Goal: Task Accomplishment & Management: Manage account settings

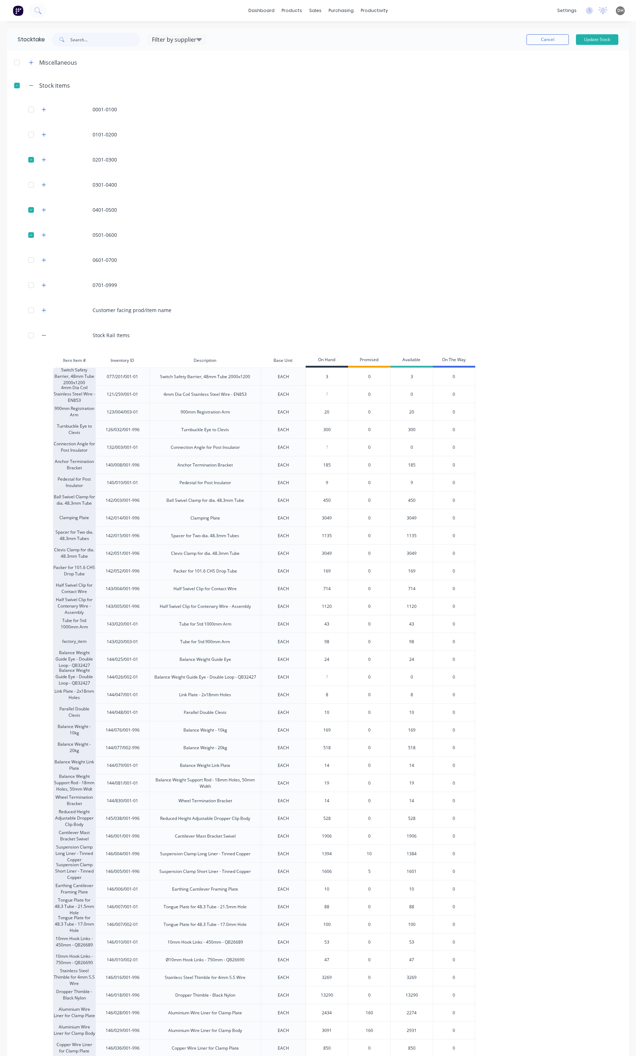
scroll to position [89, 0]
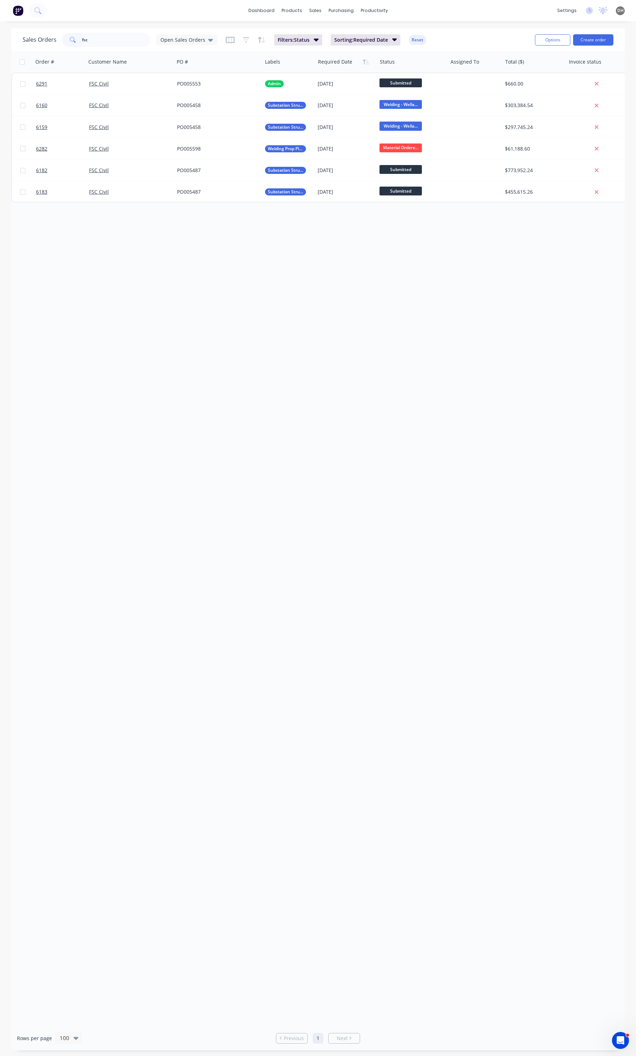
click at [123, 42] on input "fsc" at bounding box center [116, 40] width 69 height 14
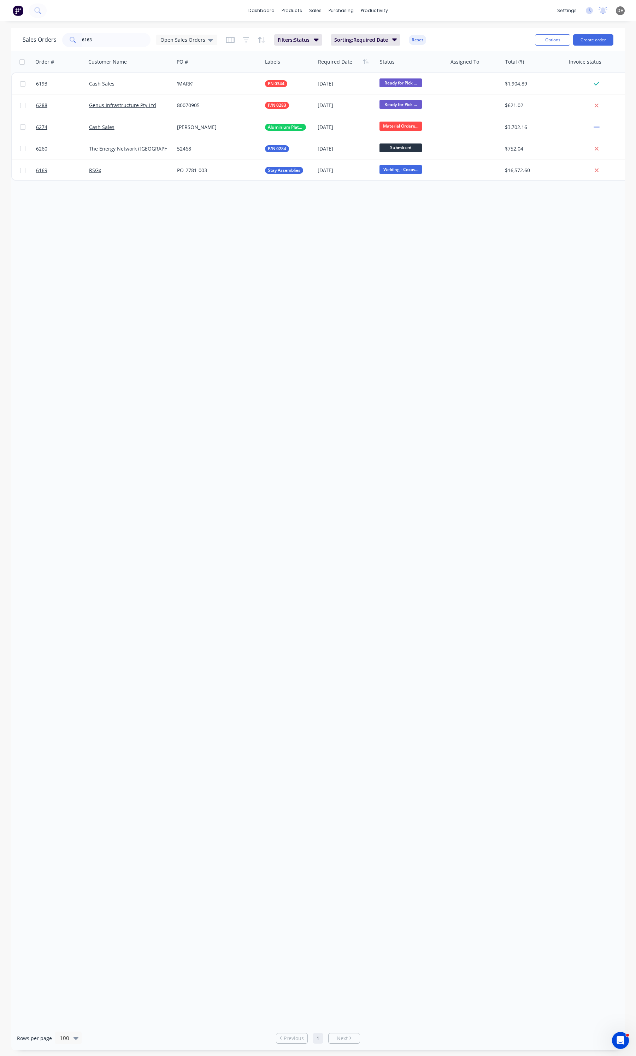
drag, startPoint x: 95, startPoint y: 43, endPoint x: 73, endPoint y: 42, distance: 22.3
click at [73, 42] on div "6163" at bounding box center [106, 40] width 88 height 14
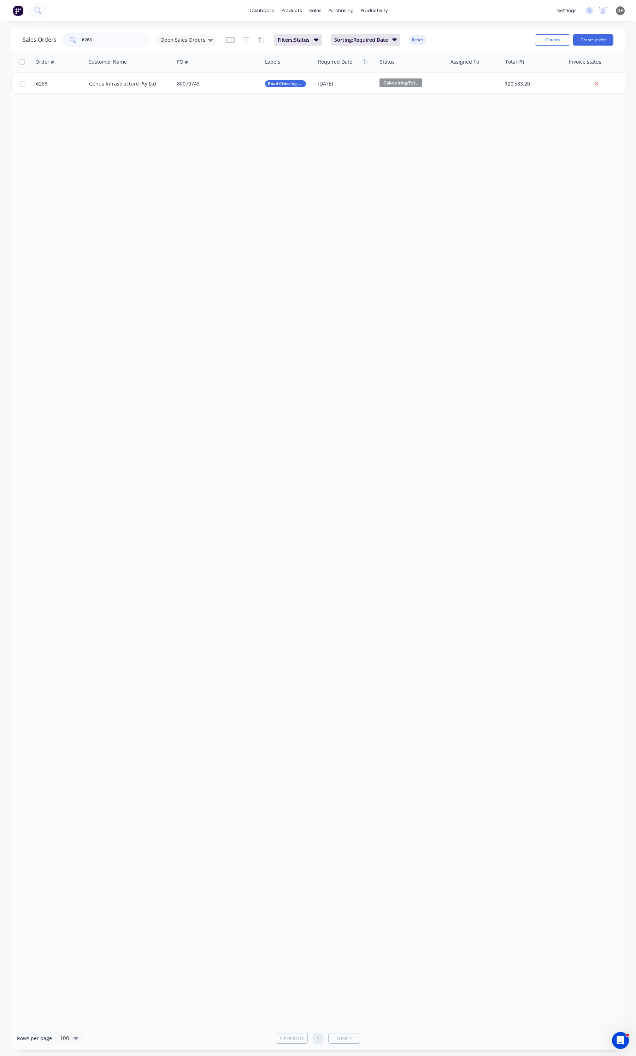
type input "6268"
click at [108, 34] on input "6268" at bounding box center [116, 40] width 69 height 14
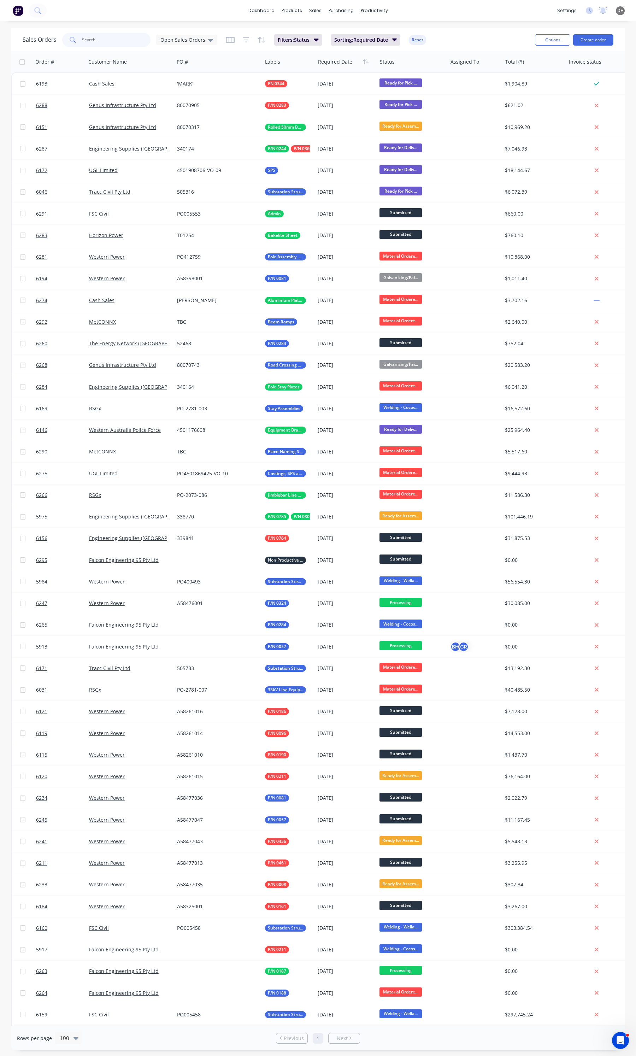
click at [122, 41] on input "text" at bounding box center [116, 40] width 69 height 14
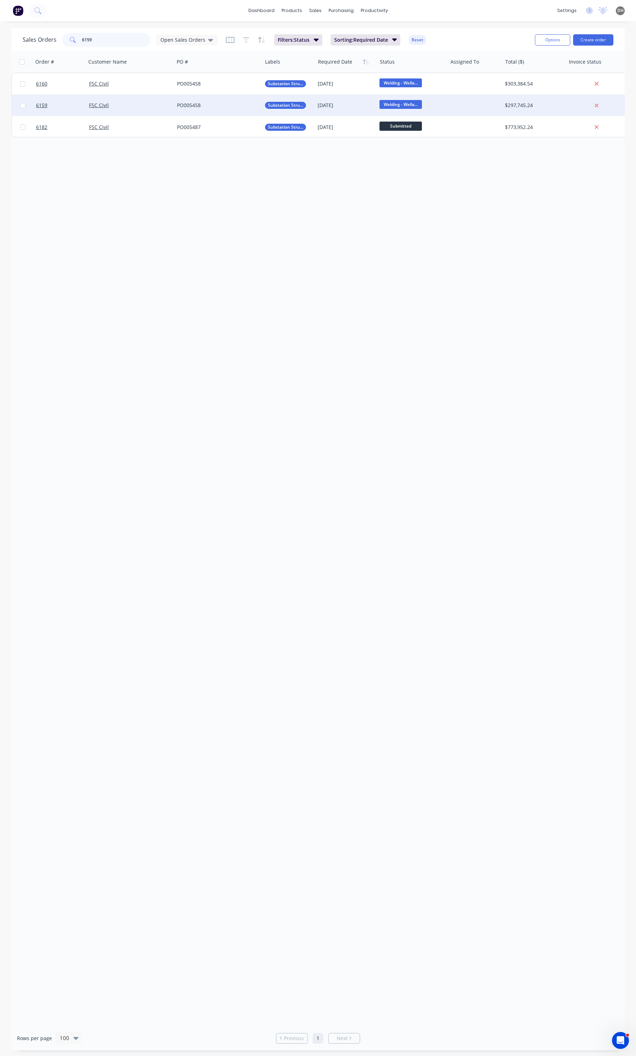
type input "6159"
click at [125, 101] on div "FSC Civil" at bounding box center [130, 105] width 88 height 21
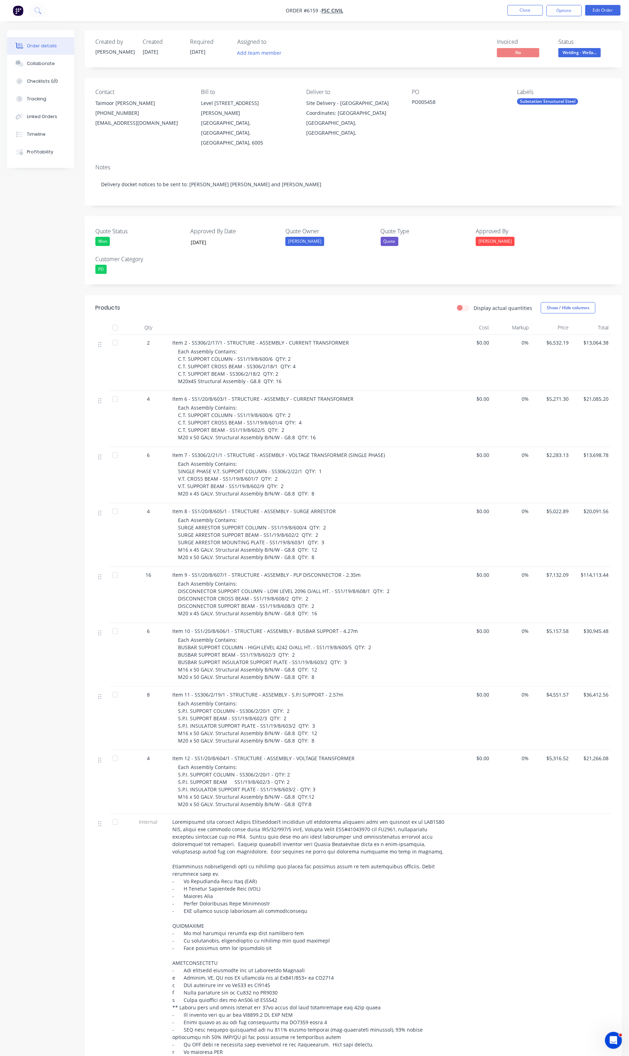
click at [524, 16] on li "Close" at bounding box center [525, 10] width 35 height 11
click at [527, 9] on button "Close" at bounding box center [525, 10] width 35 height 11
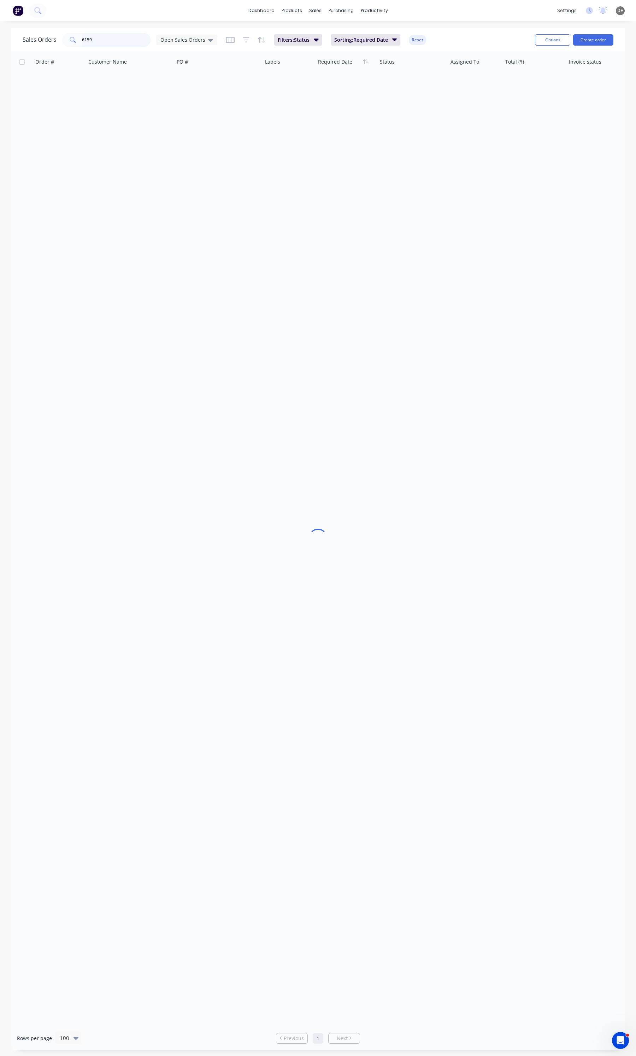
click at [117, 42] on input "6159" at bounding box center [116, 40] width 69 height 14
click at [408, 82] on span "Material Ordere..." at bounding box center [400, 82] width 42 height 9
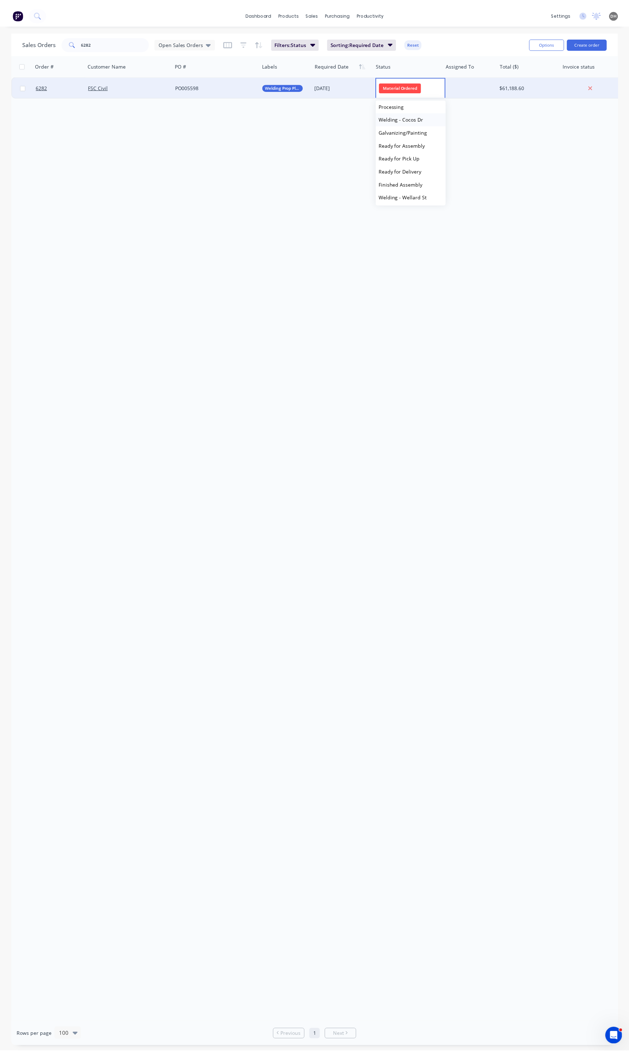
scroll to position [44, 0]
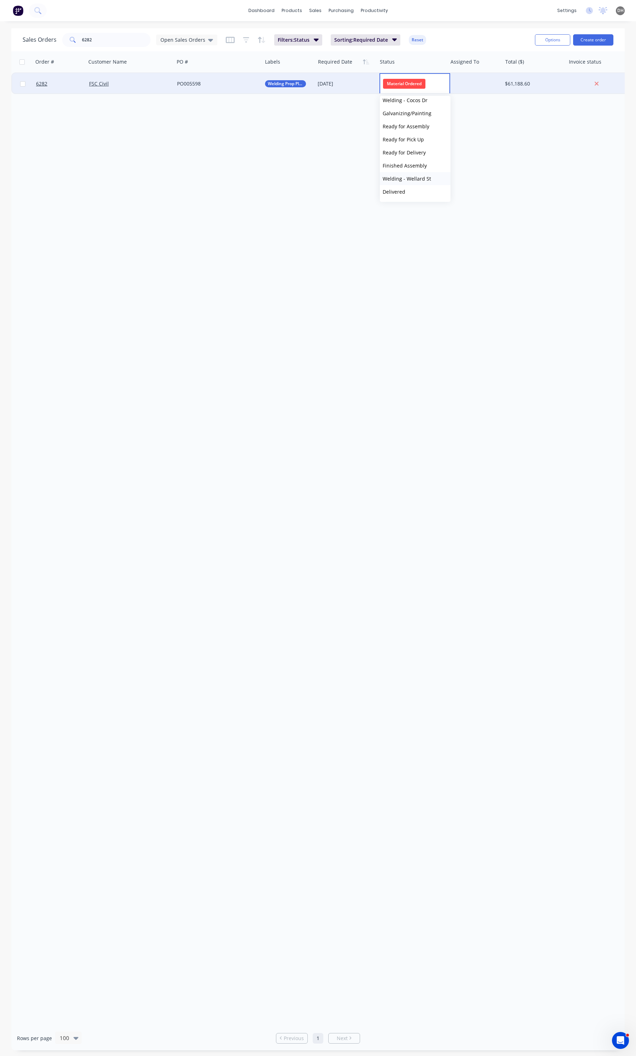
click at [412, 181] on span "Welding - Wellard St" at bounding box center [407, 178] width 48 height 7
click at [100, 42] on input "6282" at bounding box center [116, 40] width 69 height 14
click at [100, 42] on input "6169" at bounding box center [116, 40] width 69 height 14
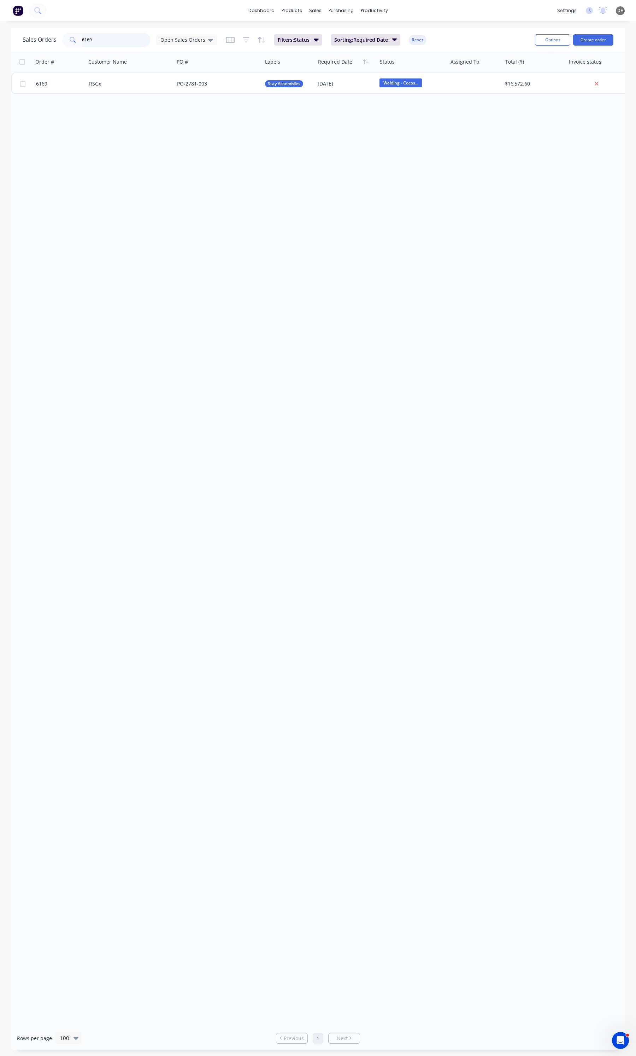
click at [129, 43] on input "6169" at bounding box center [116, 40] width 69 height 14
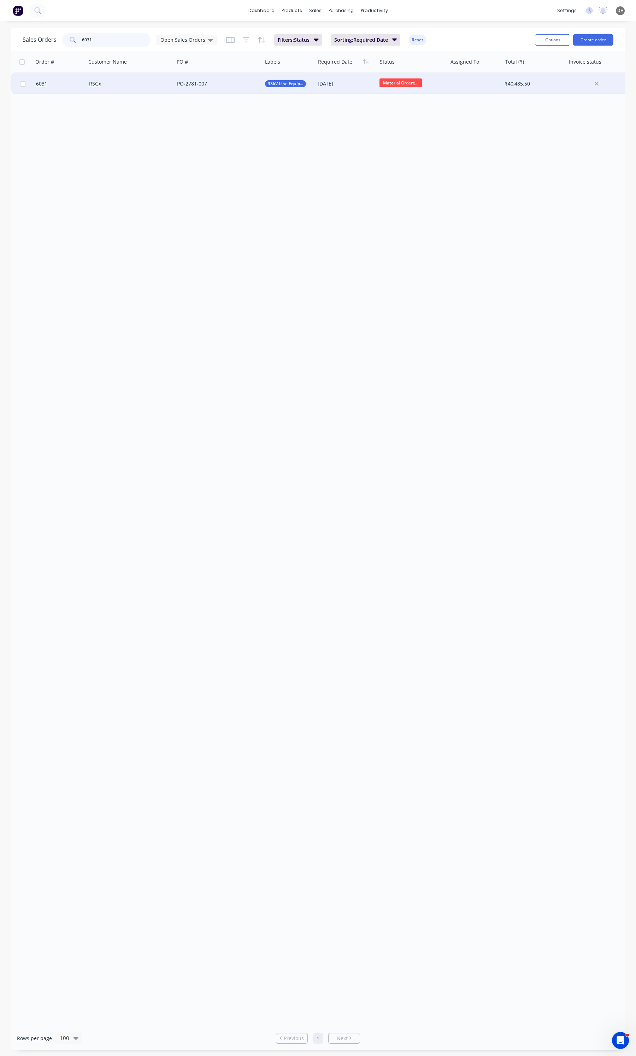
type input "6031"
click at [126, 83] on div "RSGx" at bounding box center [128, 83] width 78 height 7
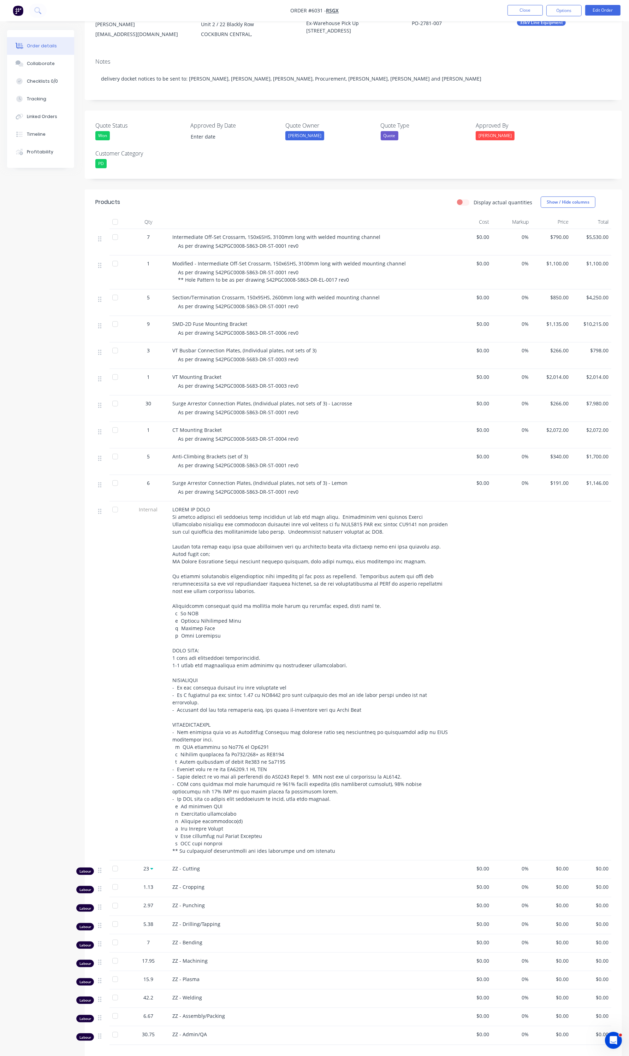
scroll to position [88, 0]
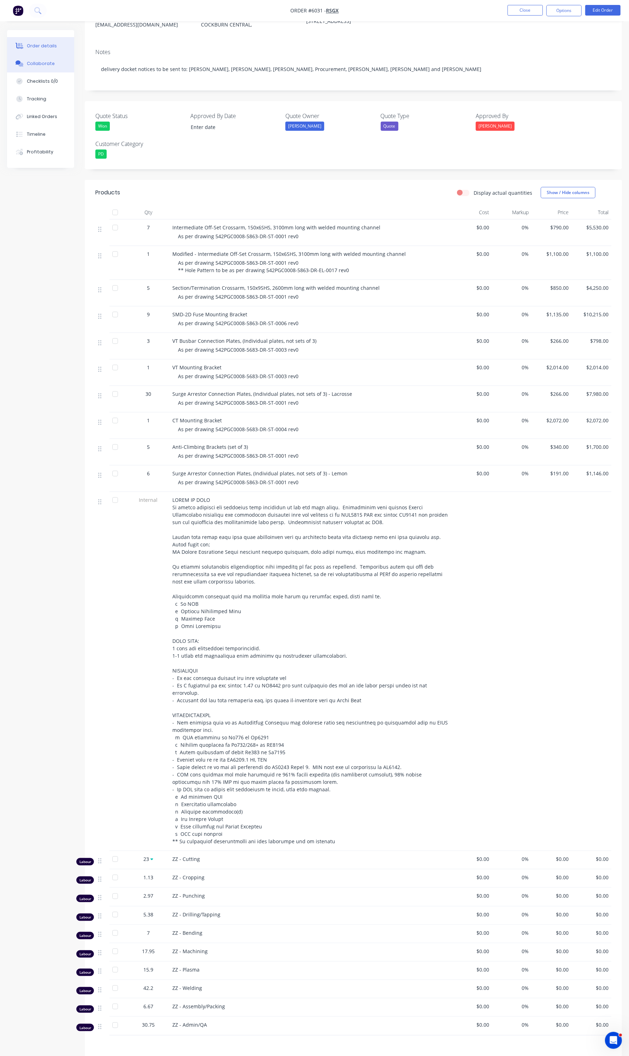
click at [27, 58] on button "Collaborate" at bounding box center [40, 64] width 67 height 18
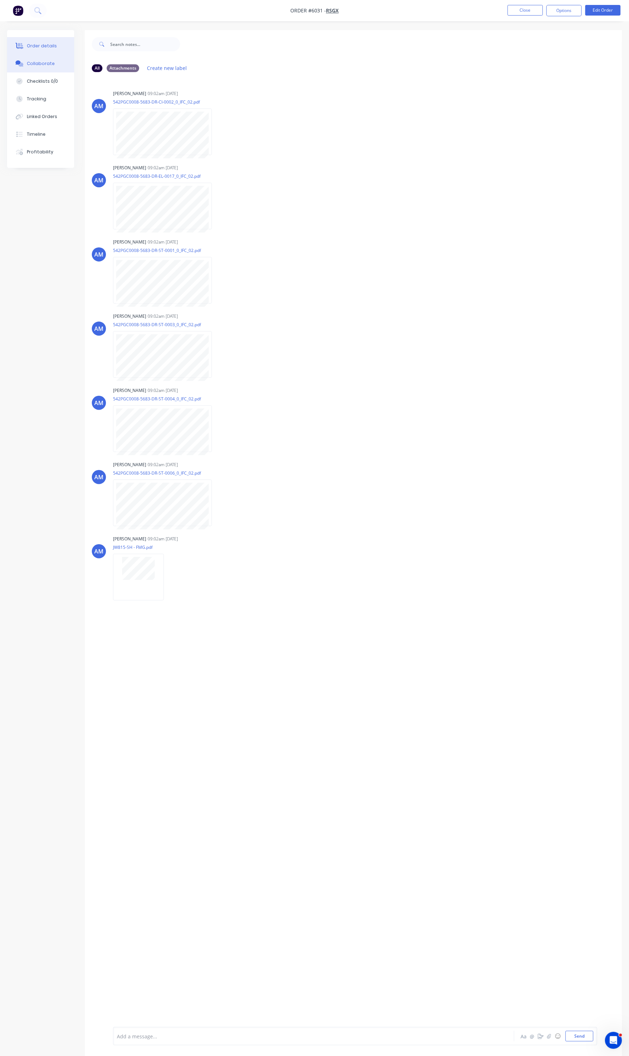
click at [39, 41] on button "Order details" at bounding box center [40, 46] width 67 height 18
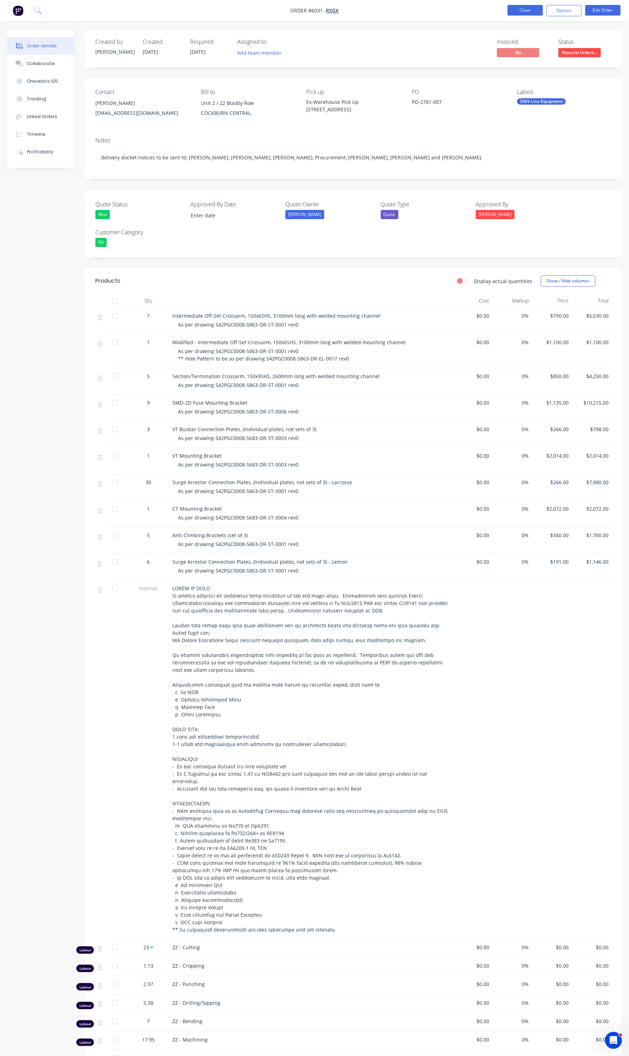
click at [529, 13] on button "Close" at bounding box center [525, 10] width 35 height 11
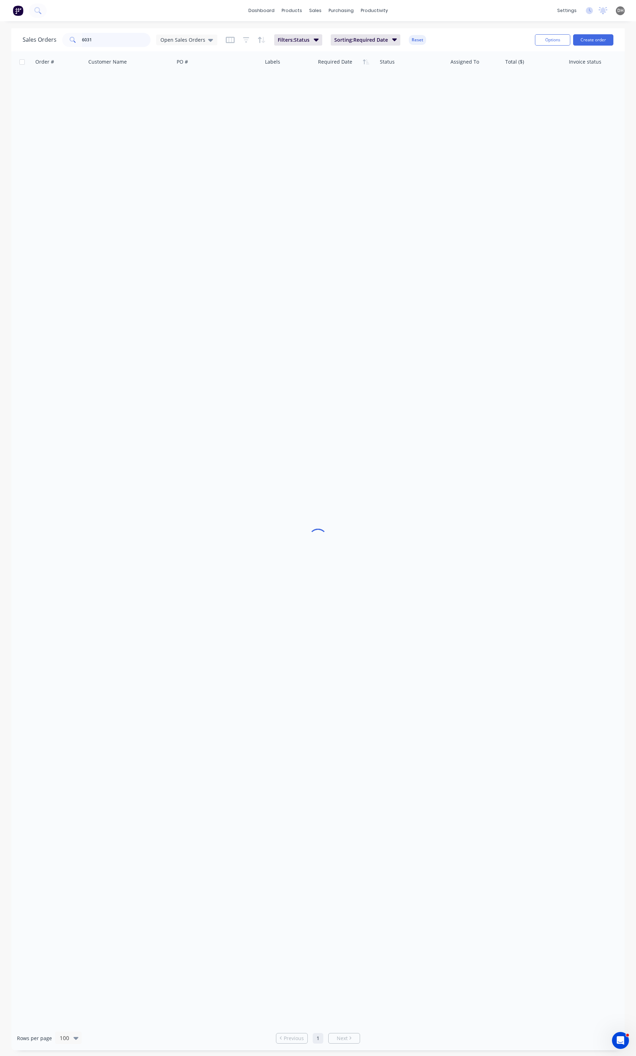
click at [137, 43] on input "6031" at bounding box center [116, 40] width 69 height 14
click at [136, 43] on input "6031" at bounding box center [116, 40] width 69 height 14
type input "6274"
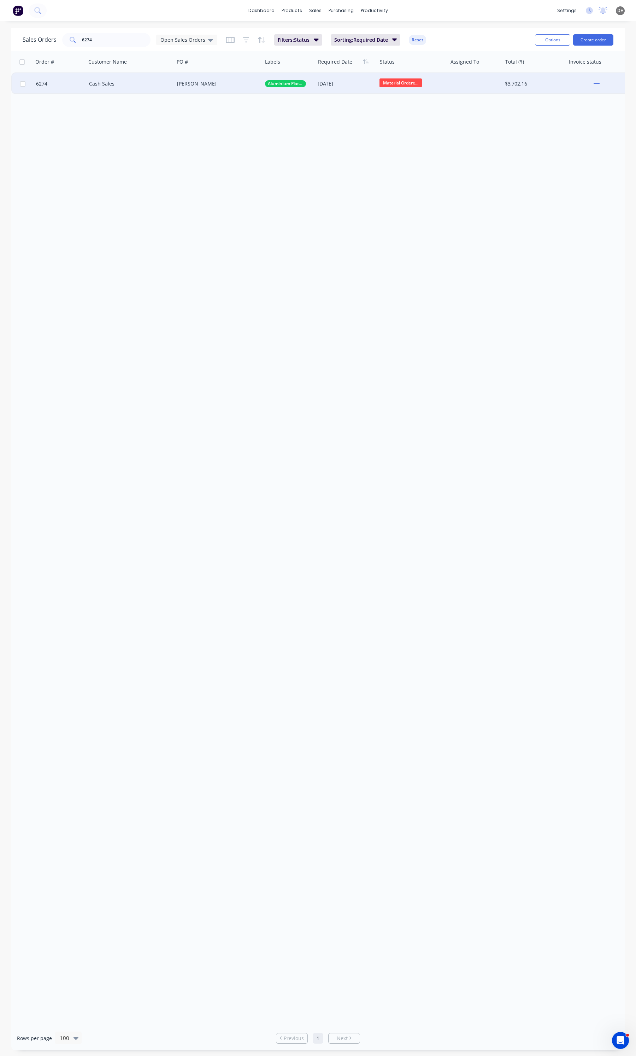
click at [173, 85] on div "Cash Sales" at bounding box center [130, 83] width 88 height 21
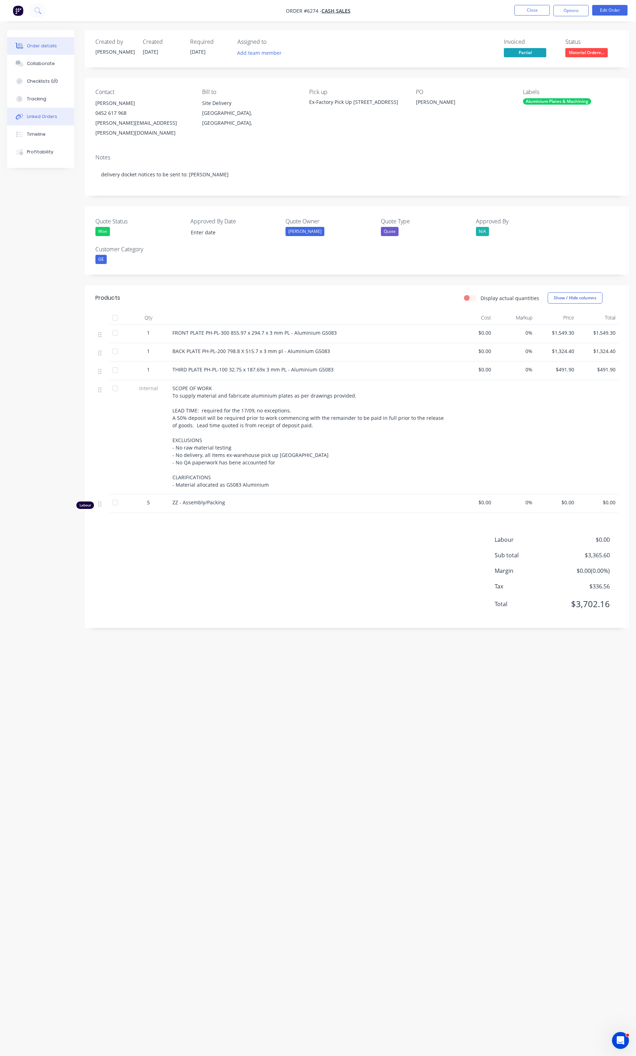
click at [46, 114] on div "Linked Orders" at bounding box center [42, 116] width 30 height 6
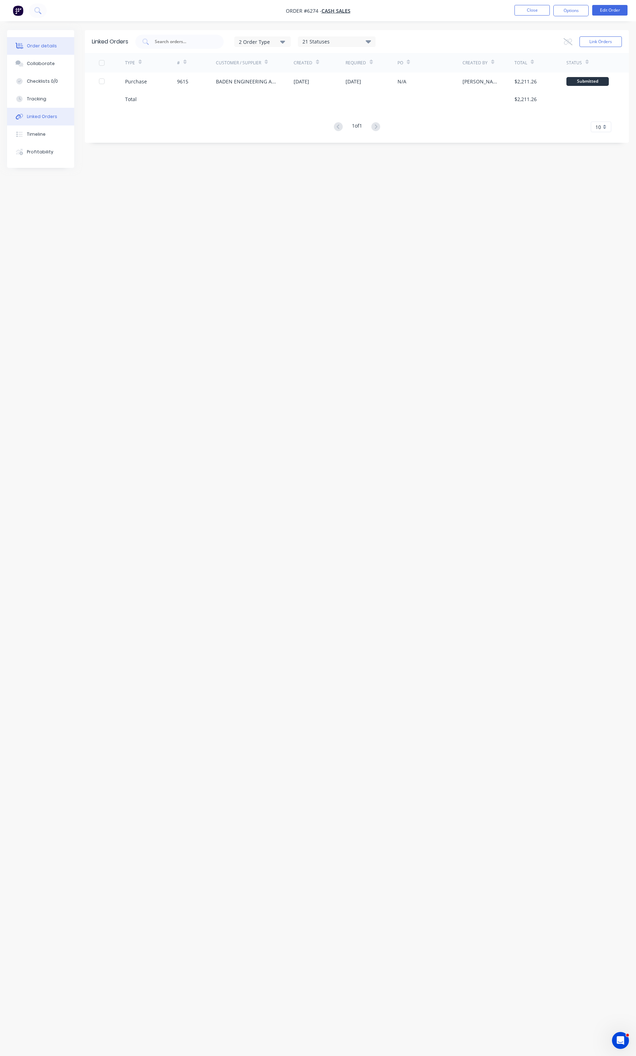
click at [43, 50] on button "Order details" at bounding box center [40, 46] width 67 height 18
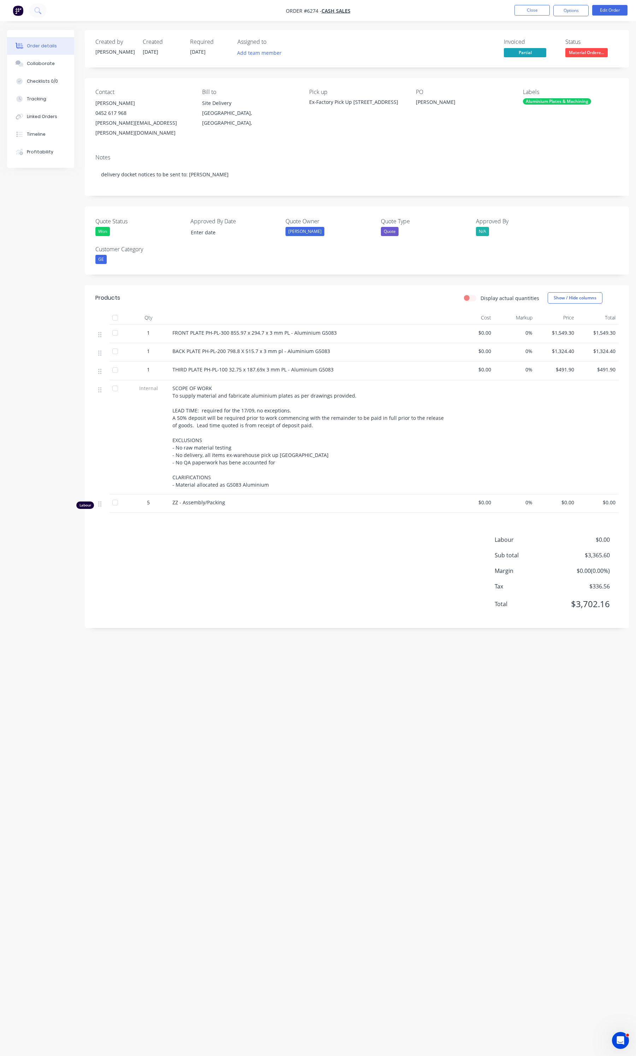
click at [525, 4] on nav "Order #6274 - Cash Sales Close Options Edit Order" at bounding box center [318, 10] width 636 height 21
click at [525, 6] on button "Close" at bounding box center [531, 10] width 35 height 11
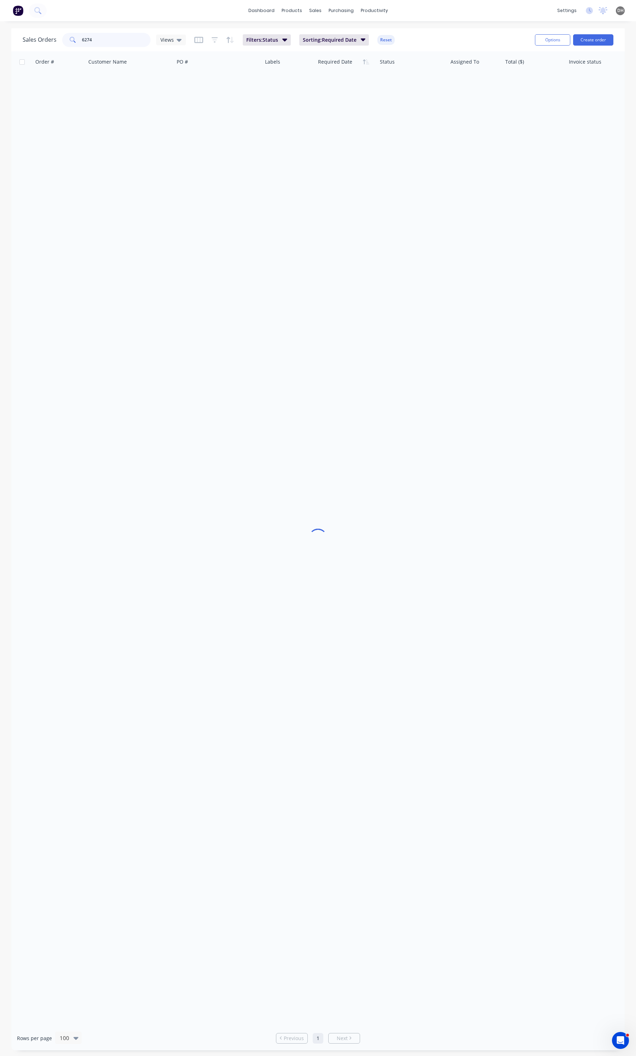
click at [96, 33] on input "6274" at bounding box center [116, 40] width 69 height 14
drag, startPoint x: 96, startPoint y: 33, endPoint x: 96, endPoint y: 43, distance: 11.0
click at [96, 33] on input "6274" at bounding box center [116, 40] width 69 height 14
click at [96, 43] on input "6274" at bounding box center [116, 40] width 69 height 14
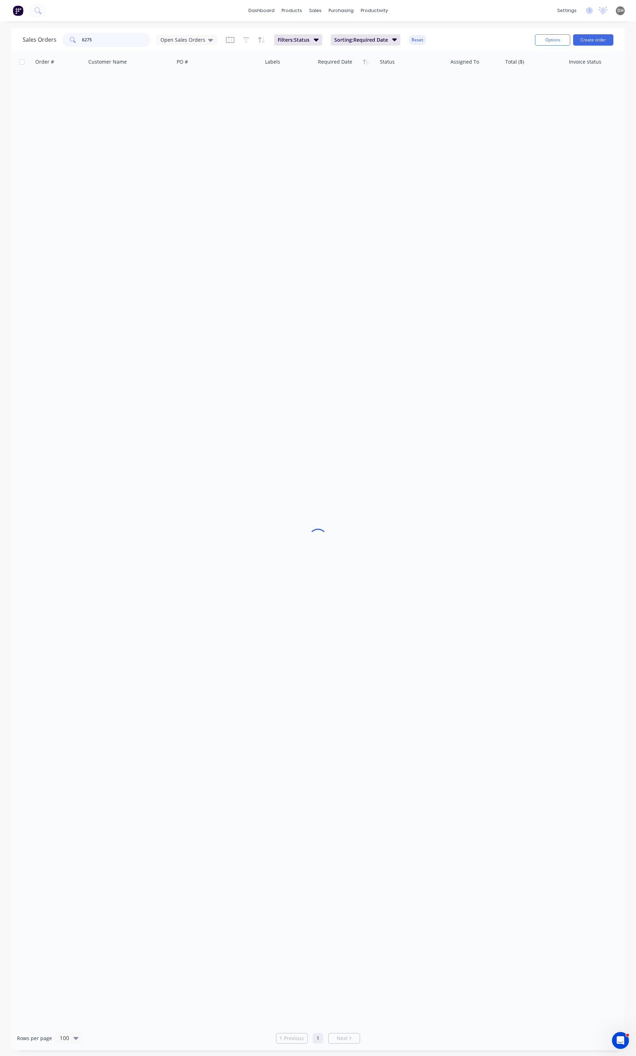
click at [96, 43] on input "6275" at bounding box center [116, 40] width 69 height 14
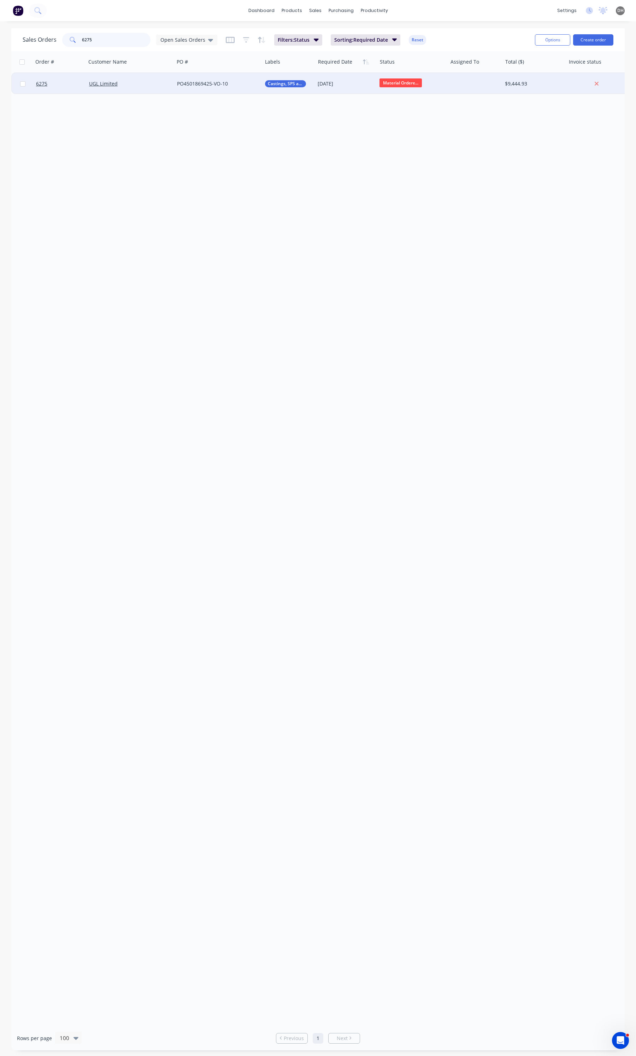
type input "6275"
click at [160, 87] on div "UGL Limited" at bounding box center [130, 83] width 88 height 21
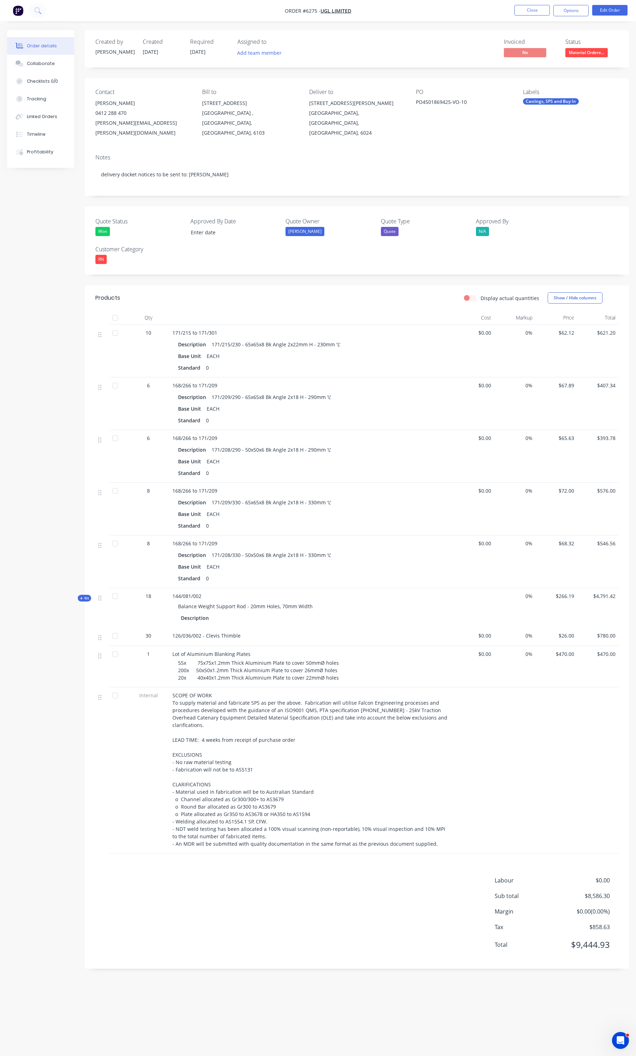
drag, startPoint x: 36, startPoint y: 120, endPoint x: 6, endPoint y: 128, distance: 31.0
click at [36, 120] on button "Linked Orders" at bounding box center [40, 117] width 67 height 18
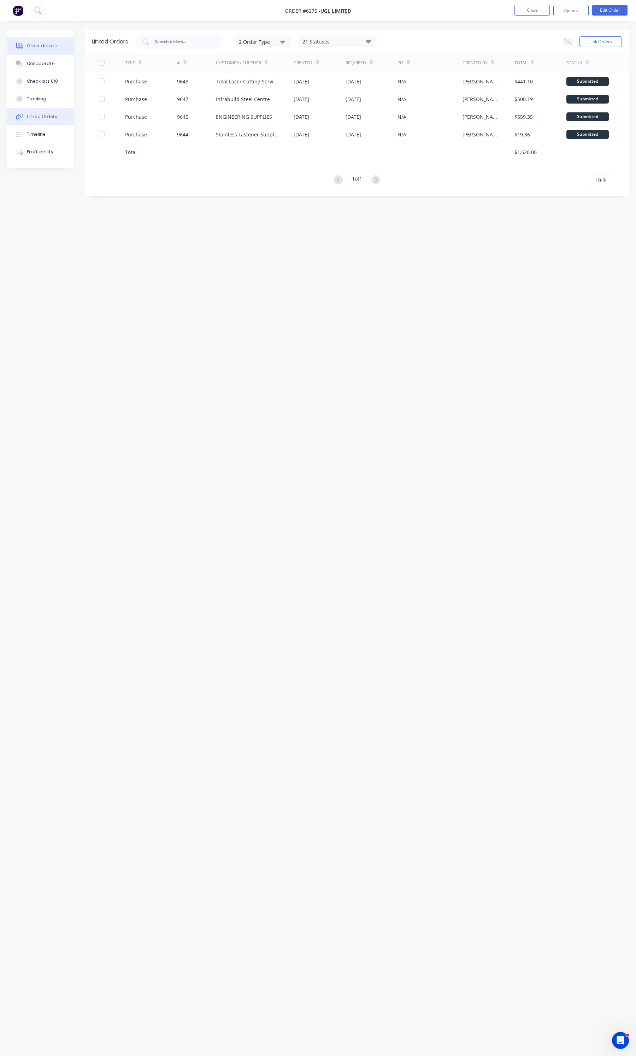
click at [48, 40] on button "Order details" at bounding box center [40, 46] width 67 height 18
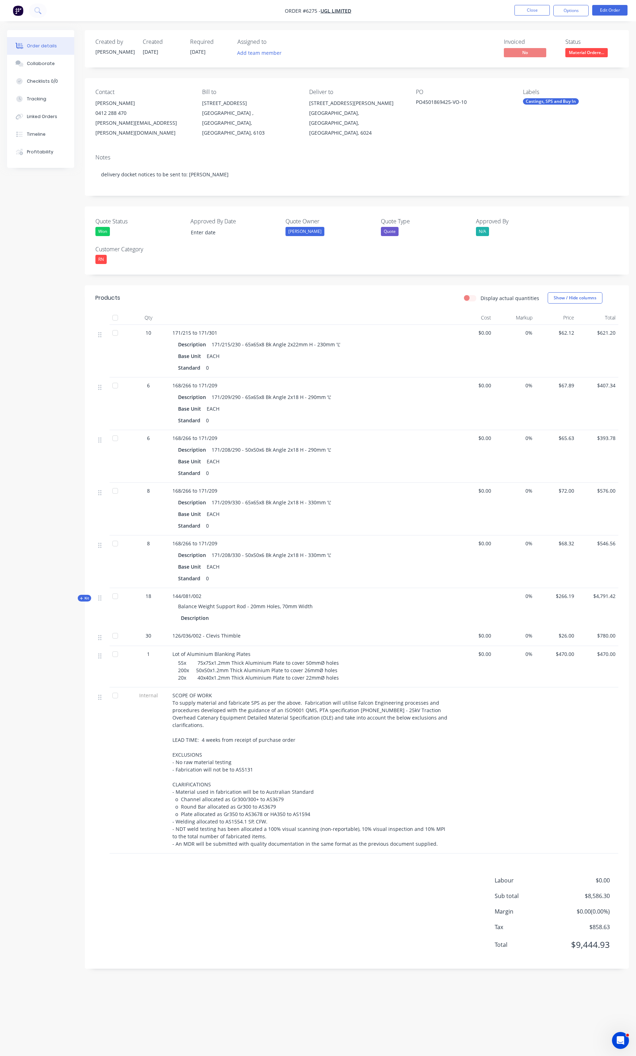
click at [465, 105] on div "PO4501869425-VO-10" at bounding box center [460, 103] width 88 height 10
drag, startPoint x: 465, startPoint y: 105, endPoint x: 423, endPoint y: 103, distance: 42.1
click at [423, 103] on div "PO4501869425-VO-10" at bounding box center [460, 103] width 88 height 10
copy div "PO4501869425-VO-10"
click at [40, 115] on div "Linked Orders" at bounding box center [42, 116] width 30 height 6
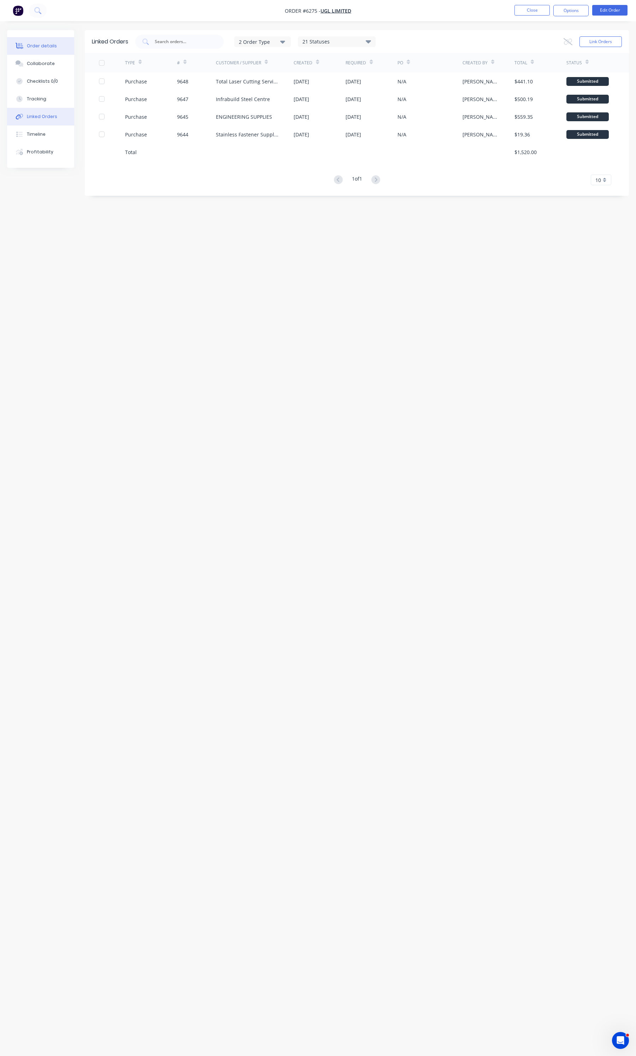
click at [38, 45] on div "Order details" at bounding box center [42, 46] width 30 height 6
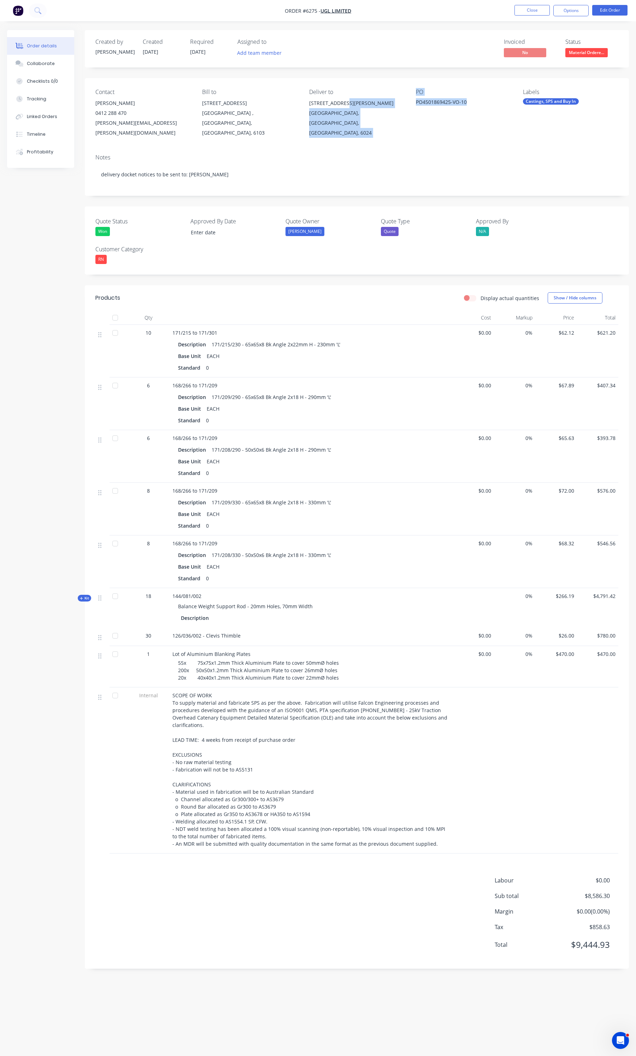
drag, startPoint x: 467, startPoint y: 101, endPoint x: 398, endPoint y: 97, distance: 69.0
click at [398, 97] on div "Contact David Gracie 0412 288 470 david.gracie@ugllimited.com Bill to 1-3 Eyre …" at bounding box center [357, 113] width 544 height 70
click at [414, 103] on div "Contact David Gracie 0412 288 470 david.gracie@ugllimited.com Bill to 1-3 Eyre …" at bounding box center [357, 113] width 544 height 70
drag, startPoint x: 418, startPoint y: 103, endPoint x: 467, endPoint y: 105, distance: 49.1
click at [467, 105] on div "PO4501869425-VO-10" at bounding box center [460, 103] width 88 height 10
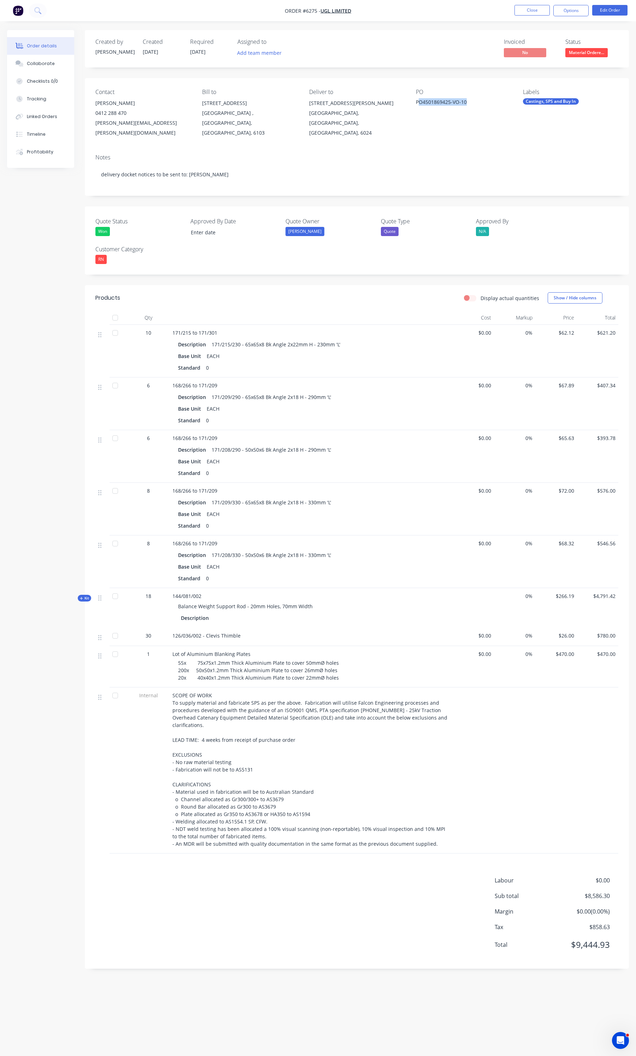
copy div "O4501869425-VO-10"
click at [58, 113] on button "Linked Orders" at bounding box center [40, 117] width 67 height 18
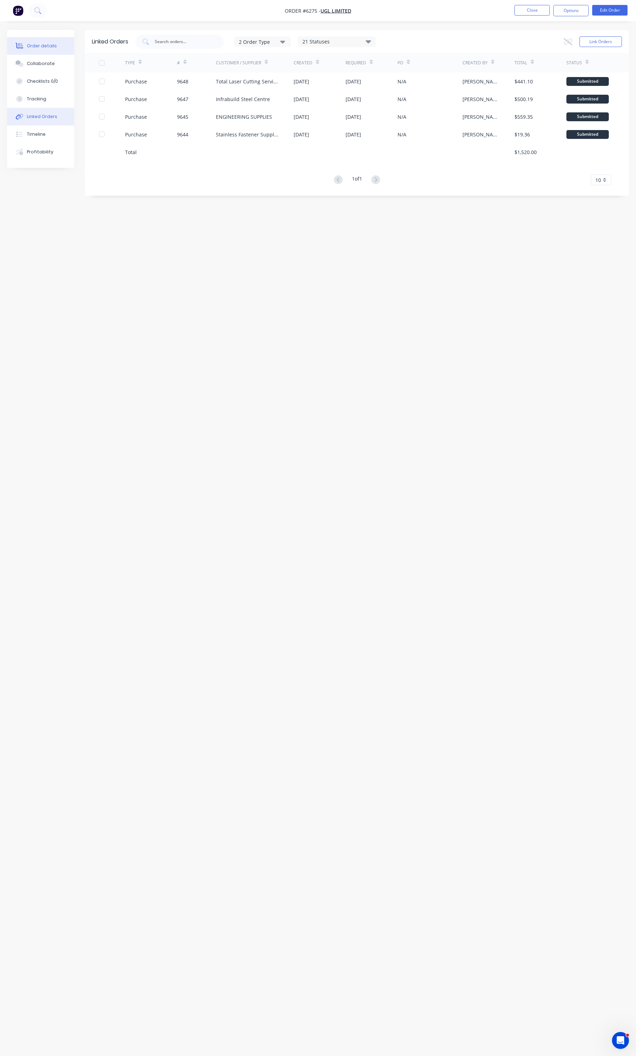
click at [46, 45] on div "Order details" at bounding box center [42, 46] width 30 height 6
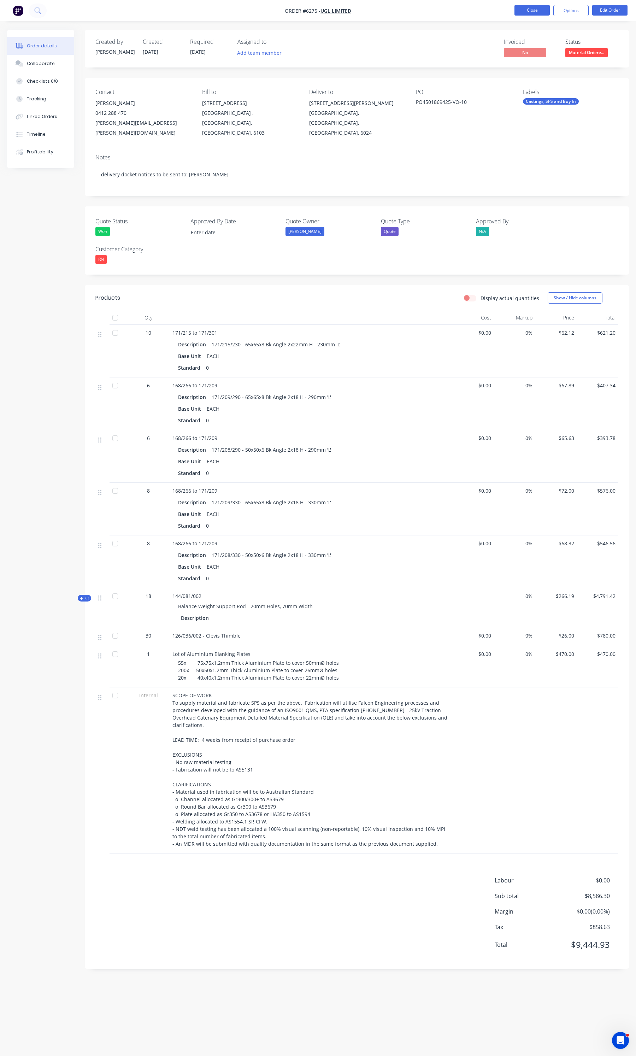
click at [515, 8] on button "Close" at bounding box center [531, 10] width 35 height 11
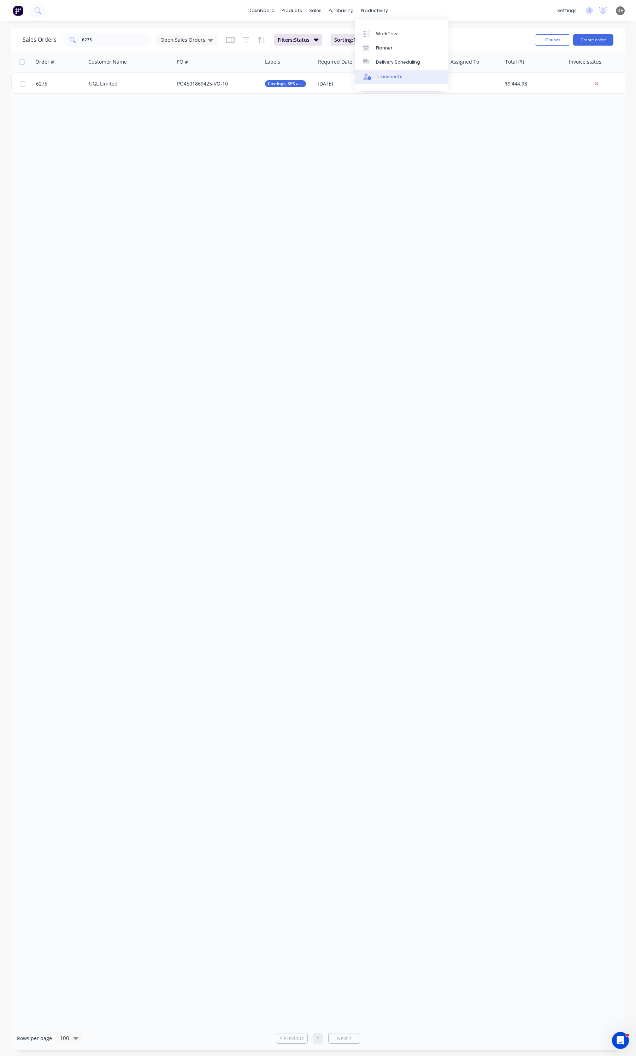
click at [396, 80] on link "Timesheets" at bounding box center [402, 77] width 94 height 14
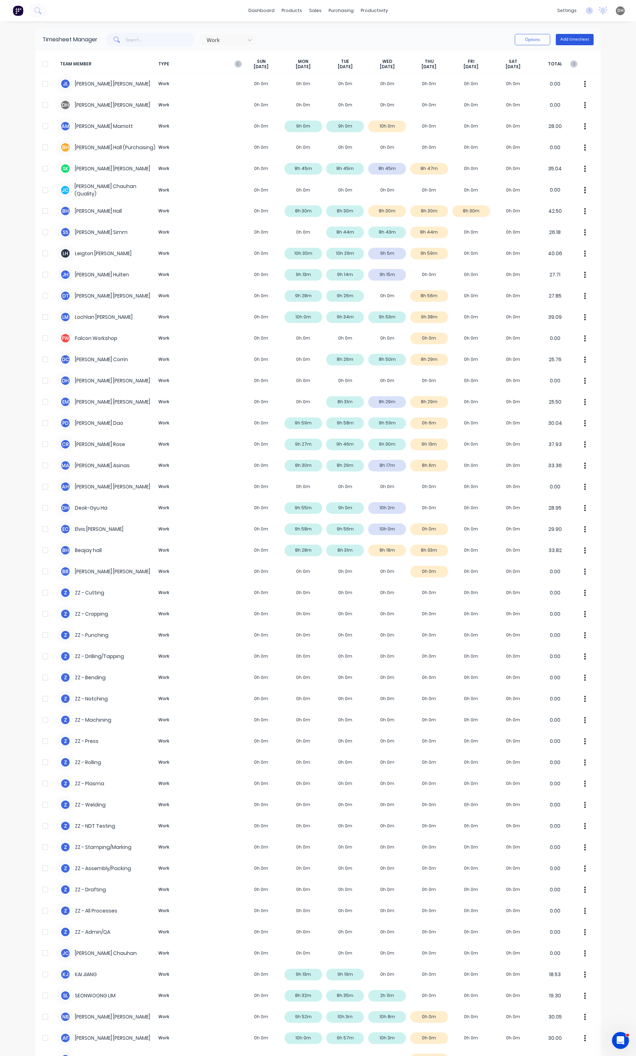
click at [564, 41] on button "Add timesheet" at bounding box center [575, 39] width 38 height 11
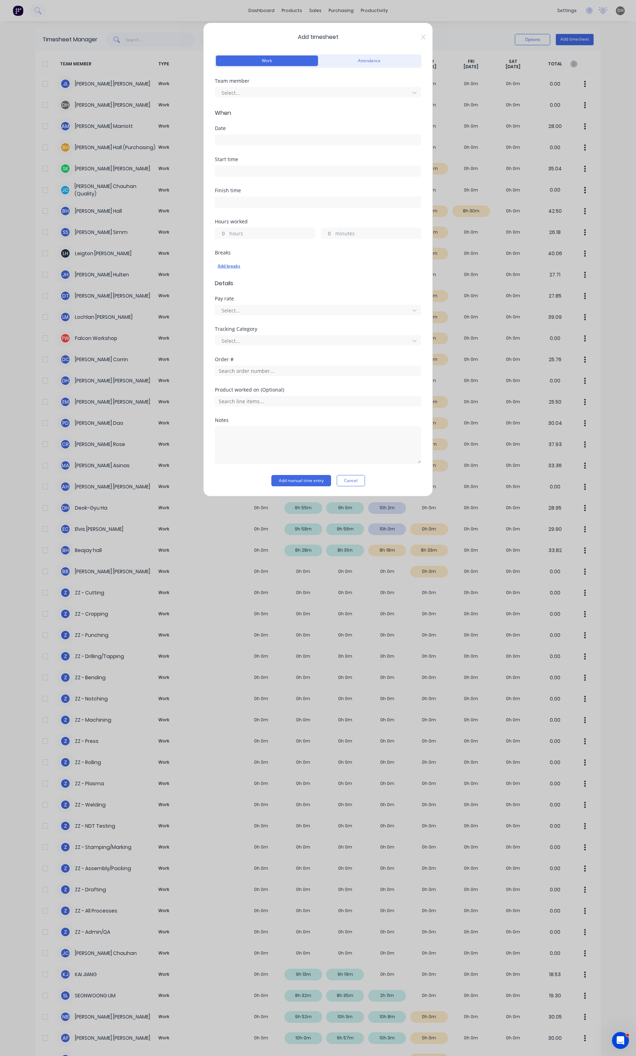
click at [231, 265] on div "Add breaks" at bounding box center [318, 265] width 201 height 9
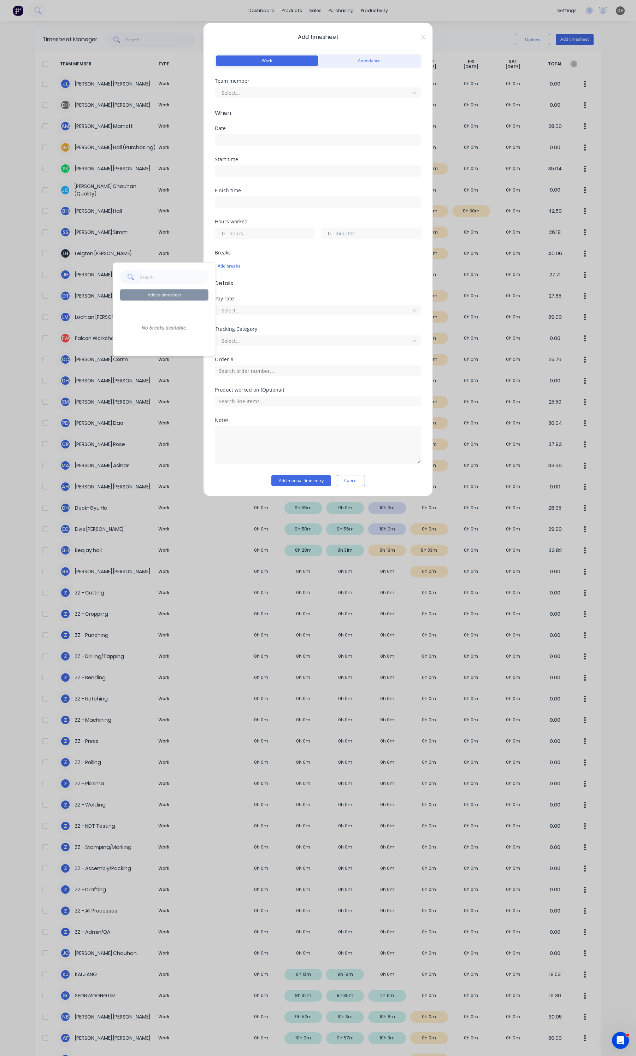
click at [156, 275] on input "text" at bounding box center [174, 277] width 69 height 14
click at [366, 60] on button "Attendance" at bounding box center [369, 60] width 102 height 11
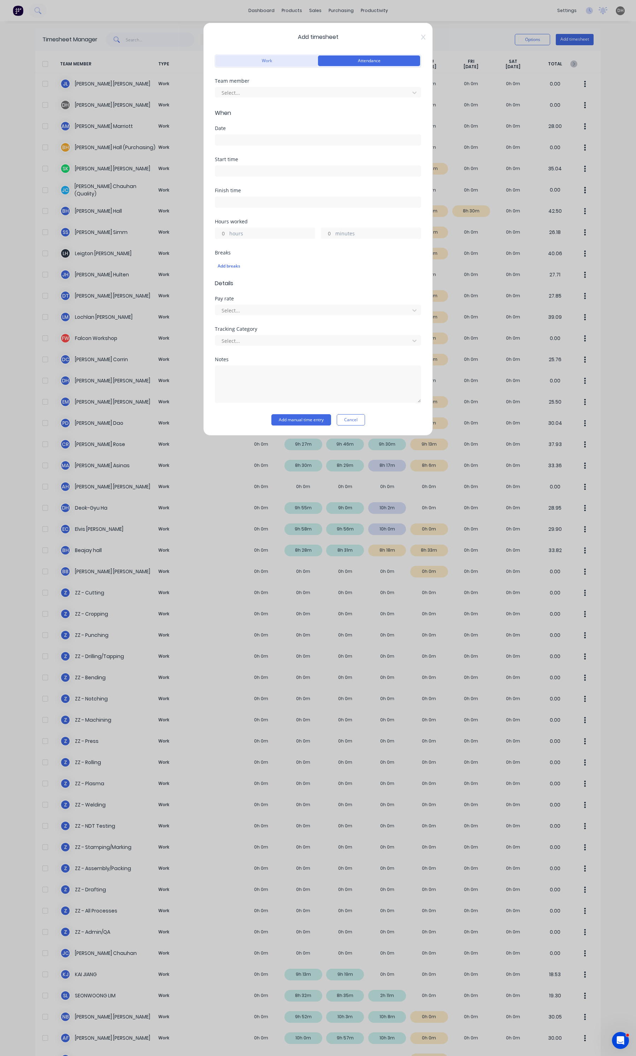
click at [297, 61] on button "Work" at bounding box center [267, 60] width 102 height 11
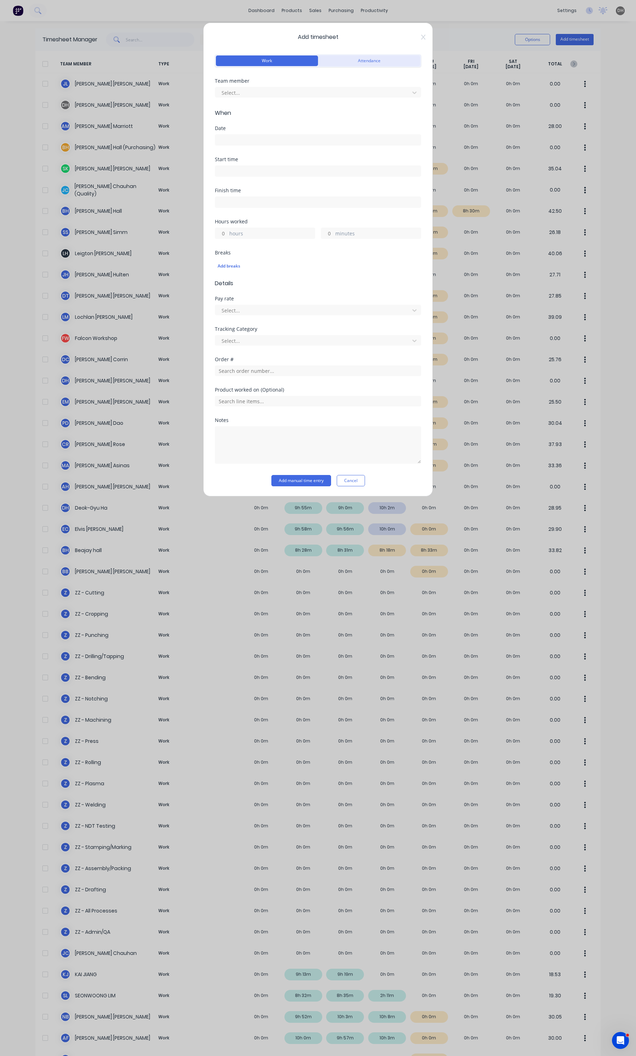
click at [329, 58] on button "Attendance" at bounding box center [369, 60] width 102 height 11
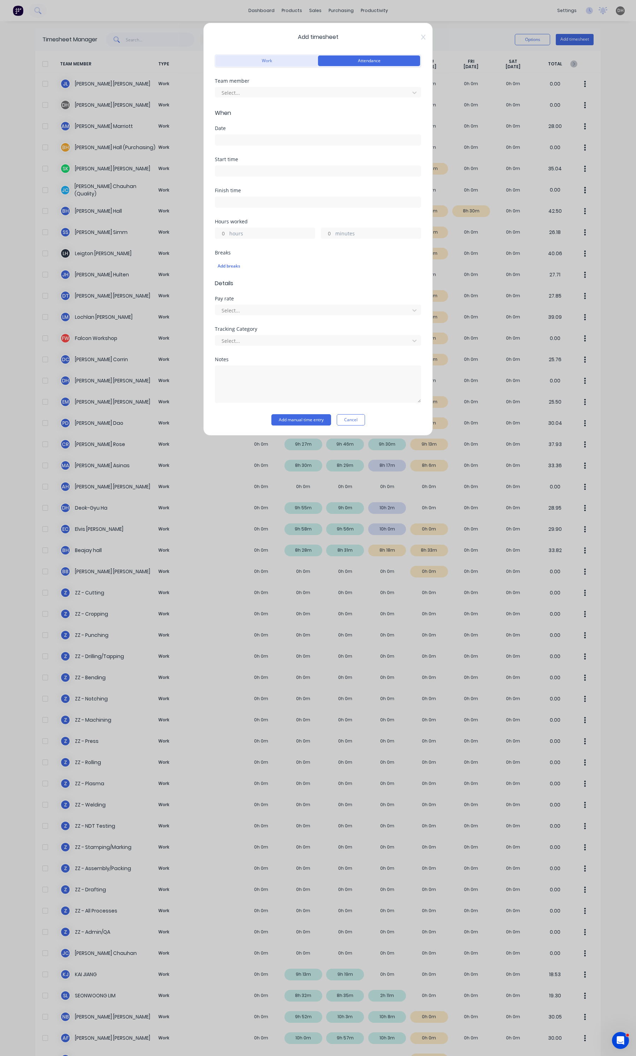
click at [293, 57] on button "Work" at bounding box center [267, 60] width 102 height 11
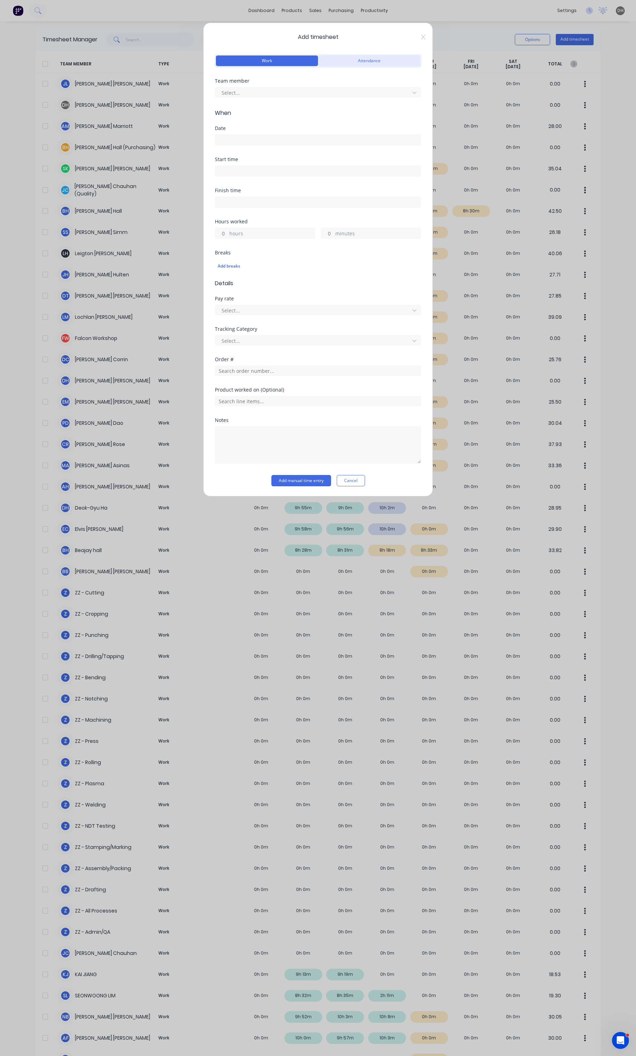
click at [335, 57] on button "Attendance" at bounding box center [369, 60] width 102 height 11
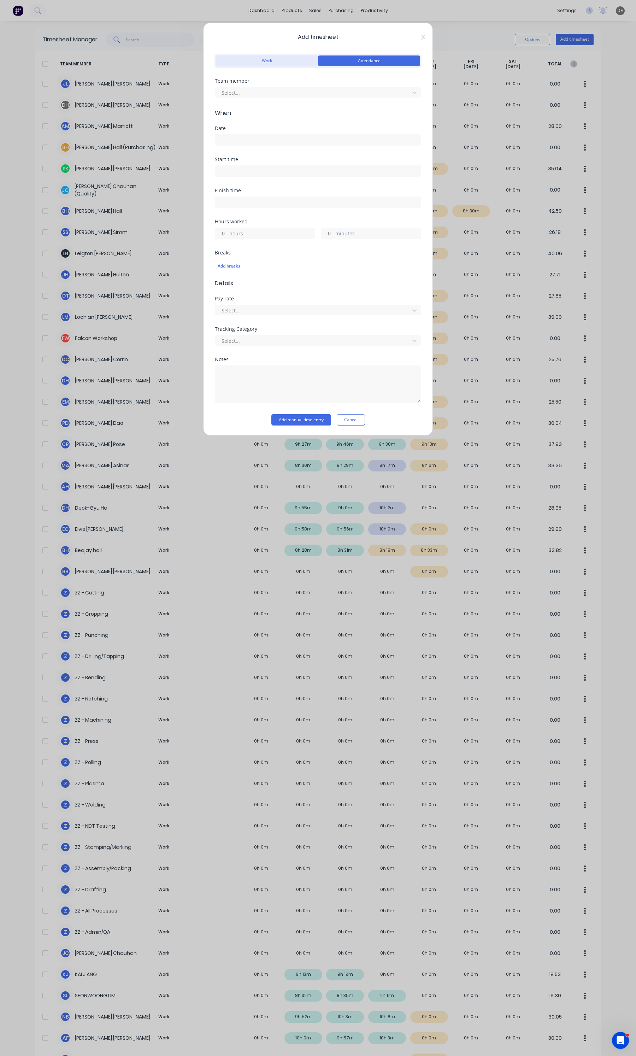
click at [292, 59] on button "Work" at bounding box center [267, 60] width 102 height 11
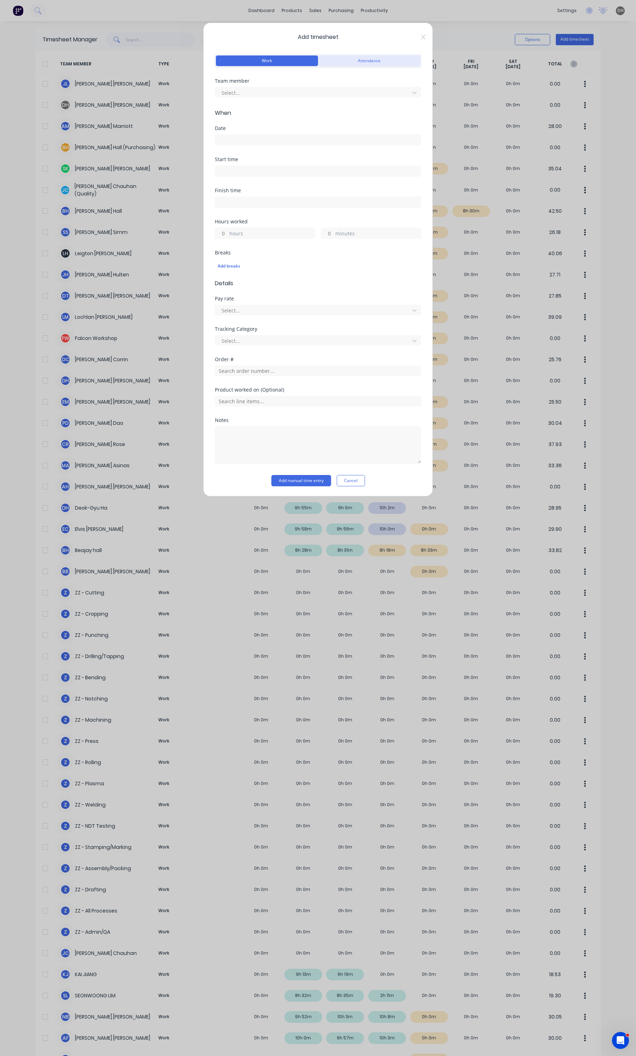
click at [348, 56] on button "Attendance" at bounding box center [369, 60] width 102 height 11
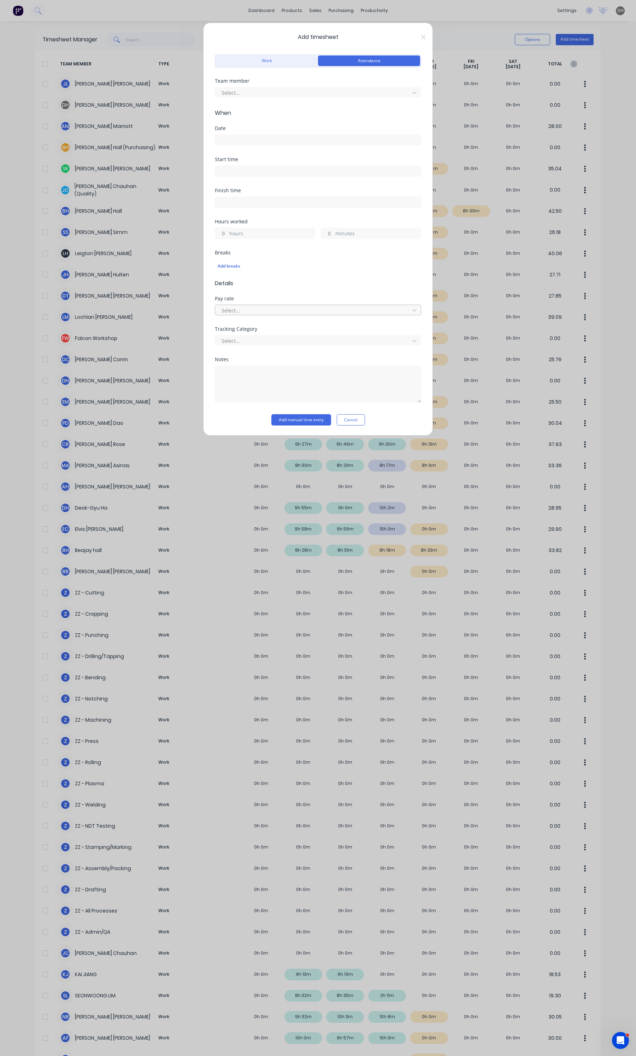
click at [280, 315] on div at bounding box center [313, 310] width 185 height 9
click at [306, 59] on button "Work" at bounding box center [267, 60] width 102 height 11
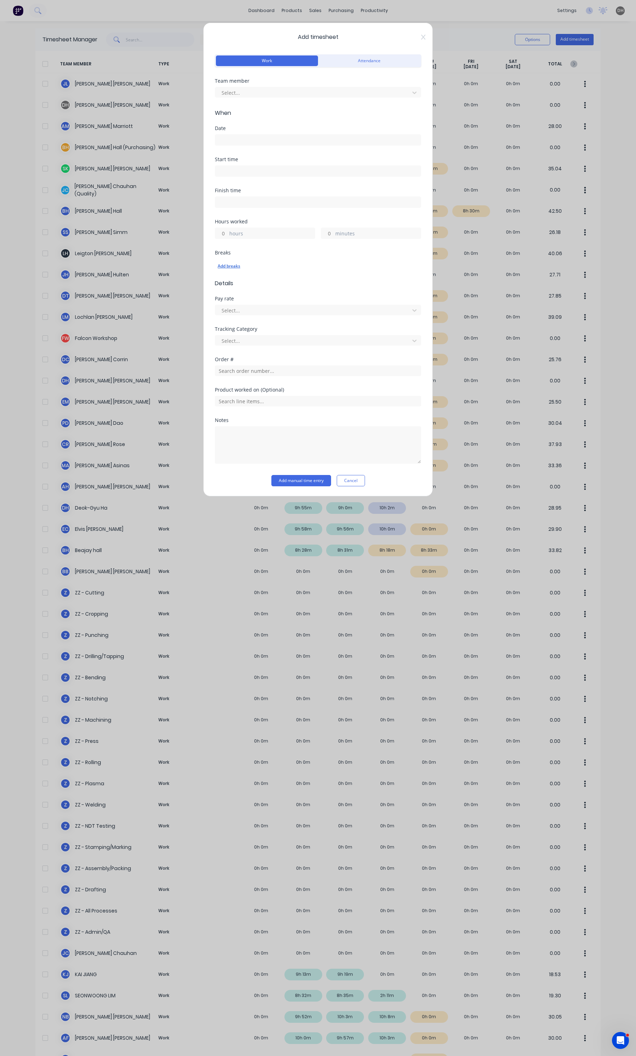
click at [237, 269] on div "Add breaks" at bounding box center [318, 265] width 201 height 9
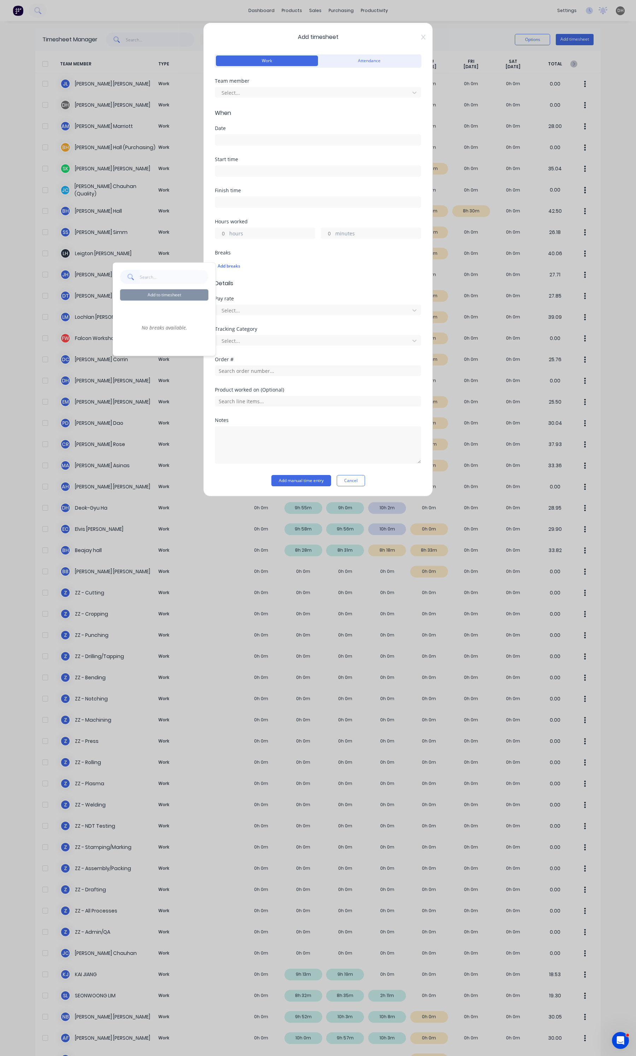
click at [181, 329] on div "No breaks available." at bounding box center [164, 327] width 88 height 42
click at [158, 288] on div "Add to timesheet" at bounding box center [164, 285] width 88 height 31
click at [129, 274] on icon at bounding box center [130, 276] width 5 height 5
click at [211, 279] on div "Add to timesheet No breaks available." at bounding box center [164, 309] width 102 height 93
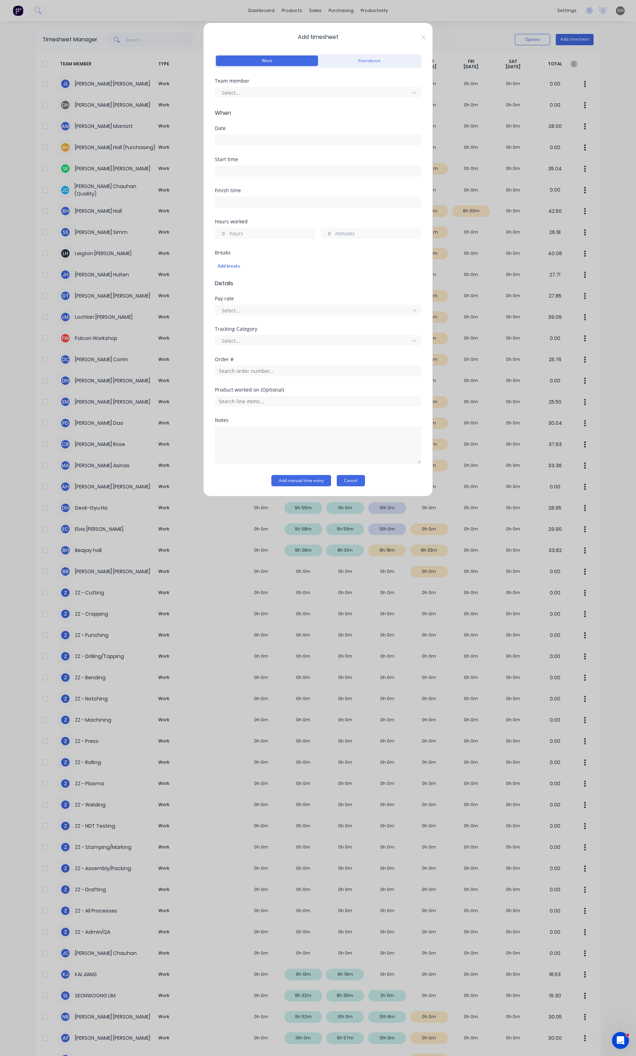
click at [337, 480] on button "Cancel" at bounding box center [351, 480] width 28 height 11
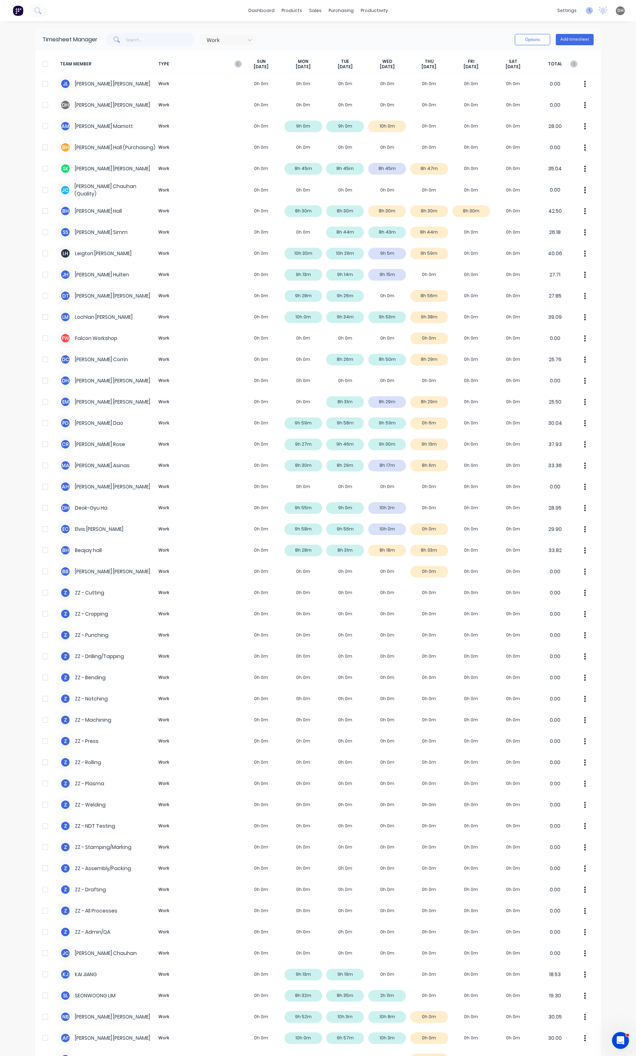
click at [586, 11] on icon at bounding box center [589, 10] width 7 height 7
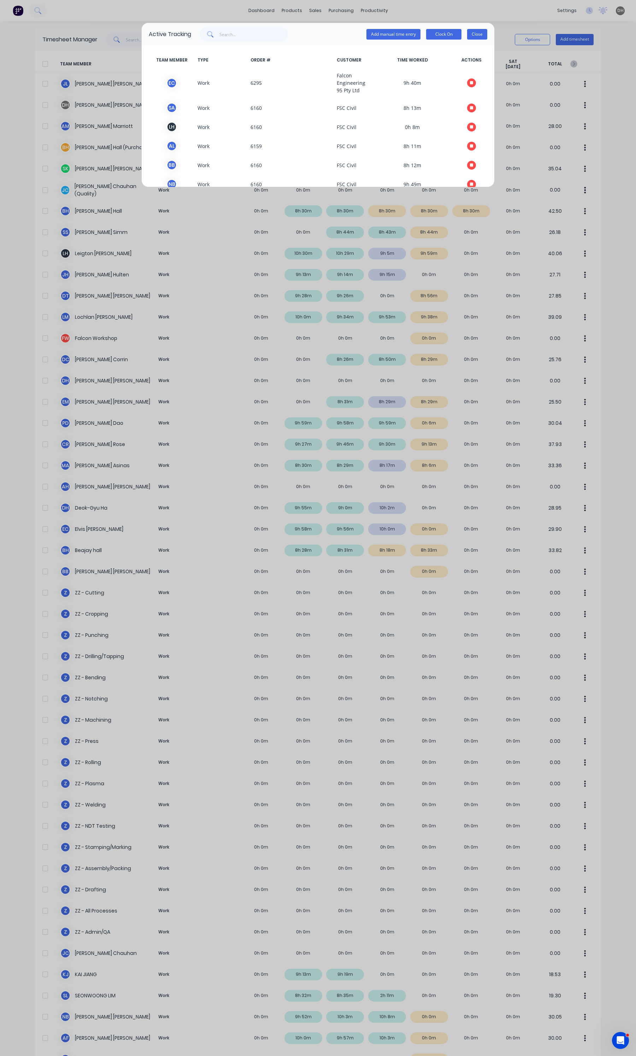
click at [473, 37] on button "Close" at bounding box center [477, 34] width 20 height 11
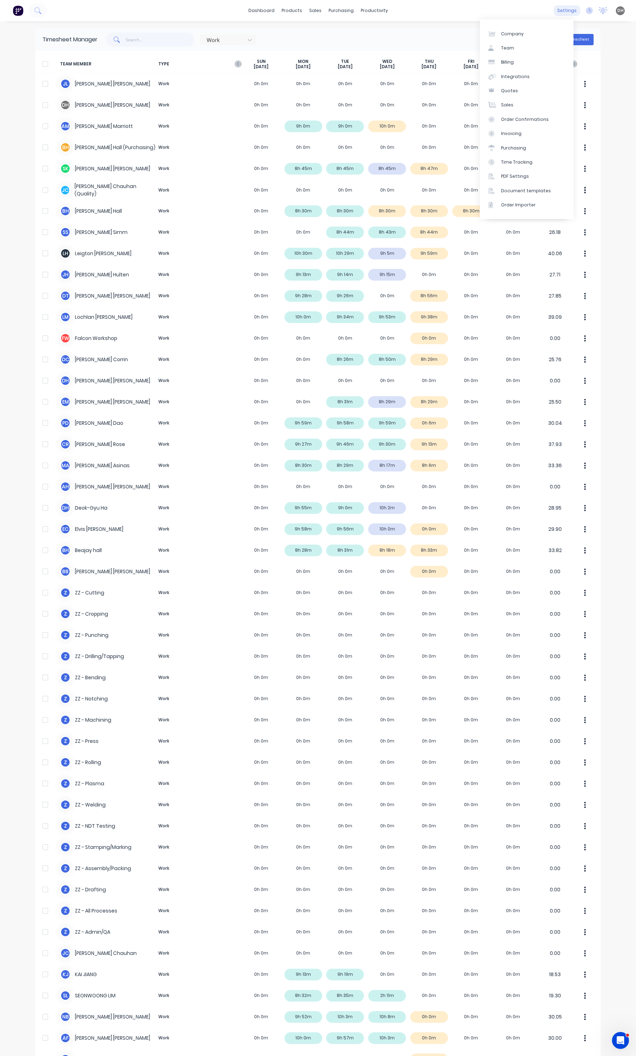
click at [559, 11] on div "settings" at bounding box center [567, 10] width 26 height 11
click at [502, 160] on div "Time Tracking" at bounding box center [516, 162] width 31 height 6
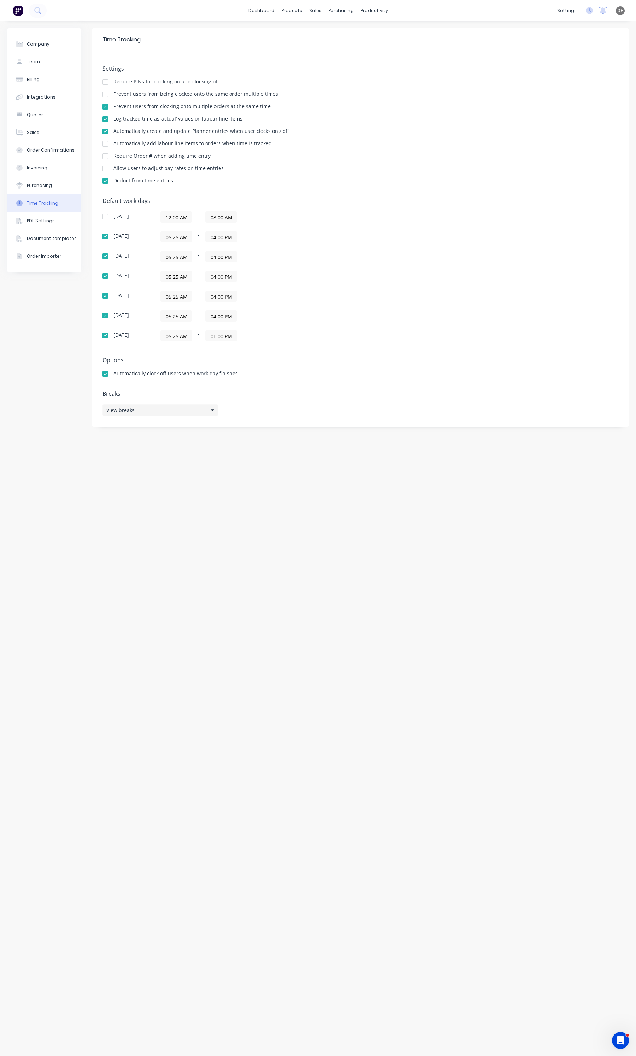
click at [169, 409] on div "View breaks" at bounding box center [160, 410] width 116 height 12
click at [297, 447] on button "Add break" at bounding box center [278, 444] width 88 height 11
drag, startPoint x: 365, startPoint y: 441, endPoint x: 350, endPoint y: 441, distance: 14.8
click at [350, 441] on input "0 hour" at bounding box center [364, 441] width 41 height 11
click at [397, 441] on input "0 minute" at bounding box center [411, 441] width 41 height 11
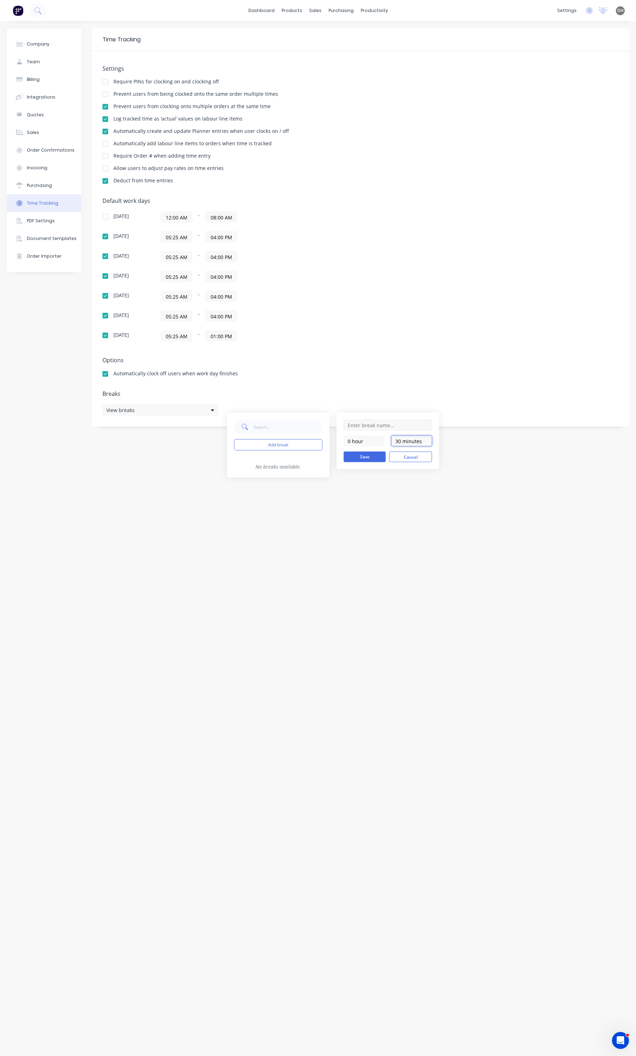
type input "30 minutes"
click at [390, 429] on input "text" at bounding box center [388, 425] width 88 height 11
type input "Lunch"
click at [374, 453] on button "Save" at bounding box center [365, 457] width 42 height 11
click at [392, 319] on div "Default work days Sunday 12:00 AM - 08:00 AM Monday 05:25 AM - 04:00 PM Tuesday…" at bounding box center [360, 273] width 516 height 152
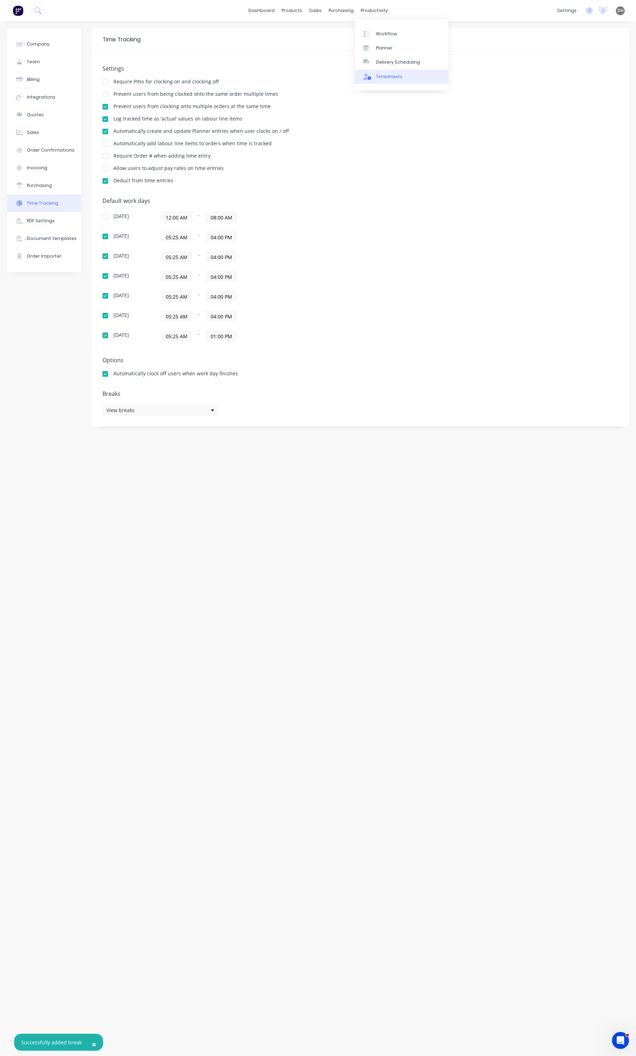
click at [391, 78] on div "Timesheets" at bounding box center [389, 76] width 26 height 6
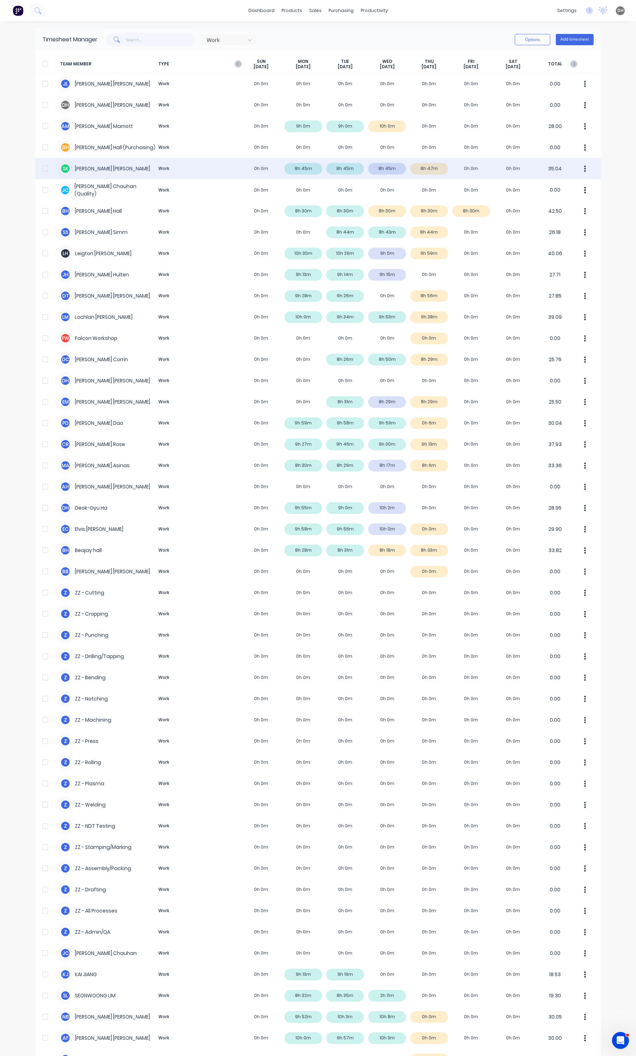
click at [377, 172] on div "S K Stephen Kane Work 0h 0m 8h 45m 8h 45m 8h 45m 8h 47m 0h 0m 0h 0m 35.04" at bounding box center [317, 168] width 565 height 21
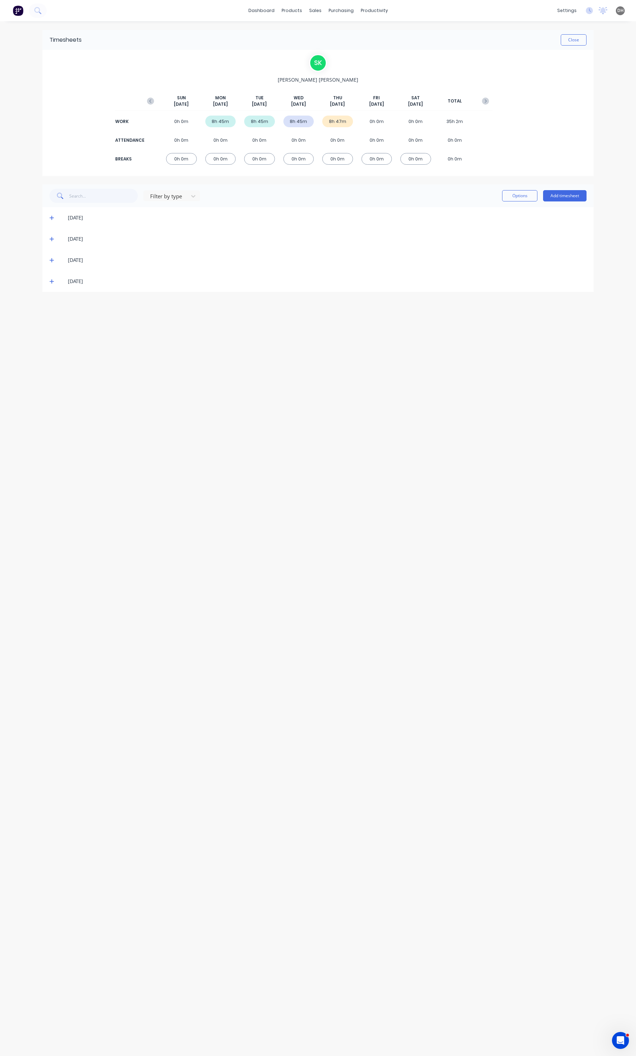
click at [50, 260] on icon at bounding box center [51, 260] width 5 height 5
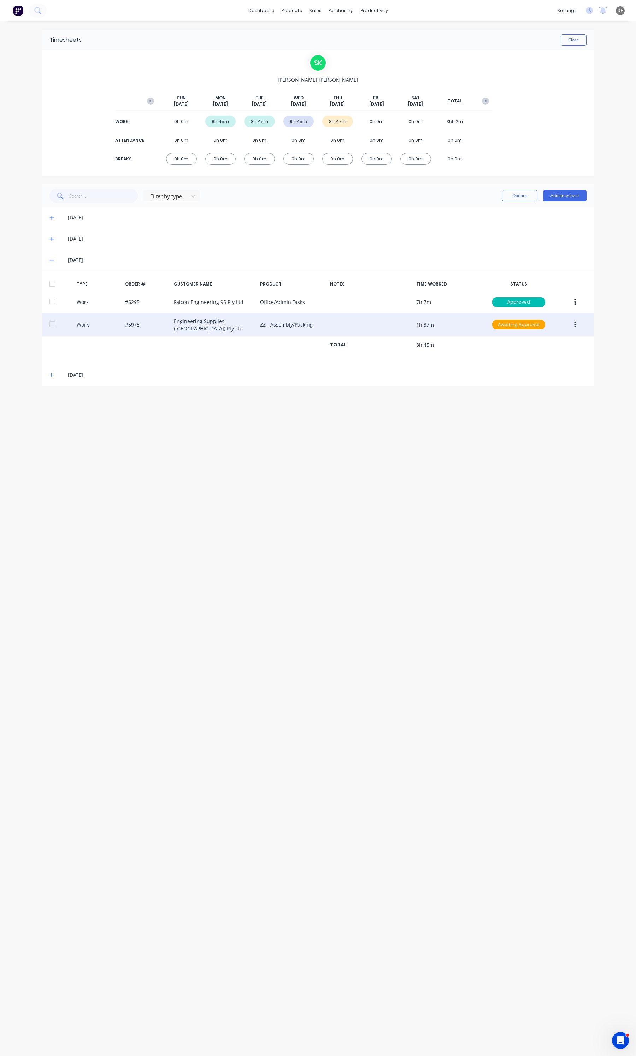
click at [573, 324] on button "button" at bounding box center [575, 324] width 17 height 13
click at [541, 298] on div "Edit" at bounding box center [550, 298] width 54 height 10
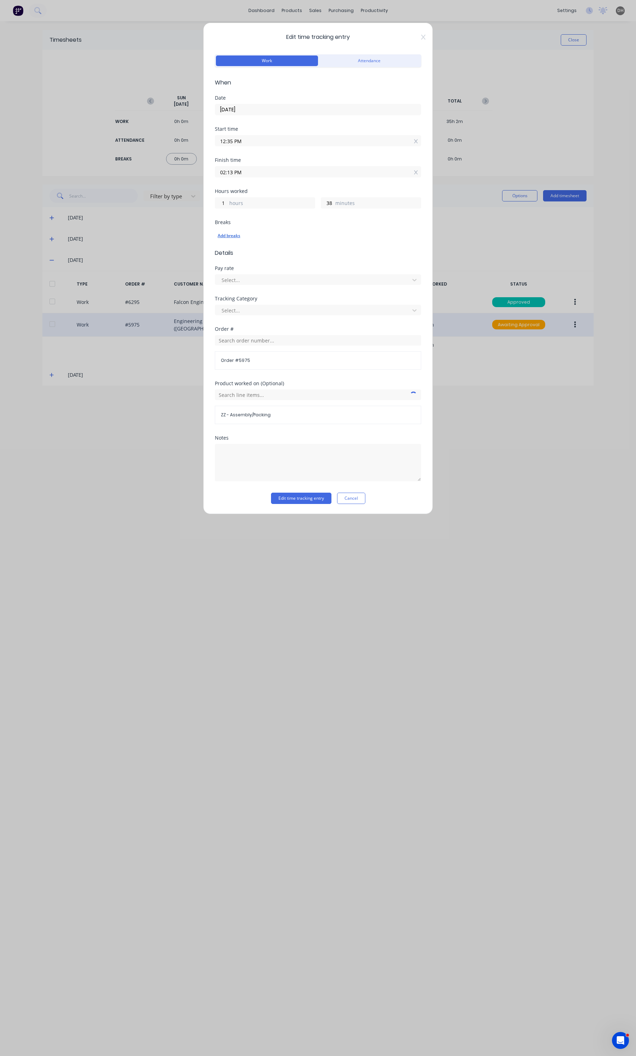
click at [232, 234] on div "Add breaks" at bounding box center [318, 235] width 201 height 9
click at [137, 278] on label "Lunch" at bounding box center [169, 279] width 77 height 7
click at [121, 279] on div at bounding box center [123, 279] width 14 height 14
click at [188, 265] on button "Add to timesheet" at bounding box center [164, 264] width 88 height 11
click at [306, 507] on button "Edit time tracking entry" at bounding box center [301, 508] width 60 height 11
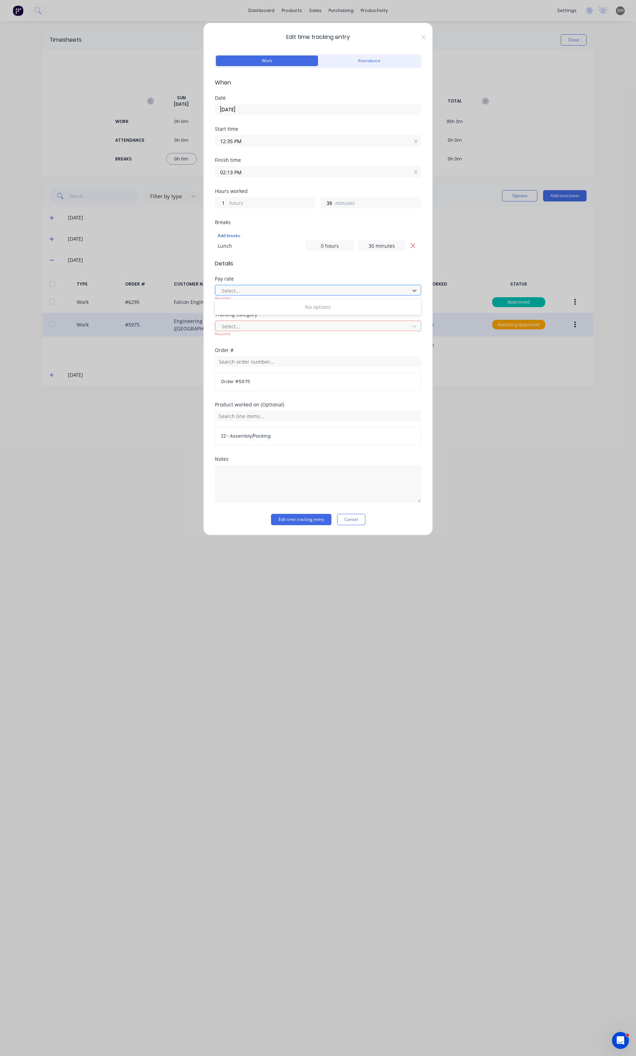
click at [270, 288] on div at bounding box center [313, 290] width 185 height 9
click at [253, 307] on div "No options" at bounding box center [318, 306] width 206 height 13
click at [243, 326] on div at bounding box center [313, 326] width 185 height 9
click at [272, 359] on div "Groups / PAY-Workshop" at bounding box center [318, 361] width 206 height 13
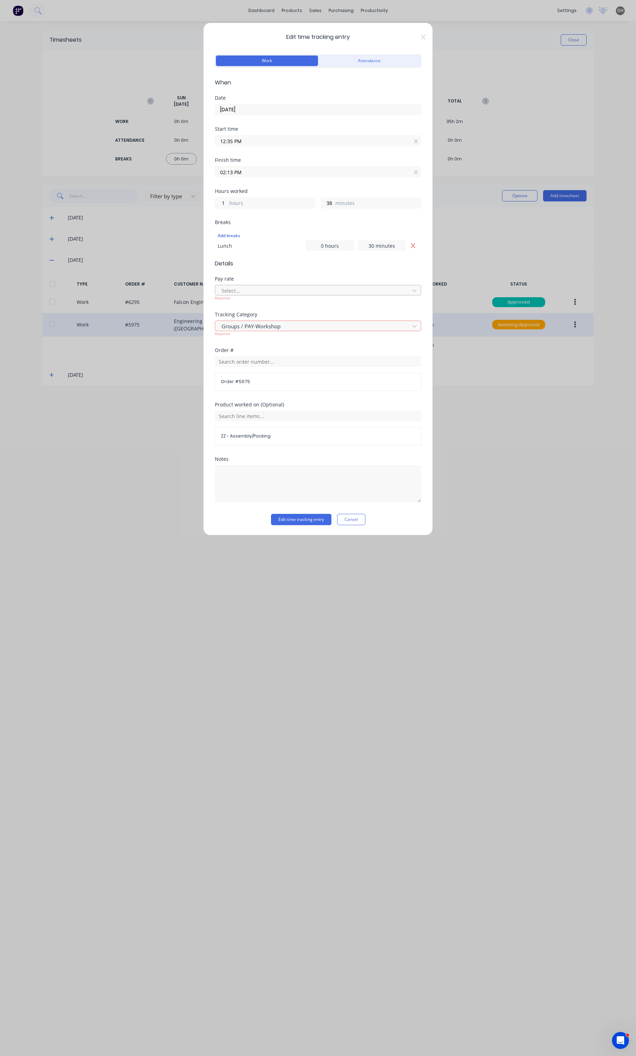
click at [239, 291] on div at bounding box center [313, 290] width 185 height 9
click at [312, 518] on button "Edit time tracking entry" at bounding box center [301, 519] width 60 height 11
click at [312, 518] on button "Edit time tracking entry" at bounding box center [301, 513] width 60 height 11
click at [311, 510] on button "Edit time tracking entry" at bounding box center [301, 513] width 60 height 11
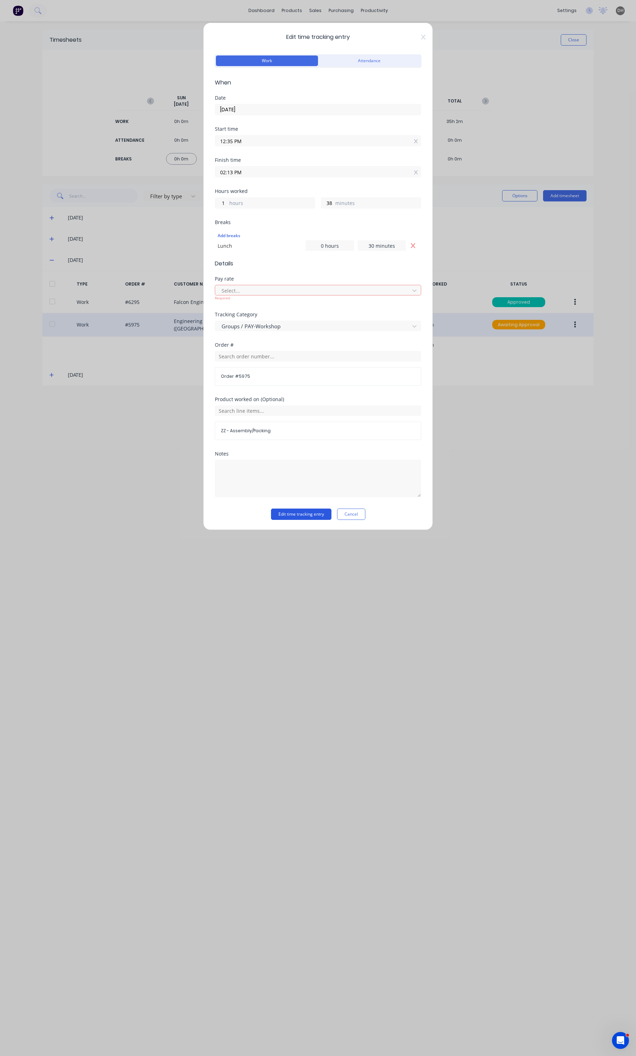
click at [311, 510] on button "Edit time tracking entry" at bounding box center [301, 513] width 60 height 11
click at [251, 286] on div "Select..." at bounding box center [313, 290] width 189 height 11
click at [412, 290] on icon at bounding box center [414, 290] width 7 height 7
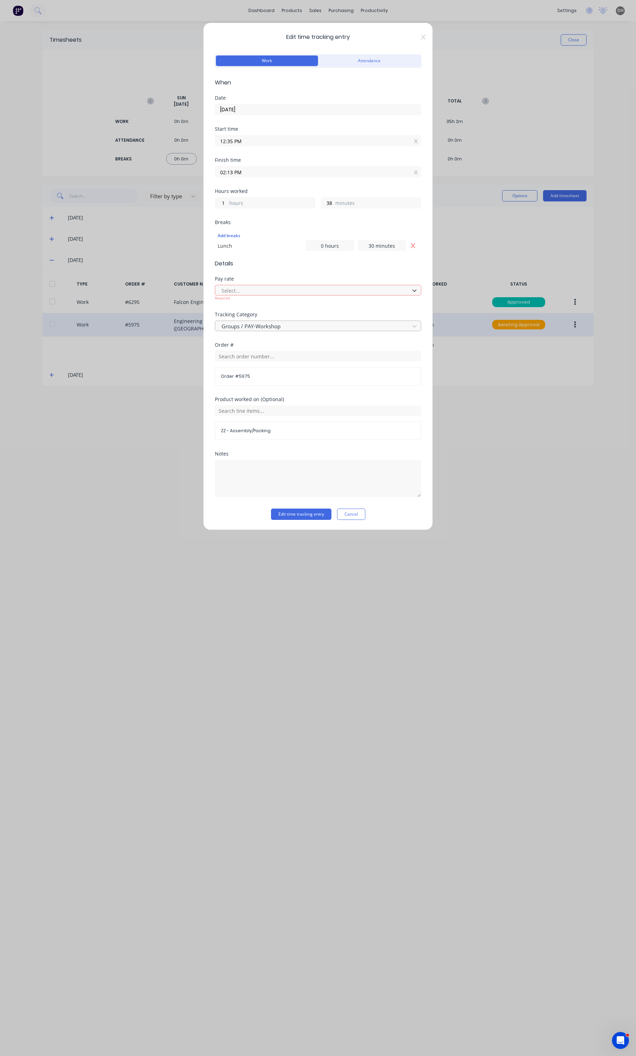
click at [261, 324] on div at bounding box center [313, 326] width 185 height 9
click at [246, 348] on div "Other / 1TZG481 Trailer" at bounding box center [318, 345] width 206 height 13
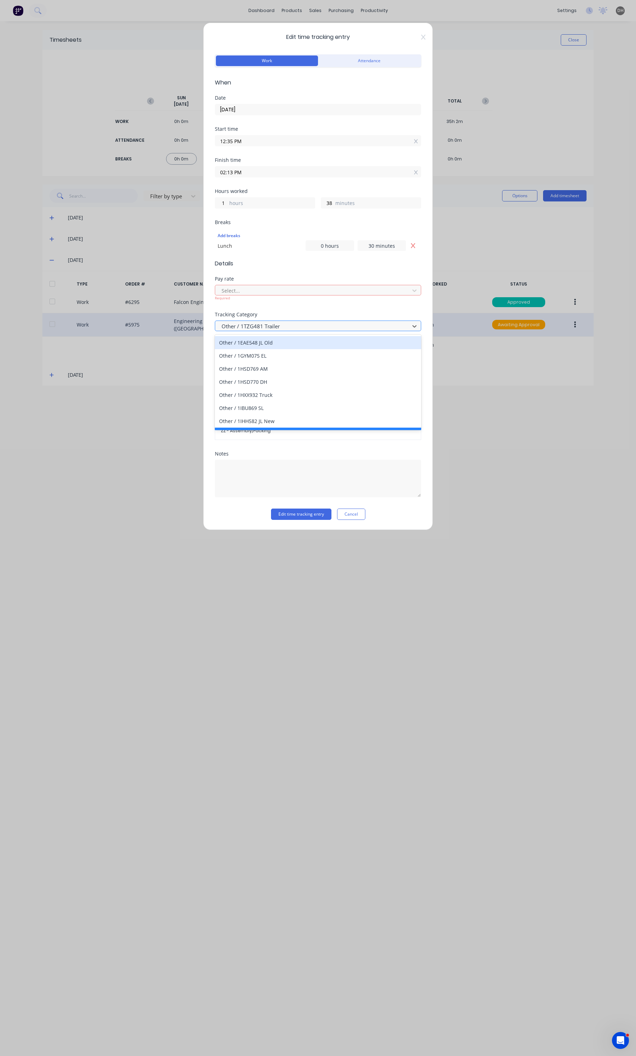
click at [251, 329] on div at bounding box center [313, 326] width 185 height 9
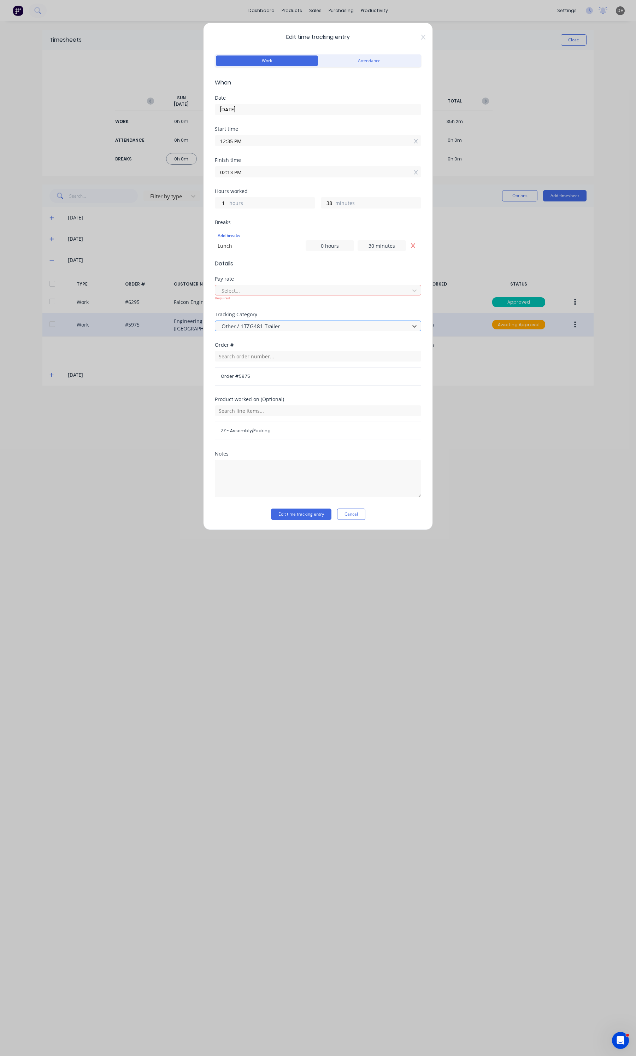
click at [251, 329] on div at bounding box center [313, 326] width 185 height 9
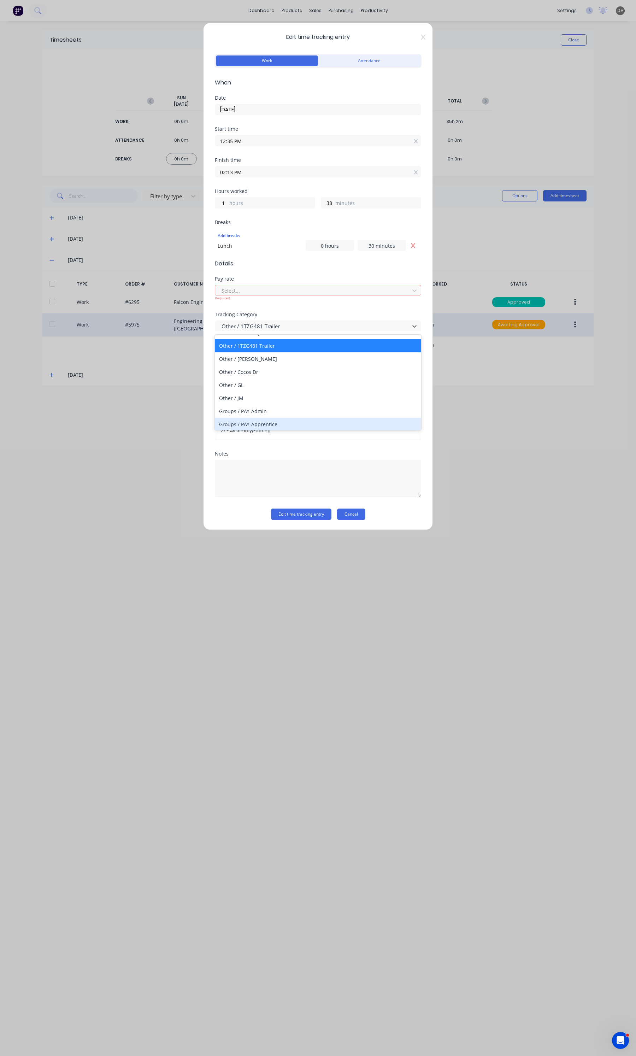
click at [358, 517] on button "Cancel" at bounding box center [351, 513] width 28 height 11
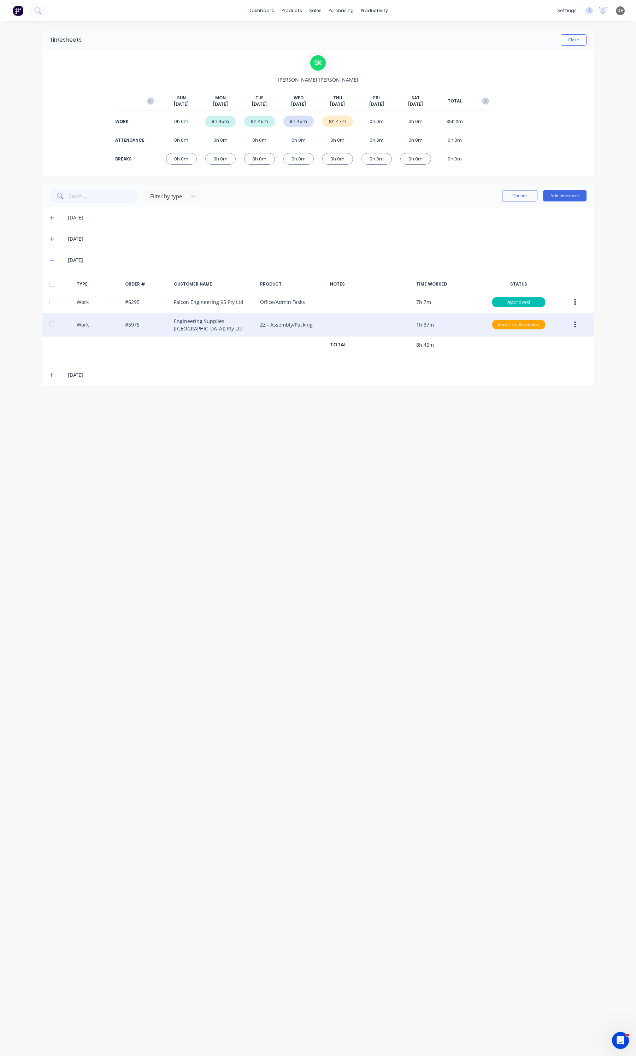
click at [357, 506] on div "Timesheets Close S K Stephen Kane SUN Sep 7th MON Sep 8th TUE Sep 9th WED Sep 1…" at bounding box center [317, 531] width 565 height 1020
click at [334, 33] on div "Sales Orders" at bounding box center [341, 34] width 29 height 6
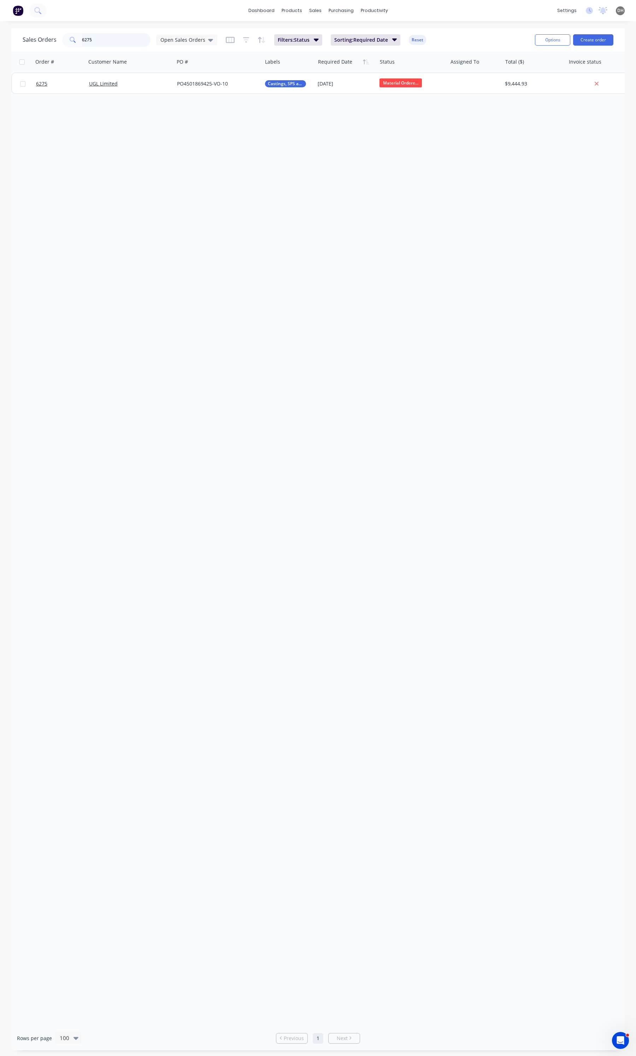
click at [84, 39] on input "6275" at bounding box center [116, 40] width 69 height 14
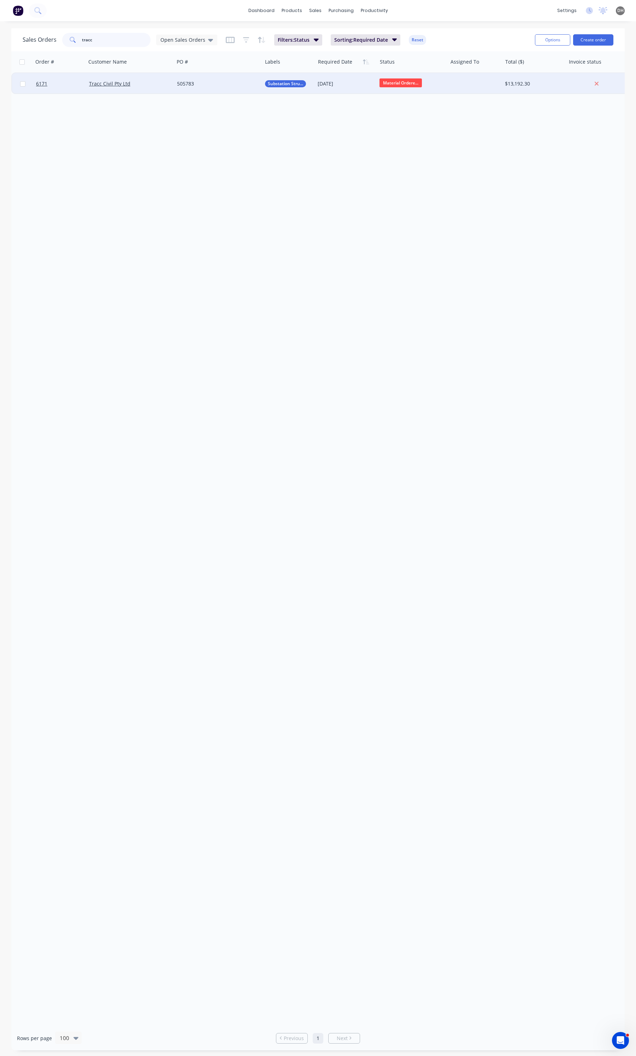
type input "tracc"
click at [157, 82] on div "Tracc Civil Pty Ltd" at bounding box center [128, 83] width 78 height 7
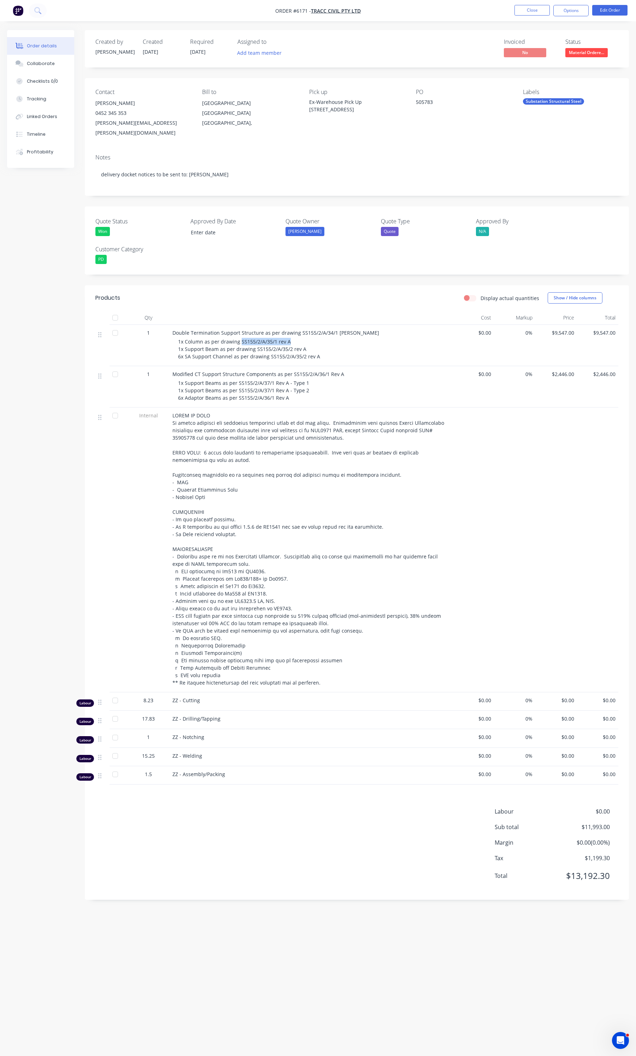
drag, startPoint x: 288, startPoint y: 335, endPoint x: 241, endPoint y: 332, distance: 47.4
click at [241, 338] on div "1x Column as per drawing SS155/2/A/35/1 rev A 1x Support Beam as per drawing SS…" at bounding box center [313, 349] width 271 height 22
copy span "SS155/2/A/35/1 rev A"
click at [59, 119] on button "Linked Orders" at bounding box center [40, 117] width 67 height 18
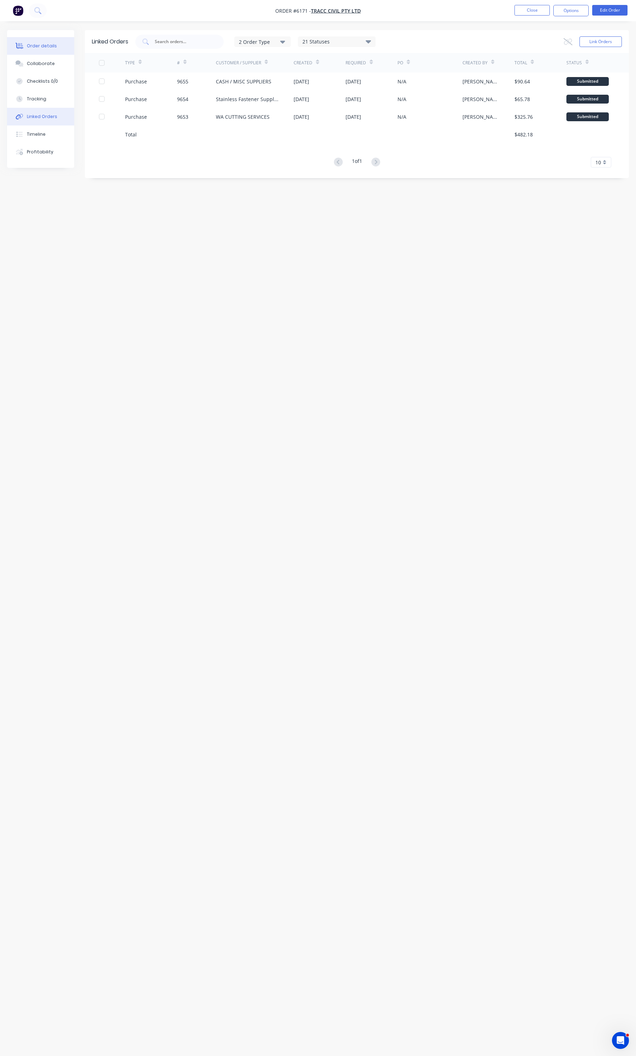
click at [40, 49] on button "Order details" at bounding box center [40, 46] width 67 height 18
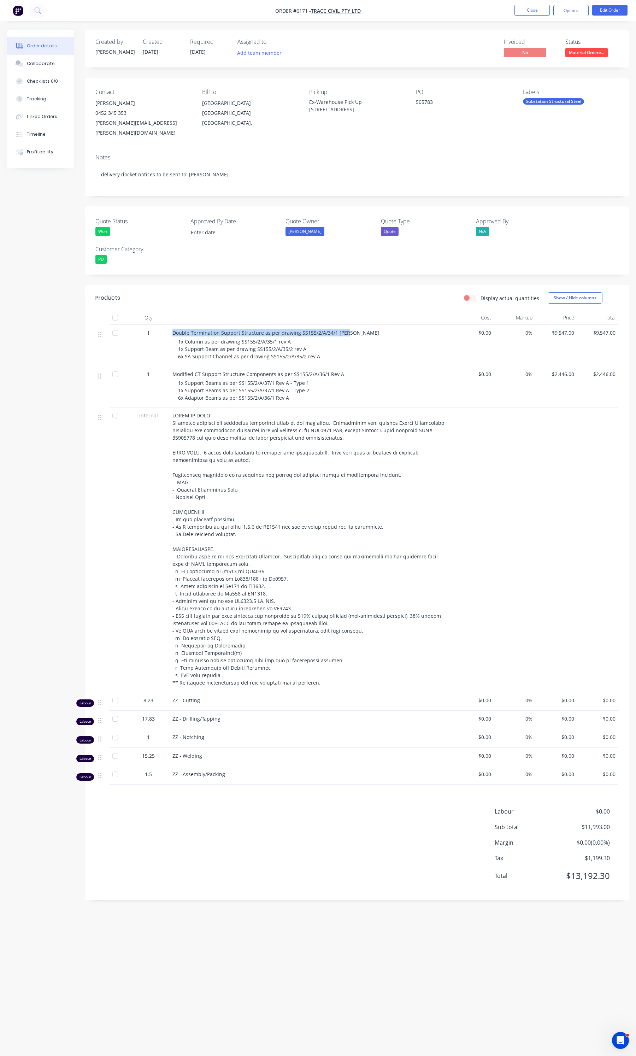
drag, startPoint x: 348, startPoint y: 323, endPoint x: 172, endPoint y: 325, distance: 176.3
click at [172, 325] on div "Double Termination Support Structure as per drawing SS155/2/A/34/1 RevA 1x Colu…" at bounding box center [311, 345] width 283 height 41
copy span "Double Termination Support Structure as per drawing SS155/2/A/34/1 RevA"
click at [267, 347] on span "1x Column as per drawing SS155/2/A/35/1 rev A 1x Support Beam as per drawing SS…" at bounding box center [249, 349] width 142 height 22
drag, startPoint x: 338, startPoint y: 366, endPoint x: 164, endPoint y: 366, distance: 174.5
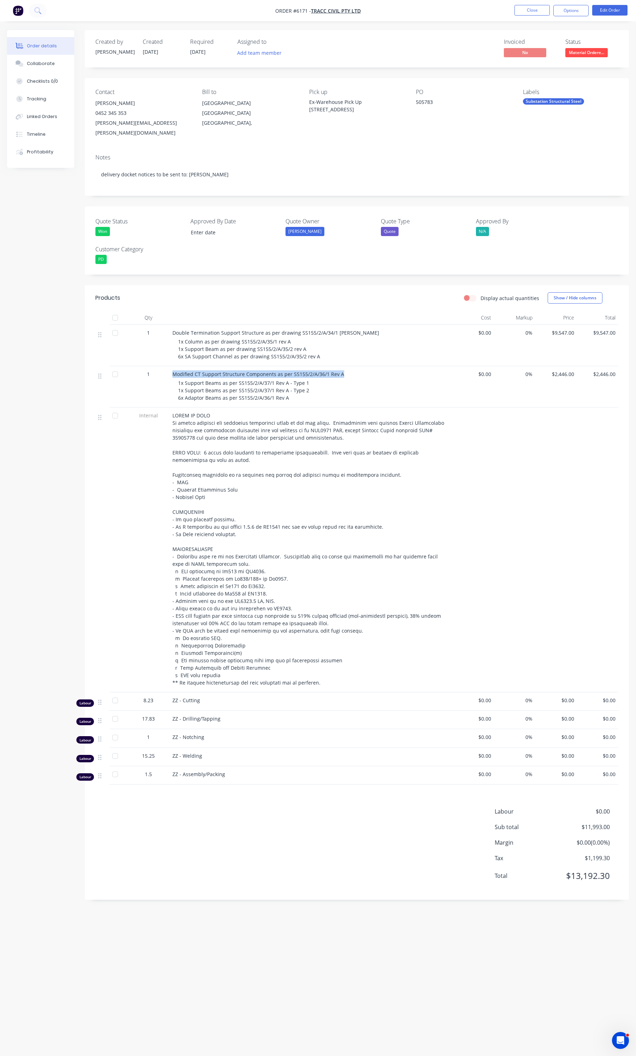
click at [164, 366] on div "1 Modified CT Support Structure Components as per SS155/2/A/36/1 Rev A 1x Suppo…" at bounding box center [356, 386] width 523 height 41
copy div "Modified CT Support Structure Components as per SS155/2/A/36/1 Rev A"
drag, startPoint x: 272, startPoint y: 389, endPoint x: 241, endPoint y: 389, distance: 31.4
click at [241, 389] on span "1x Support Beams as per SS155/2/A/37/1 Rev A - Type 1 1x Support Beams as per S…" at bounding box center [243, 390] width 131 height 22
click at [272, 389] on span "1x Support Beams as per SS155/2/A/37/1 Rev A - Type 1 1x Support Beams as per S…" at bounding box center [243, 390] width 131 height 22
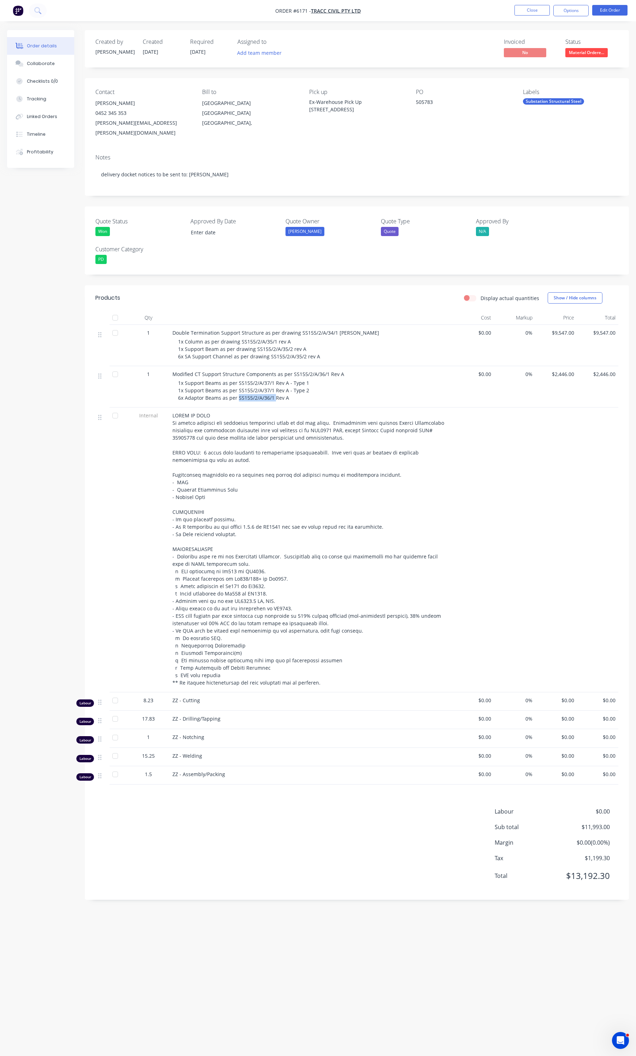
drag, startPoint x: 272, startPoint y: 389, endPoint x: 239, endPoint y: 389, distance: 33.2
click at [239, 389] on span "1x Support Beams as per SS155/2/A/37/1 Rev A - Type 1 1x Support Beams as per S…" at bounding box center [243, 390] width 131 height 22
click at [271, 379] on span "1x Support Beams as per SS155/2/A/37/1 Rev A - Type 1 1x Support Beams as per S…" at bounding box center [243, 390] width 131 height 22
drag, startPoint x: 271, startPoint y: 373, endPoint x: 237, endPoint y: 371, distance: 34.3
click at [237, 379] on span "1x Support Beams as per SS155/2/A/37/1 Rev A - Type 1 1x Support Beams as per S…" at bounding box center [243, 390] width 131 height 22
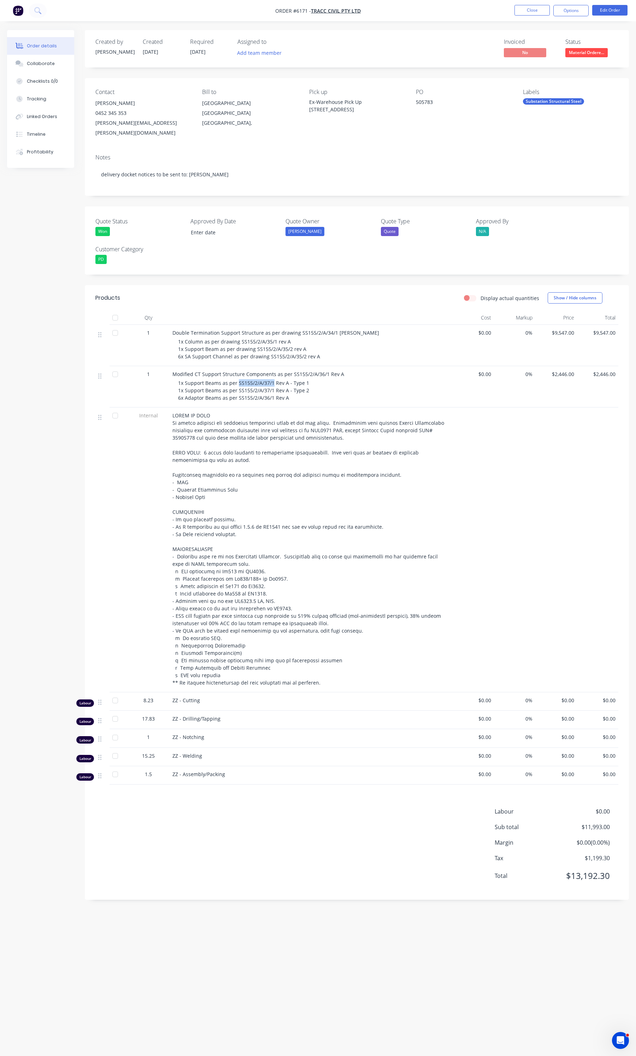
copy span "SS155/2/A/37/1"
click at [521, 4] on nav "Order #6171 - Tracc Civil Pty Ltd Close Options Edit Order" at bounding box center [318, 10] width 636 height 21
click at [522, 4] on nav "Order #6171 - Tracc Civil Pty Ltd Close Options Edit Order" at bounding box center [318, 10] width 636 height 21
click at [524, 6] on button "Close" at bounding box center [531, 10] width 35 height 11
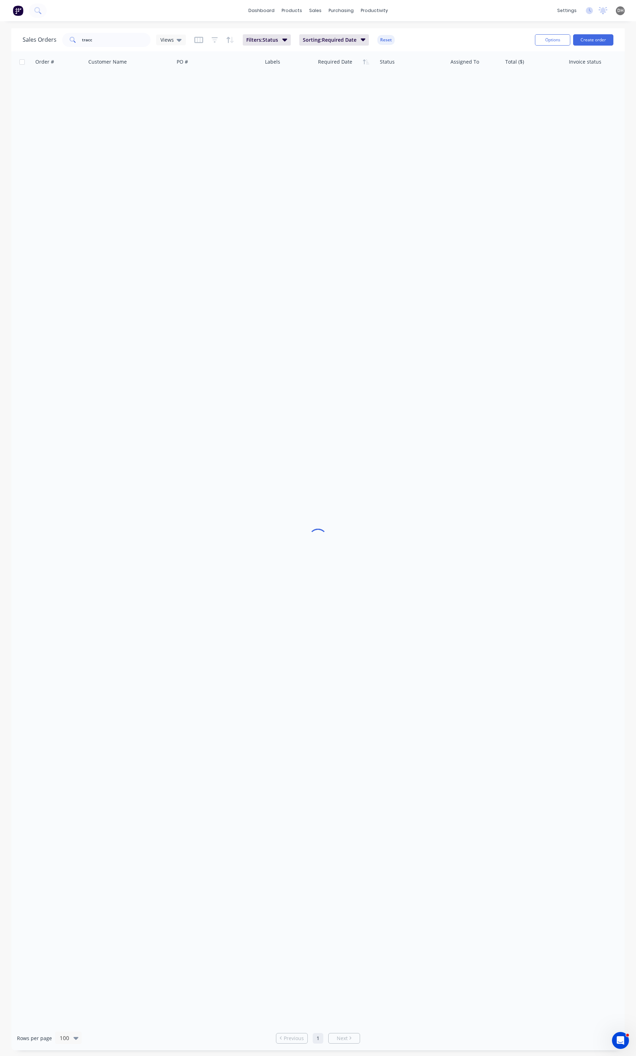
click at [80, 36] on span at bounding box center [72, 40] width 20 height 14
click at [85, 40] on input "tracc" at bounding box center [116, 40] width 69 height 14
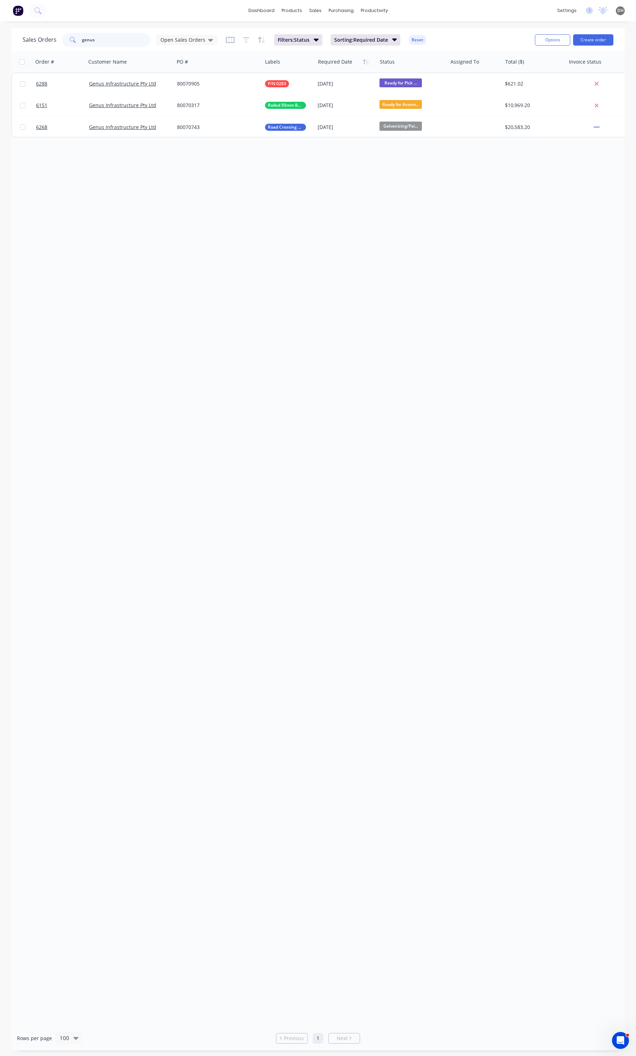
click at [90, 40] on input "genus" at bounding box center [116, 40] width 69 height 14
click at [137, 41] on input "lmat" at bounding box center [116, 40] width 69 height 14
type input "6127"
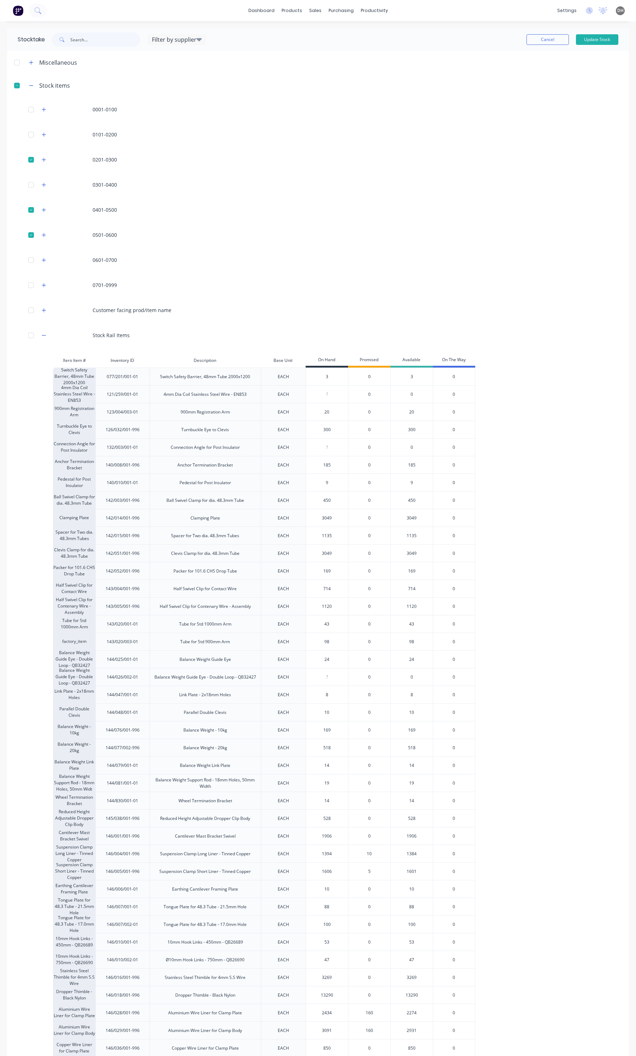
scroll to position [89, 0]
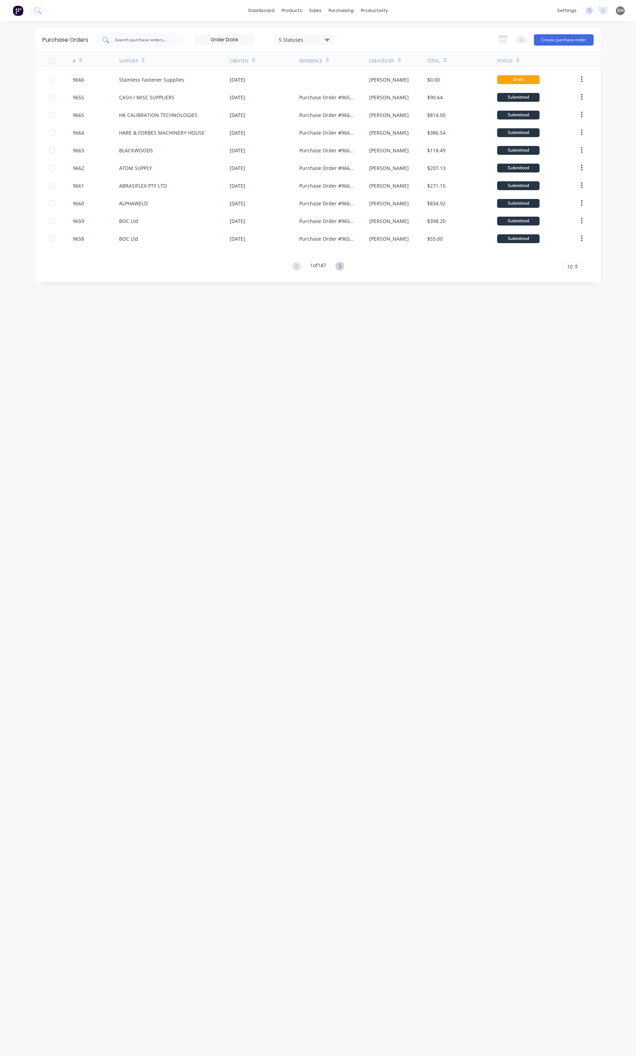
click at [152, 41] on input "text" at bounding box center [143, 39] width 59 height 7
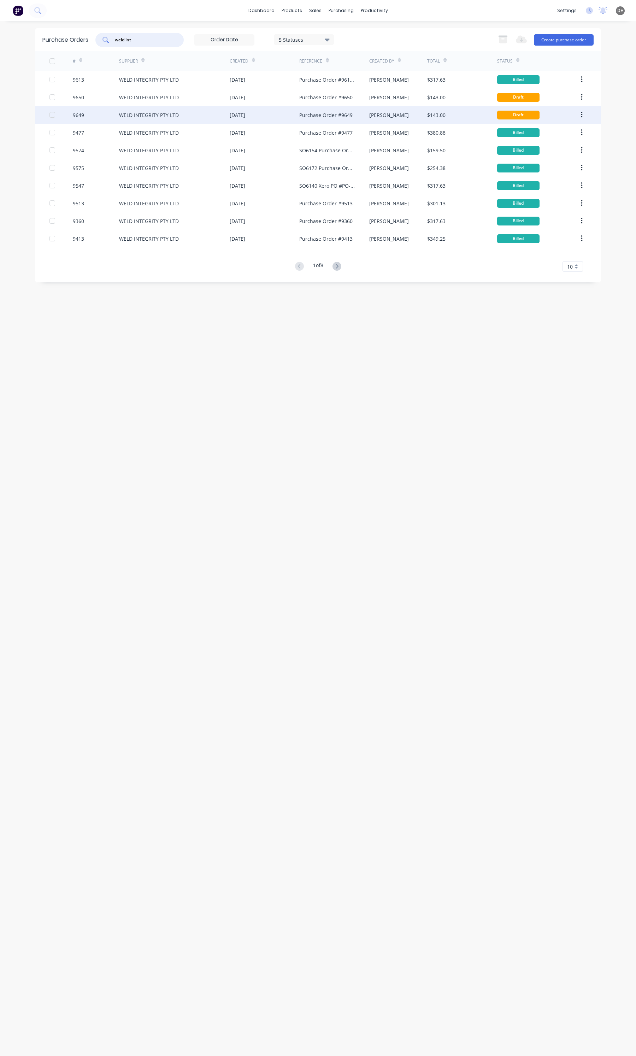
type input "weld int"
click at [142, 117] on div "WELD INTEGRITY PTY LTD" at bounding box center [149, 114] width 60 height 7
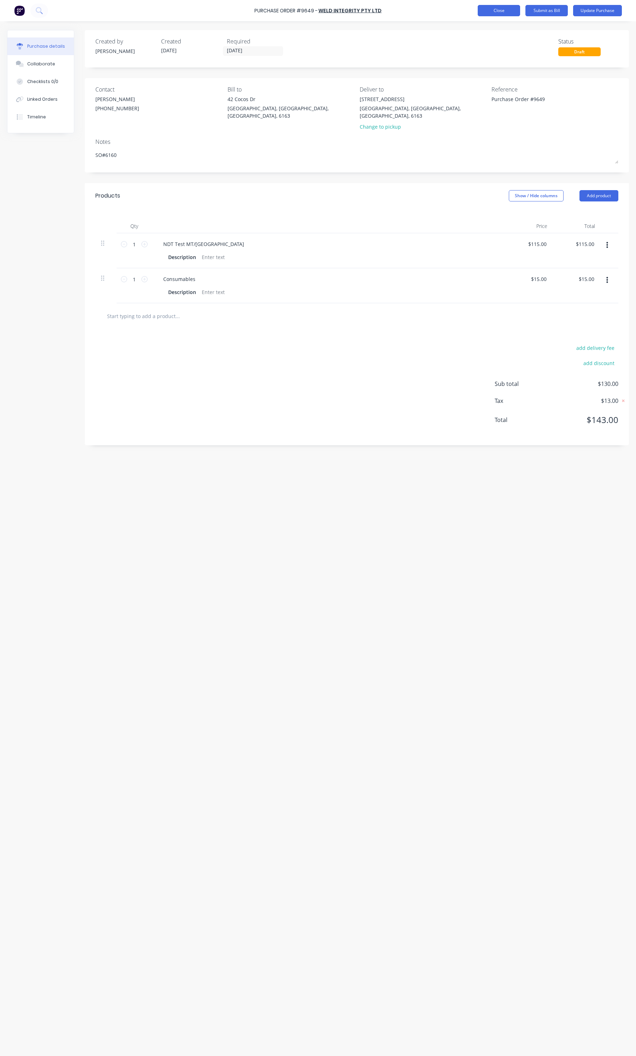
click at [488, 5] on button "Close" at bounding box center [499, 10] width 42 height 11
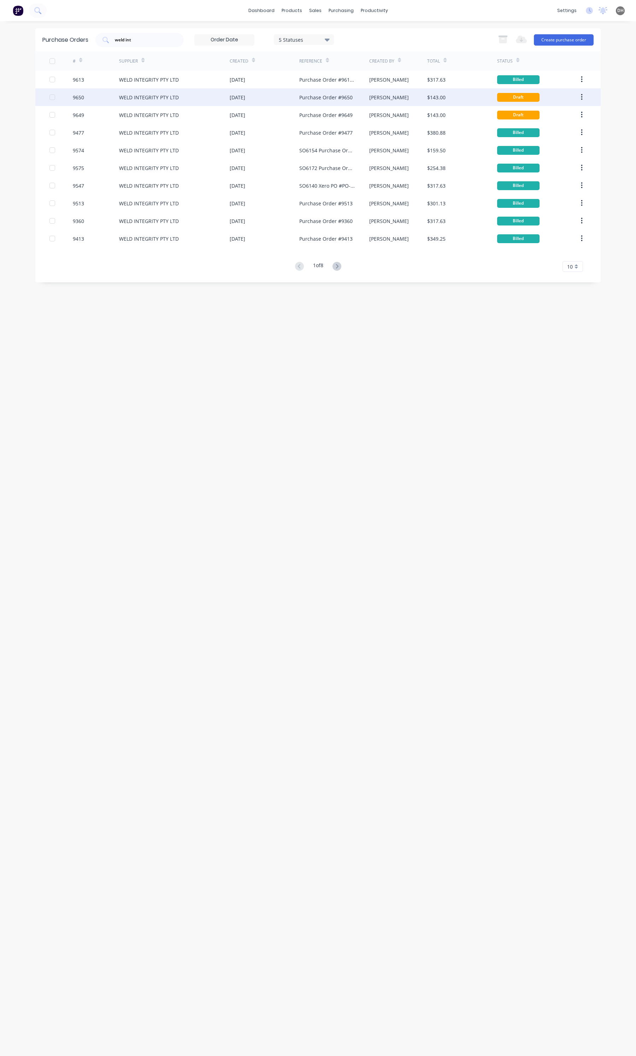
click at [579, 93] on button "button" at bounding box center [581, 97] width 17 height 13
click at [551, 123] on button "Duplicate" at bounding box center [556, 130] width 67 height 14
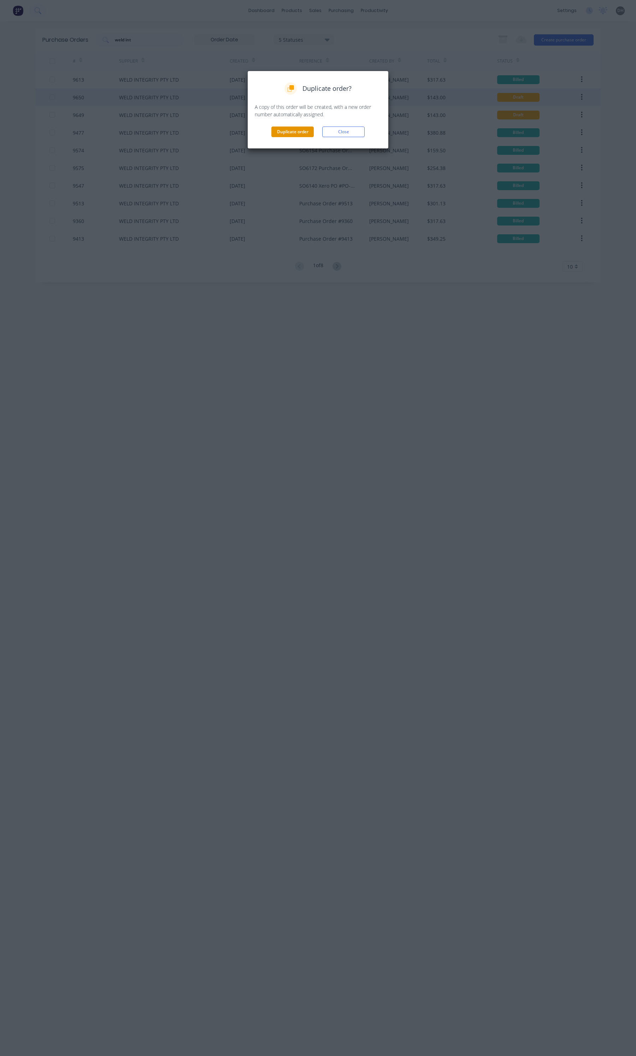
click at [278, 133] on button "Duplicate order" at bounding box center [292, 131] width 42 height 11
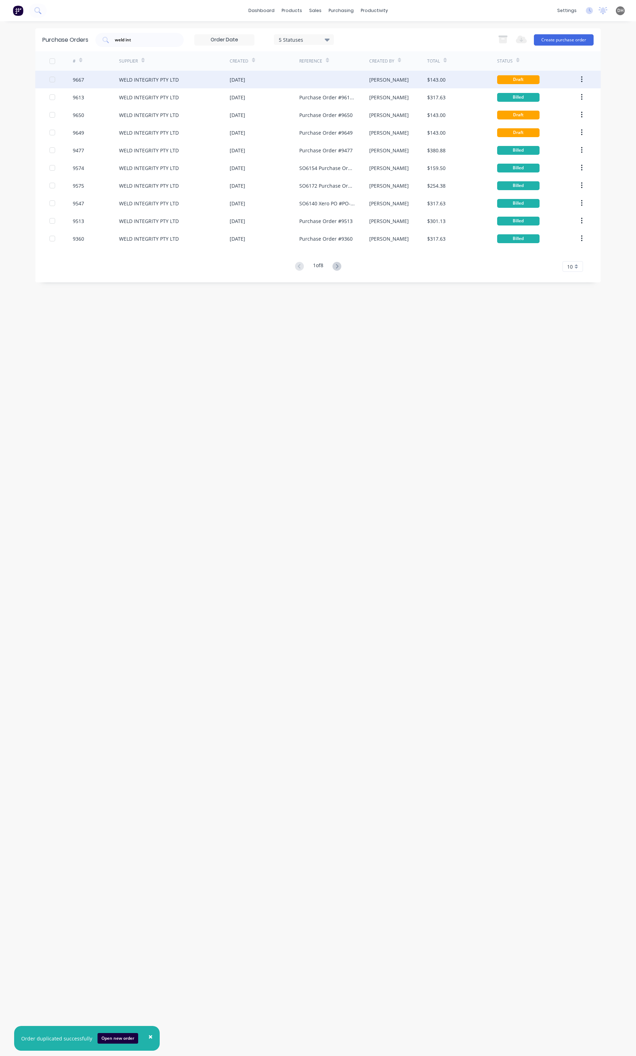
click at [177, 79] on div "WELD INTEGRITY PTY LTD" at bounding box center [149, 79] width 60 height 7
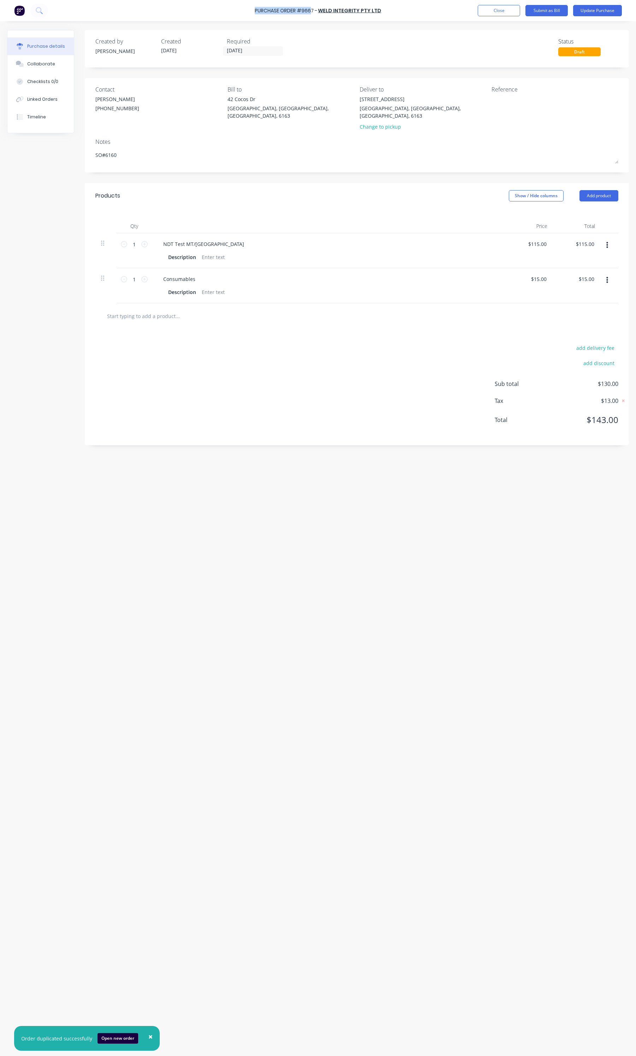
drag, startPoint x: 314, startPoint y: 13, endPoint x: 256, endPoint y: 9, distance: 57.4
click at [256, 9] on div "Purchase Order #9667 - WELD INTEGRITY PTY LTD Add product Close Submit as Bill …" at bounding box center [318, 10] width 636 height 21
copy div "Purchase Order #966"
click at [496, 103] on textarea at bounding box center [535, 103] width 88 height 16
paste textarea "Purchase Order #966"
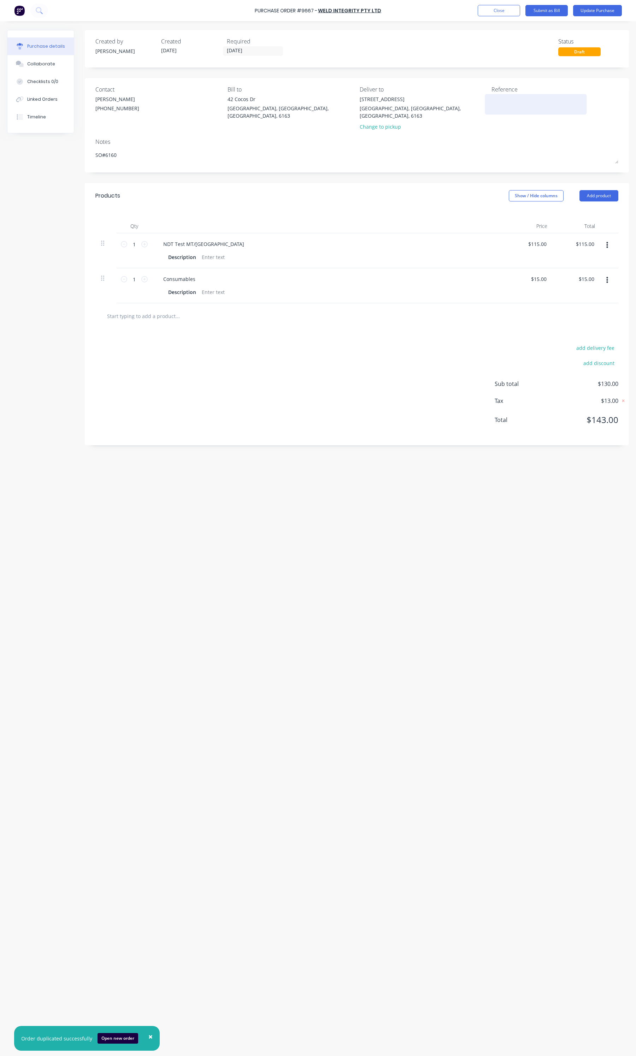
type textarea "x"
type textarea "Purchase Order #966"
type textarea "x"
type textarea "Purchase Order #966"
click at [55, 96] on div "Linked Orders" at bounding box center [42, 99] width 30 height 6
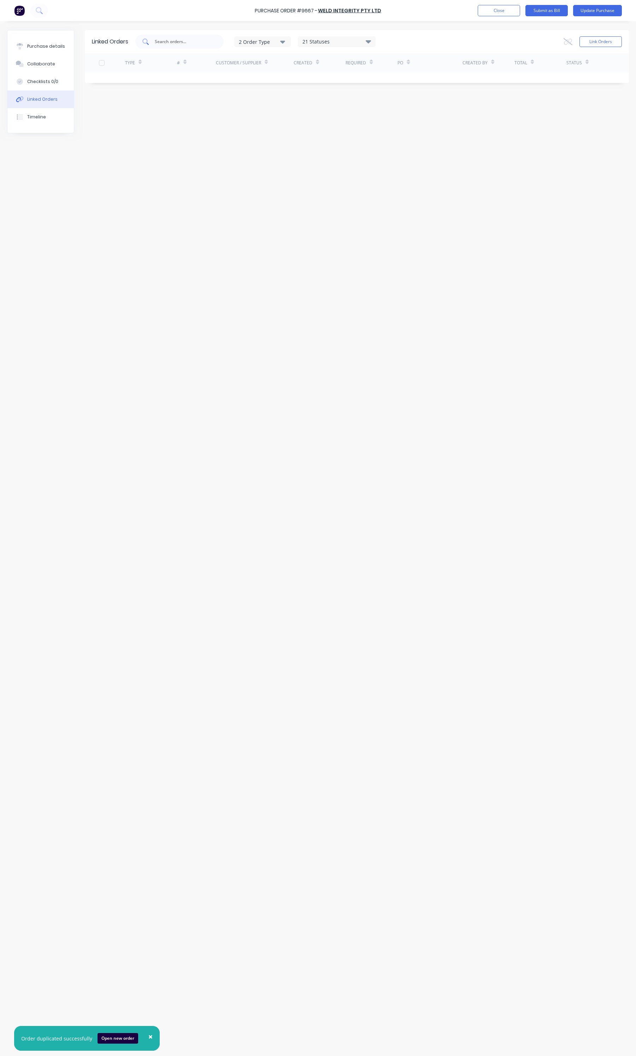
click at [166, 44] on input "text" at bounding box center [183, 41] width 59 height 7
click at [603, 42] on button "Link Orders" at bounding box center [600, 41] width 42 height 11
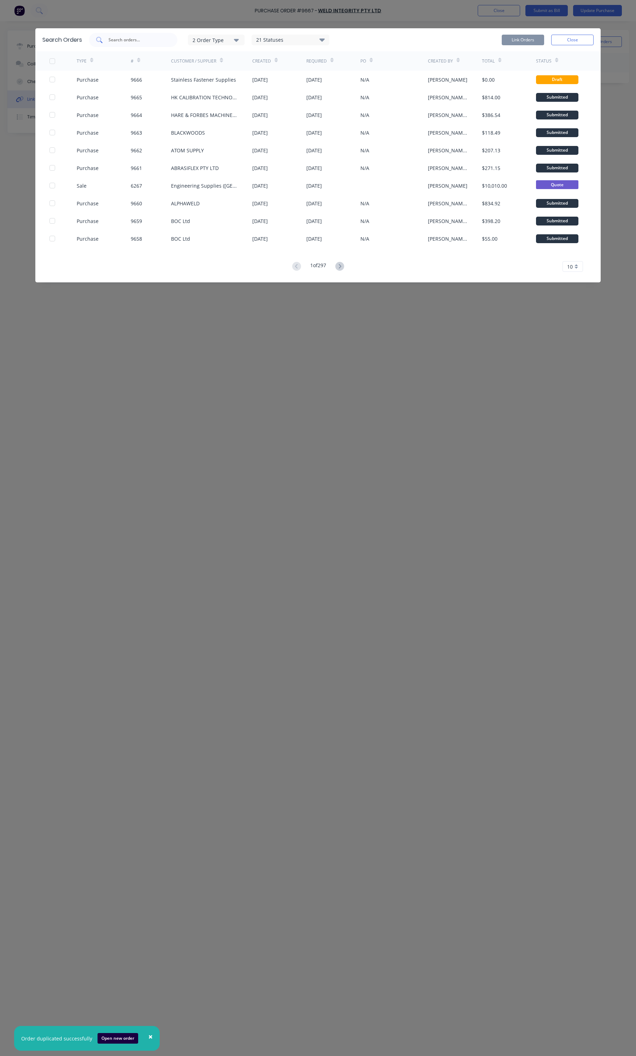
click at [112, 45] on div at bounding box center [133, 40] width 88 height 14
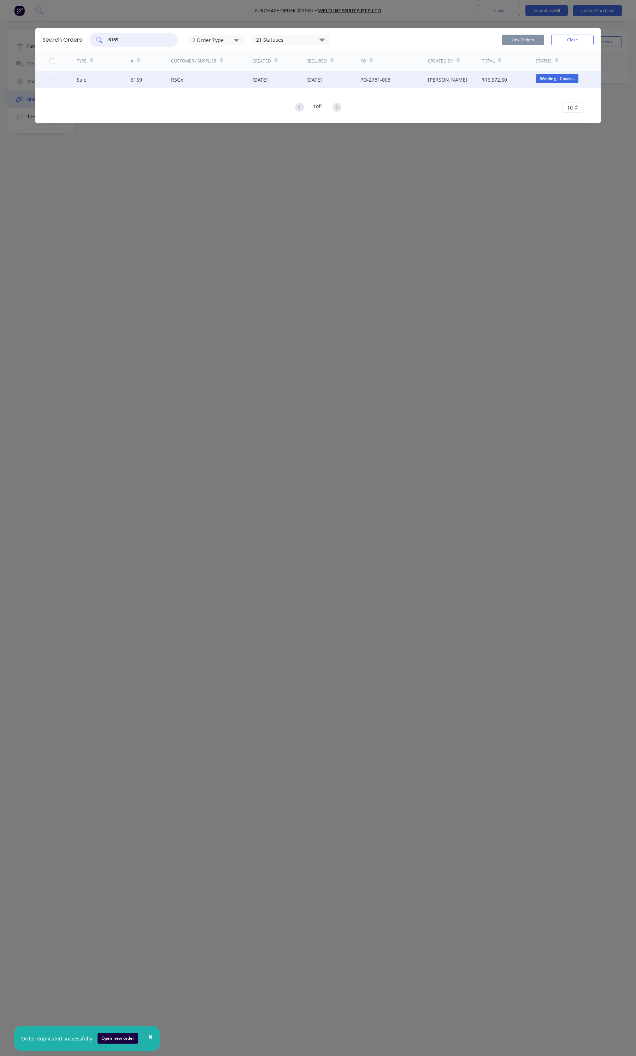
click at [52, 82] on div at bounding box center [52, 79] width 14 height 14
type input "6169"
click at [505, 41] on button "Link Orders" at bounding box center [523, 40] width 42 height 11
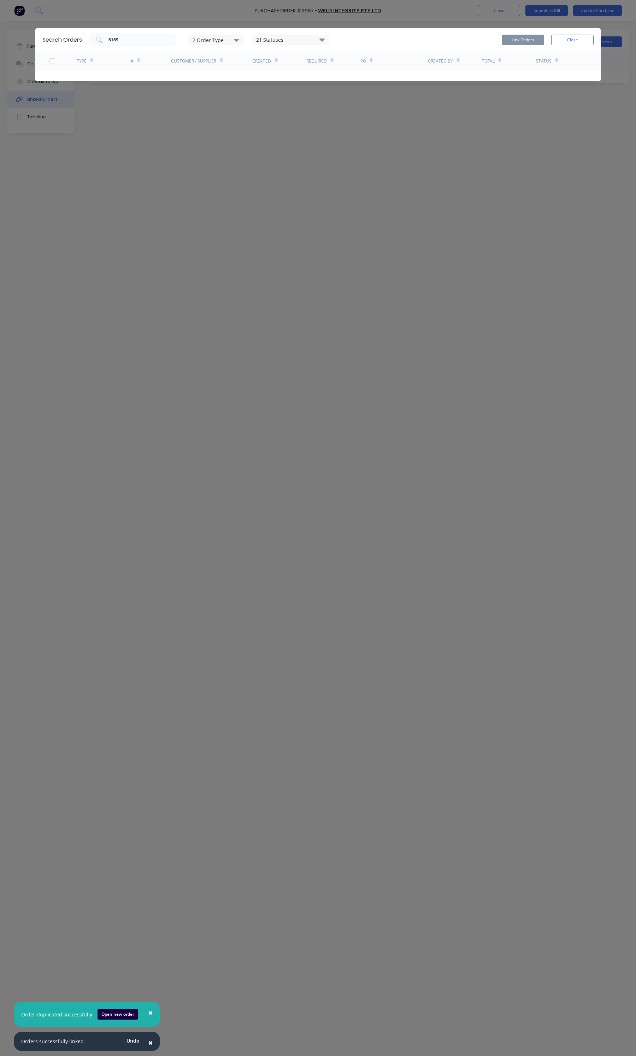
click at [585, 37] on button "Close" at bounding box center [572, 40] width 42 height 11
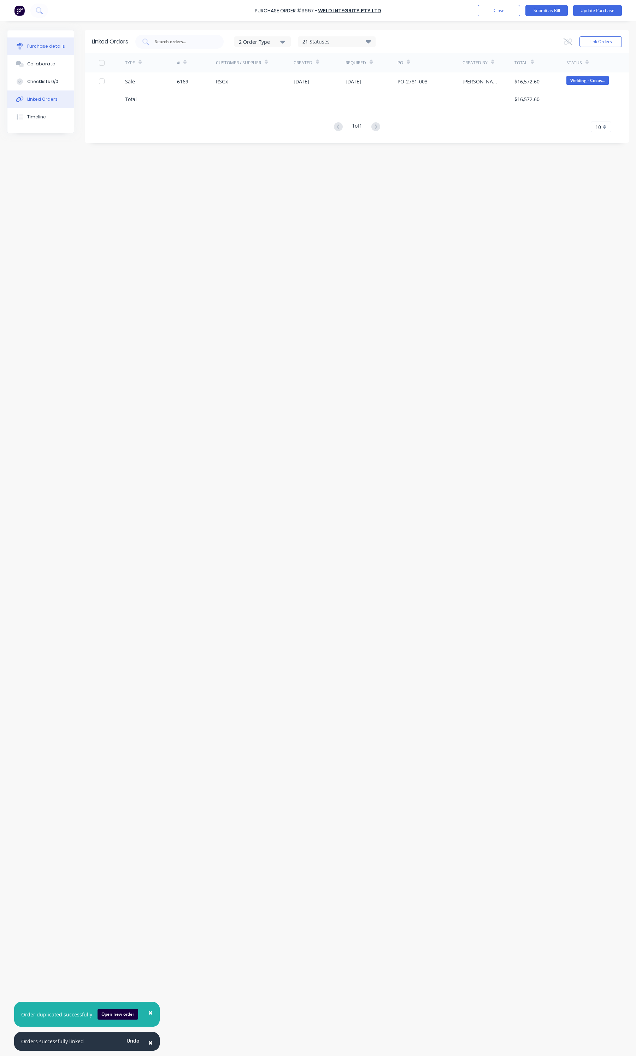
click at [51, 45] on div "Purchase details" at bounding box center [46, 46] width 38 height 6
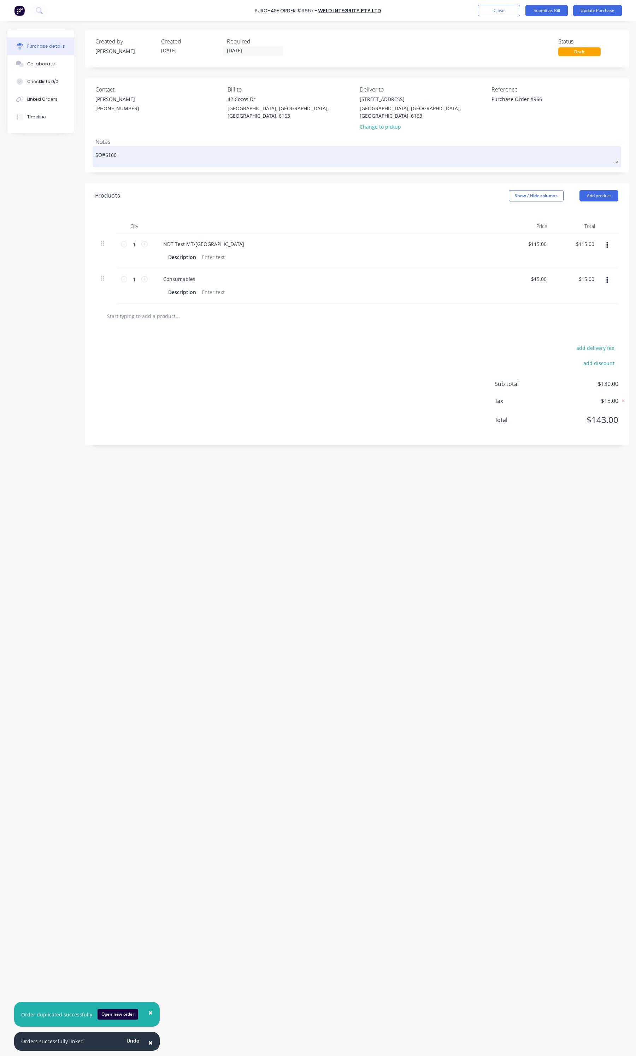
click at [120, 148] on textarea "SO#6160" at bounding box center [356, 156] width 523 height 16
type textarea "x"
type textarea "SO#616"
type textarea "x"
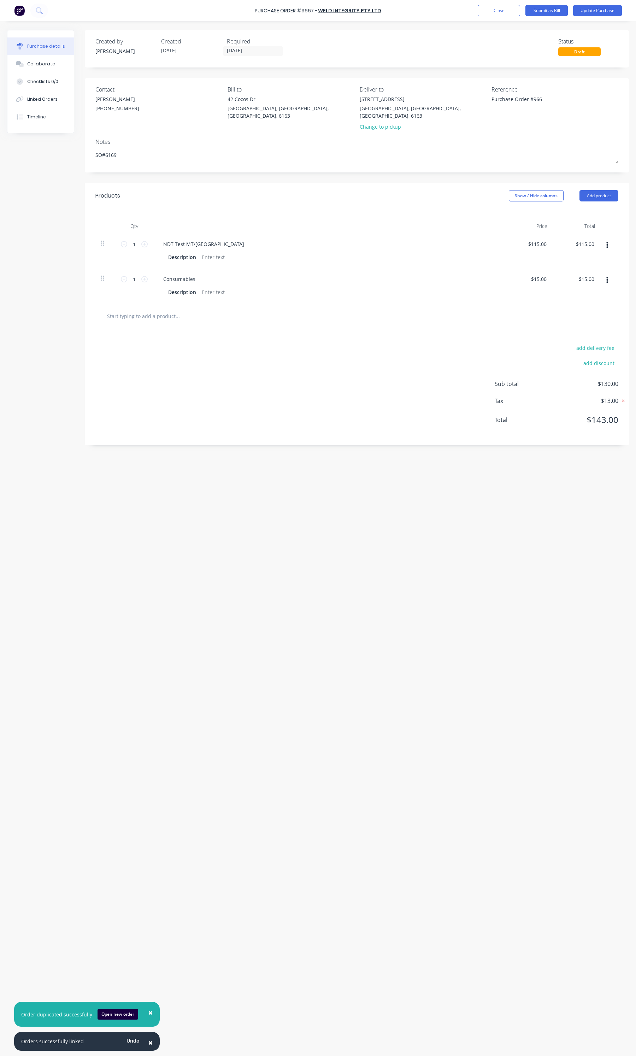
type textarea "SO#6169"
type textarea "x"
type textarea "SO#6169"
click at [597, 18] on div "Purchase Order #9667 - WELD INTEGRITY PTY LTD Add product Close Submit as Bill …" at bounding box center [318, 10] width 636 height 21
click at [597, 13] on button "Update Purchase" at bounding box center [597, 10] width 49 height 11
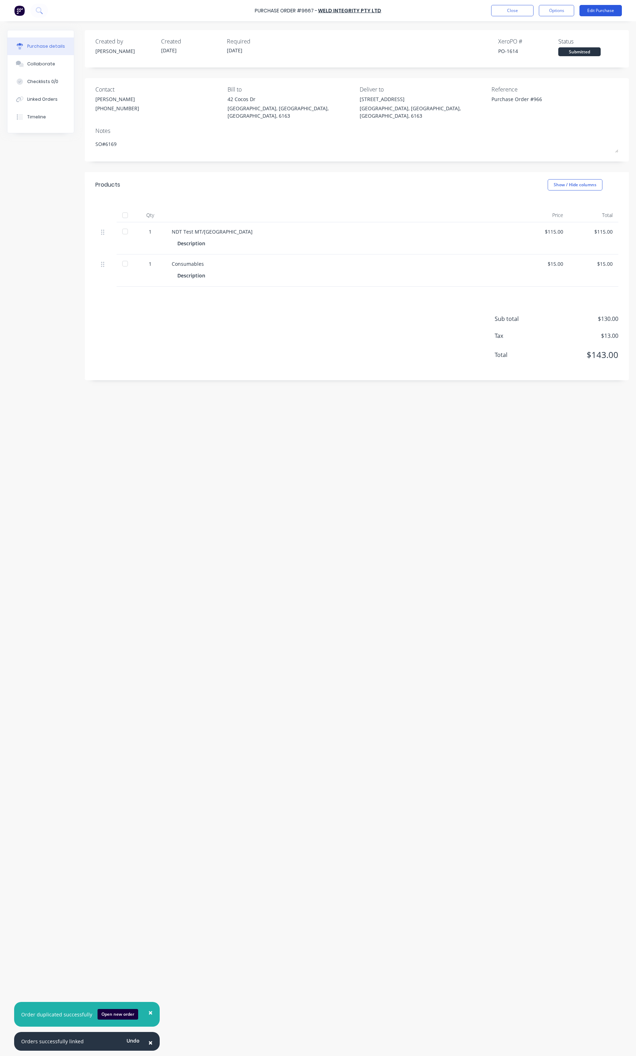
click at [595, 10] on button "Edit Purchase" at bounding box center [600, 10] width 42 height 11
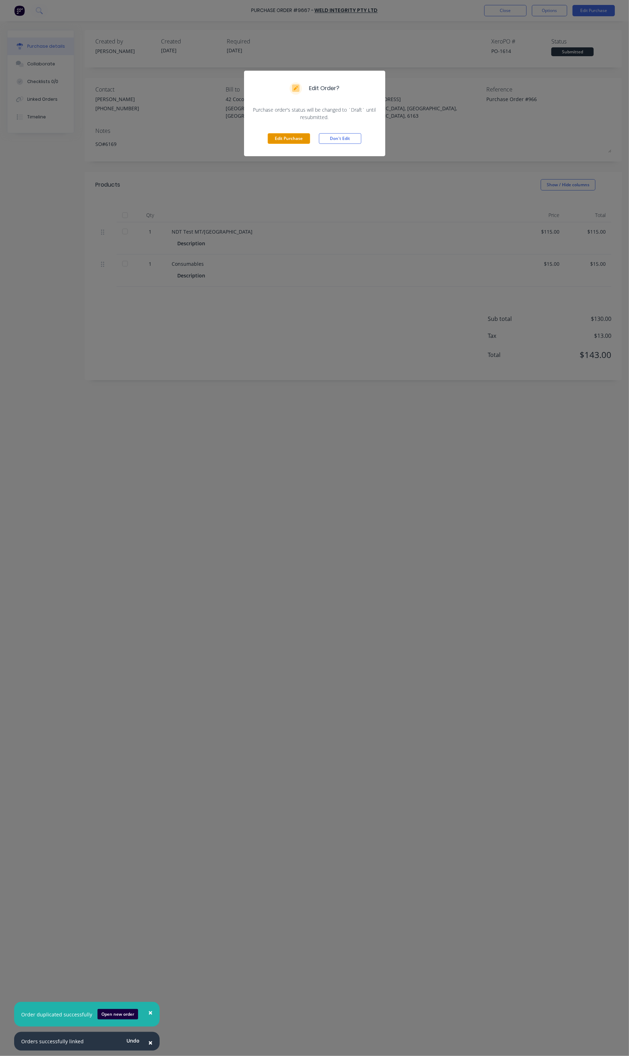
click at [282, 141] on button "Edit Purchase" at bounding box center [289, 138] width 42 height 11
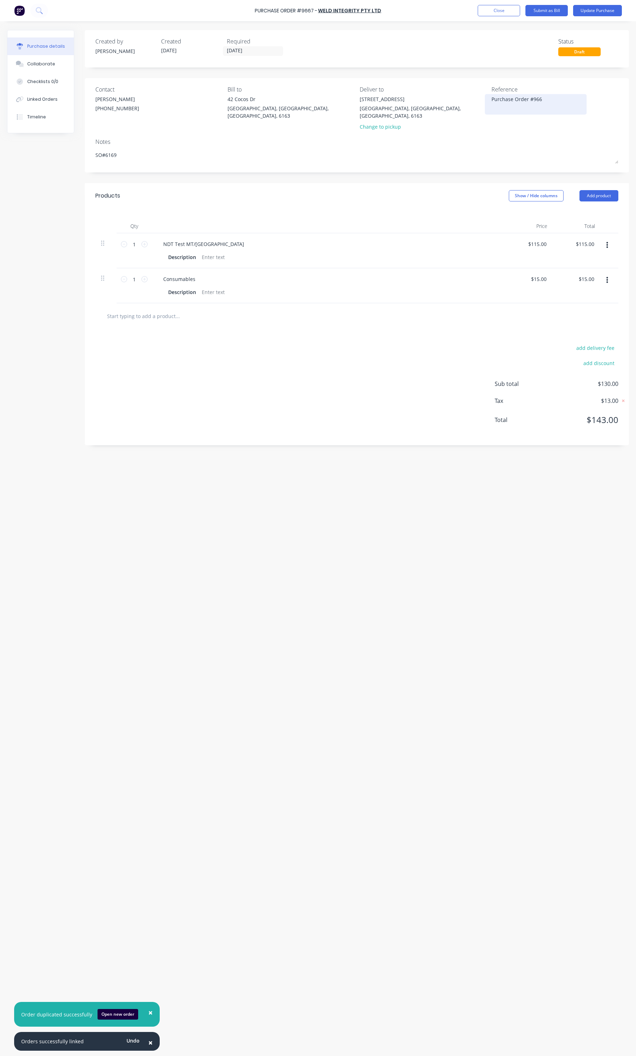
click at [544, 101] on textarea "Purchase Order #966" at bounding box center [535, 103] width 88 height 16
type textarea "x"
type textarea "Purchase Order #9667"
type textarea "x"
type textarea "Purchase Order #9667"
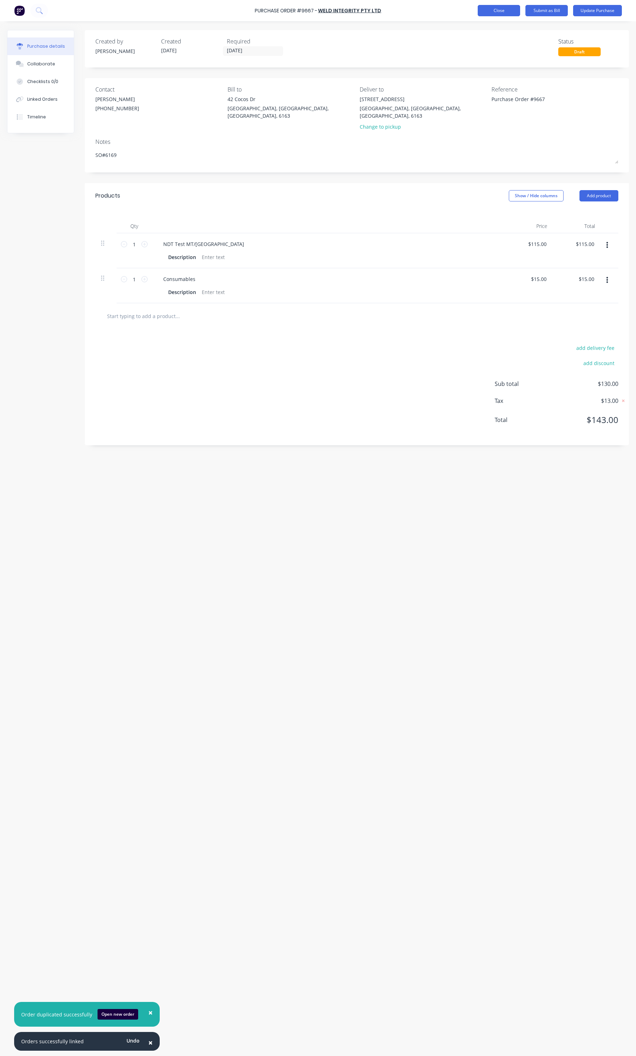
click at [500, 12] on button "Close" at bounding box center [499, 10] width 42 height 11
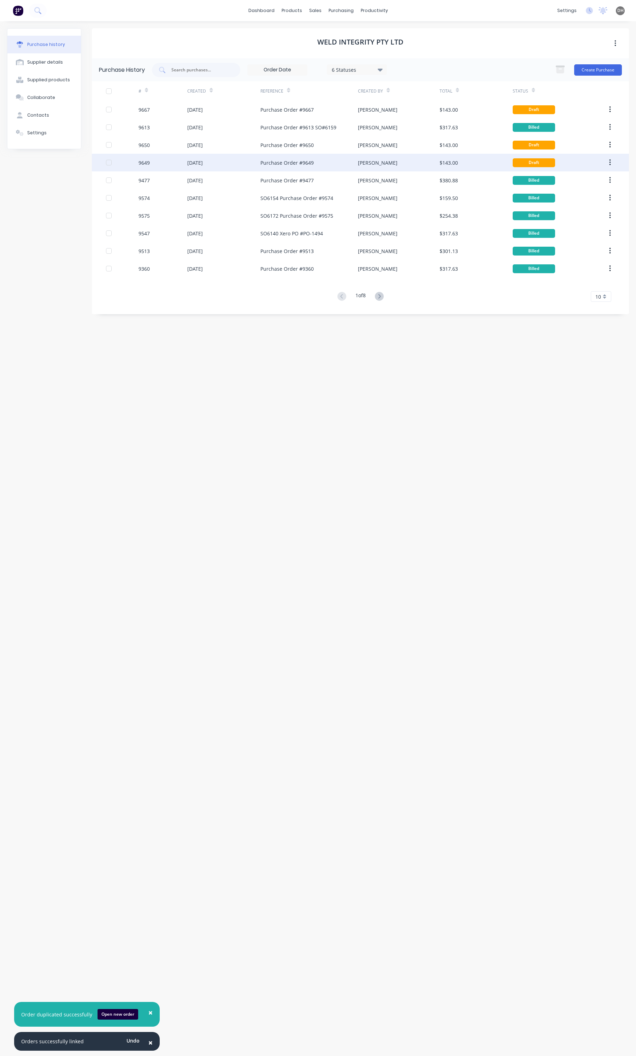
click at [245, 165] on div "09 Sep 2025" at bounding box center [223, 163] width 73 height 18
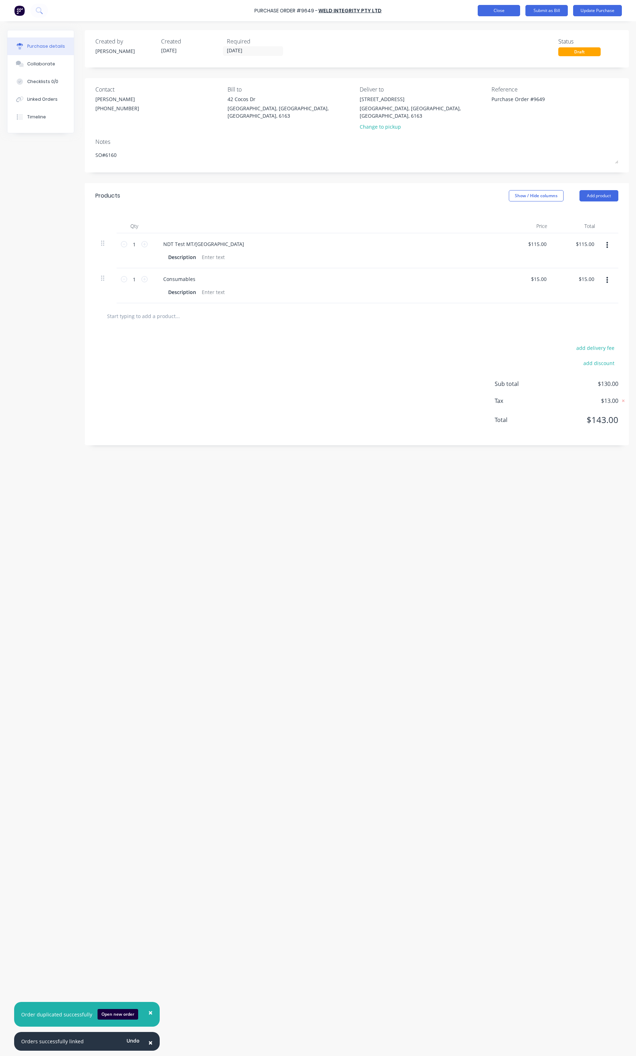
click at [483, 14] on button "Close" at bounding box center [499, 10] width 42 height 11
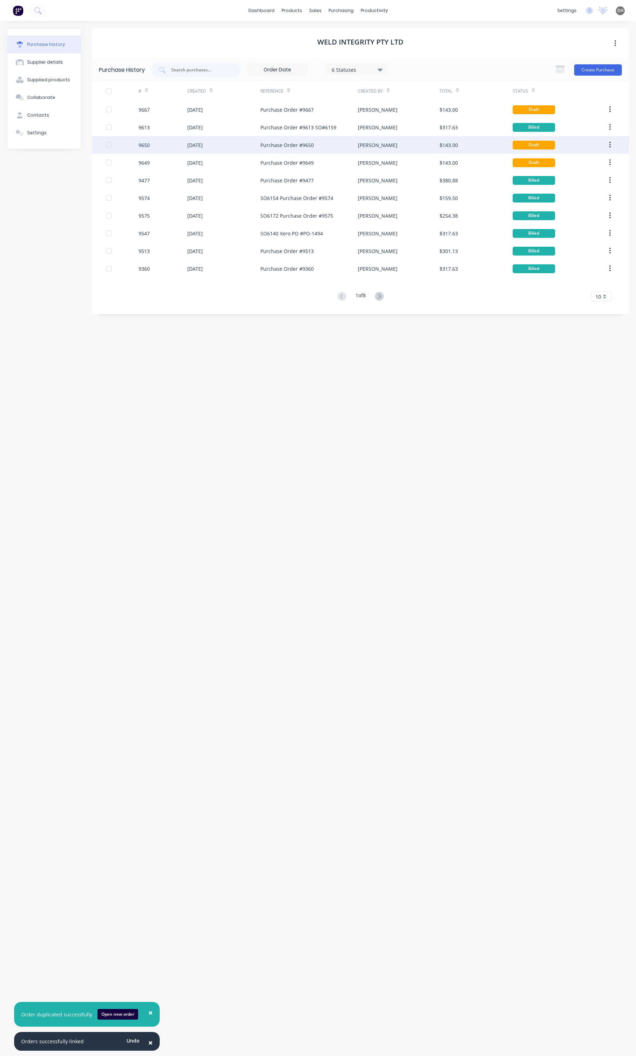
click at [339, 146] on div "Purchase Order #9650" at bounding box center [309, 145] width 98 height 18
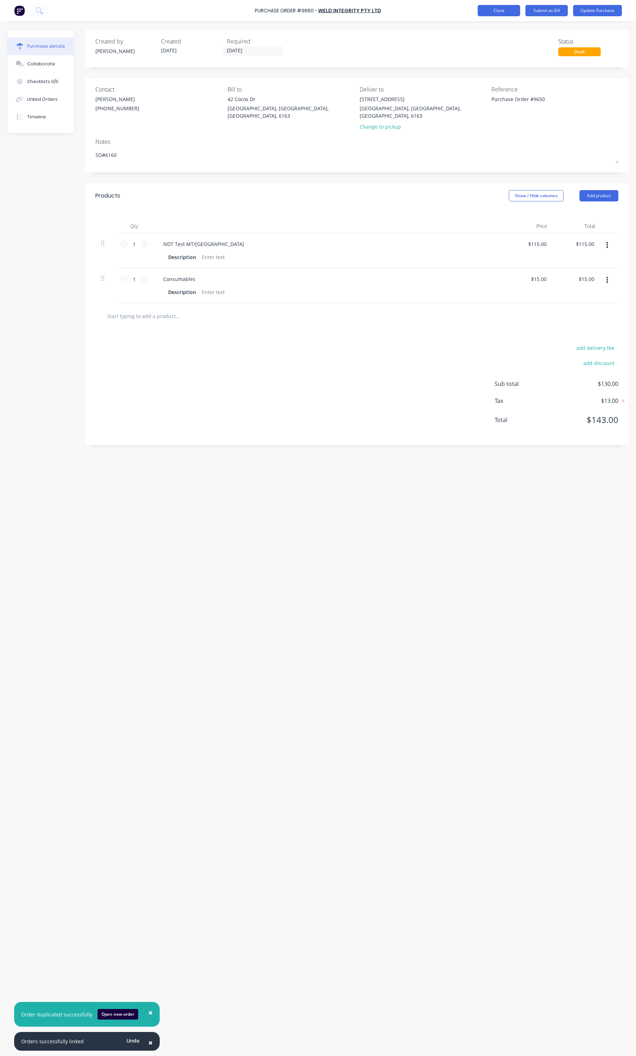
click at [493, 10] on button "Close" at bounding box center [499, 10] width 42 height 11
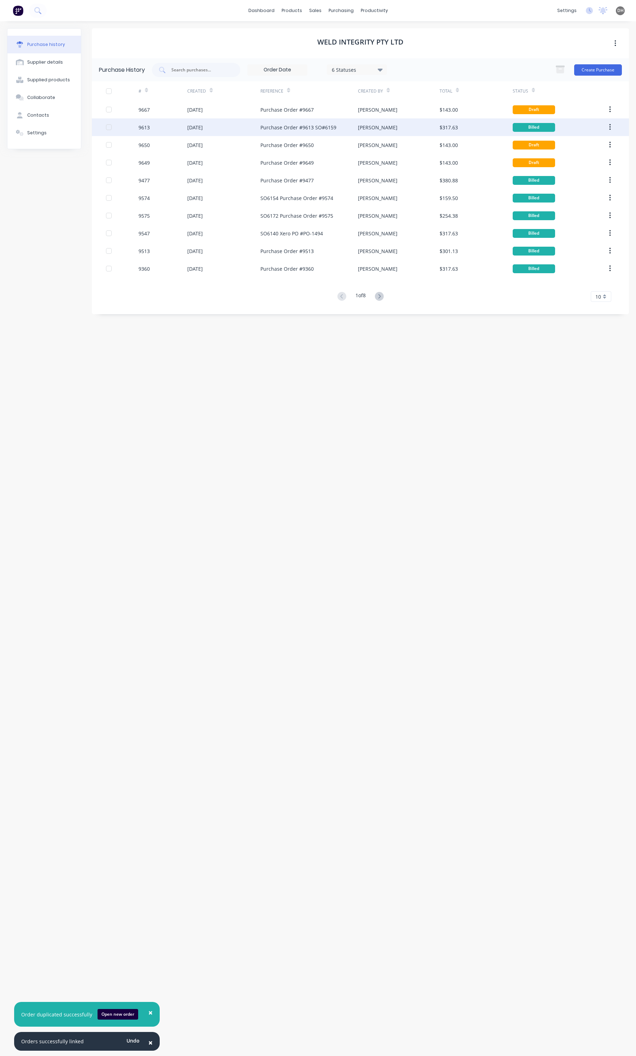
click at [267, 135] on div "Purchase Order #9613 SO#6159" at bounding box center [309, 127] width 98 height 18
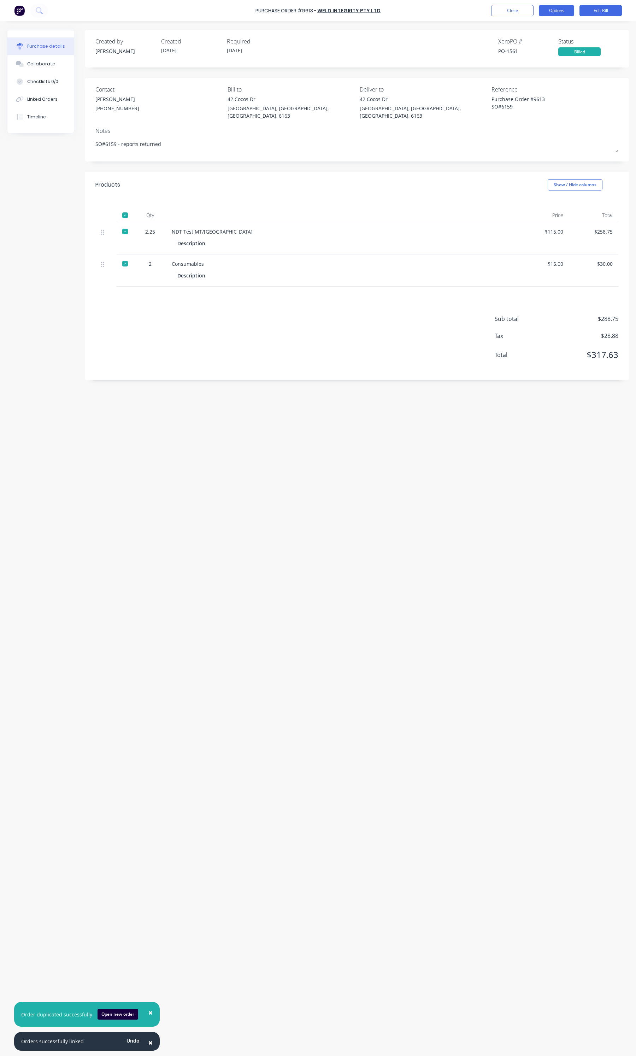
click at [541, 9] on button "Options" at bounding box center [556, 10] width 35 height 11
click at [525, 108] on button "Archive" at bounding box center [540, 103] width 67 height 14
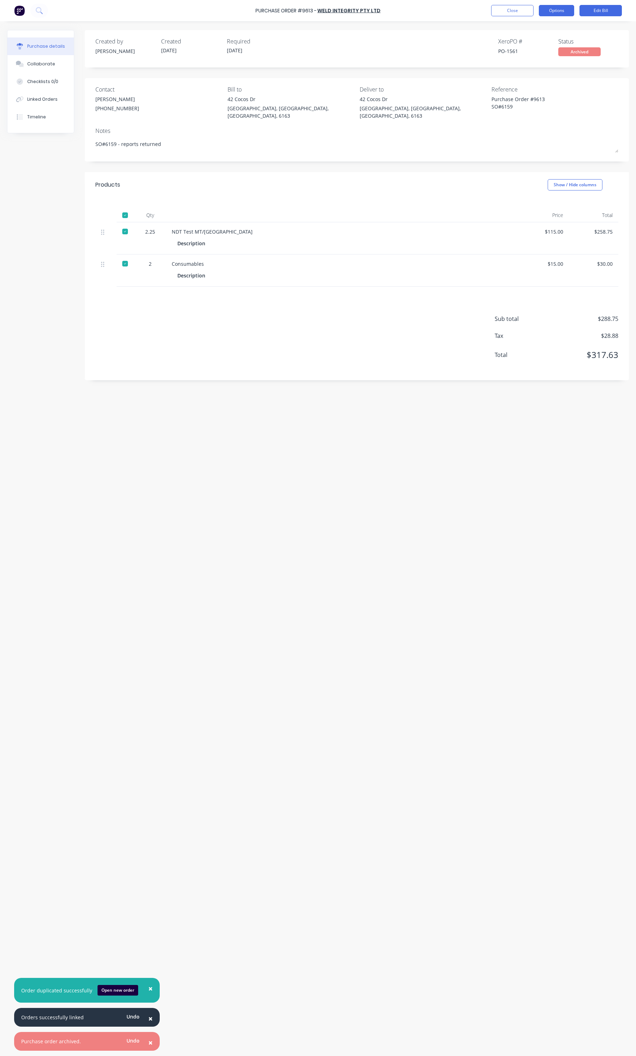
click at [543, 13] on button "Options" at bounding box center [556, 10] width 35 height 11
click at [532, 111] on div "Print / Email Convert to Purchase Order Split order Duplicate Change supplier U…" at bounding box center [540, 66] width 67 height 92
click at [532, 107] on button "Unarchive" at bounding box center [540, 103] width 67 height 14
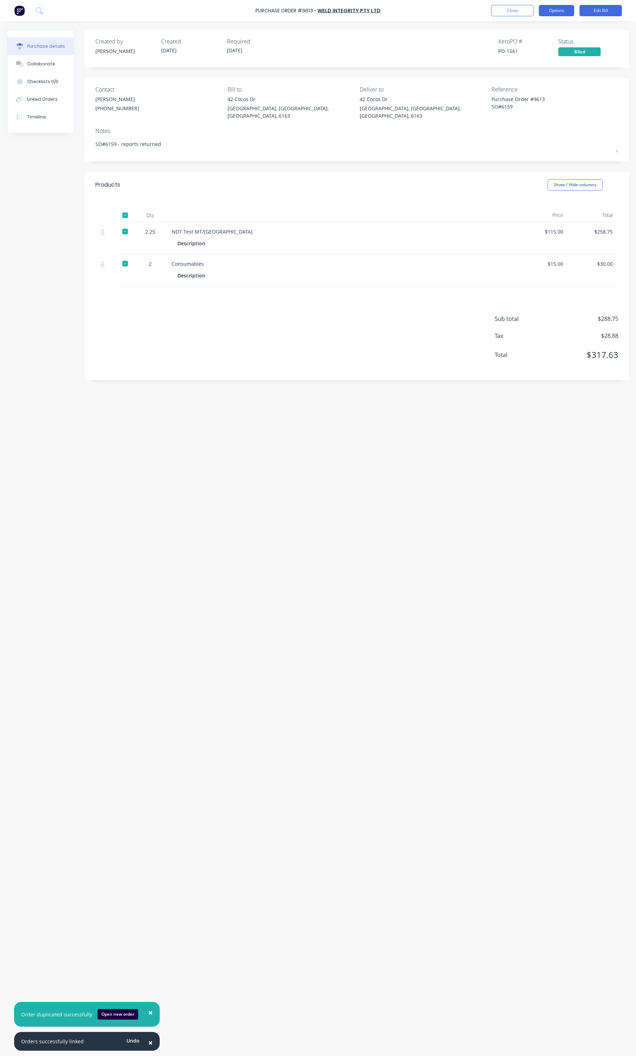
click at [553, 11] on button "Options" at bounding box center [556, 10] width 35 height 11
click at [532, 71] on div "Duplicate" at bounding box center [540, 75] width 54 height 10
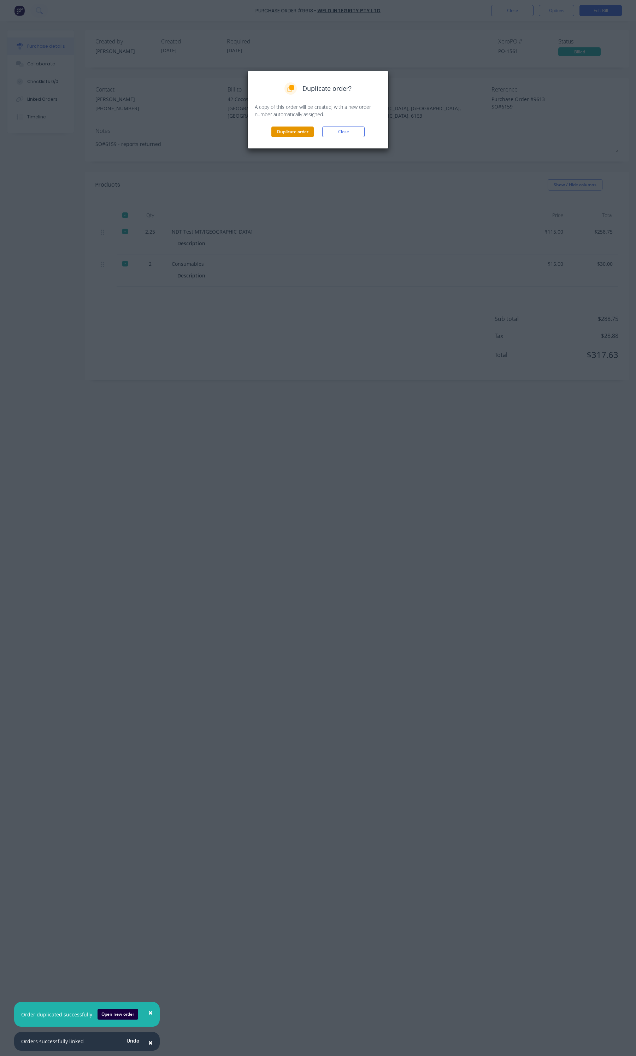
click at [280, 128] on button "Duplicate order" at bounding box center [292, 131] width 42 height 11
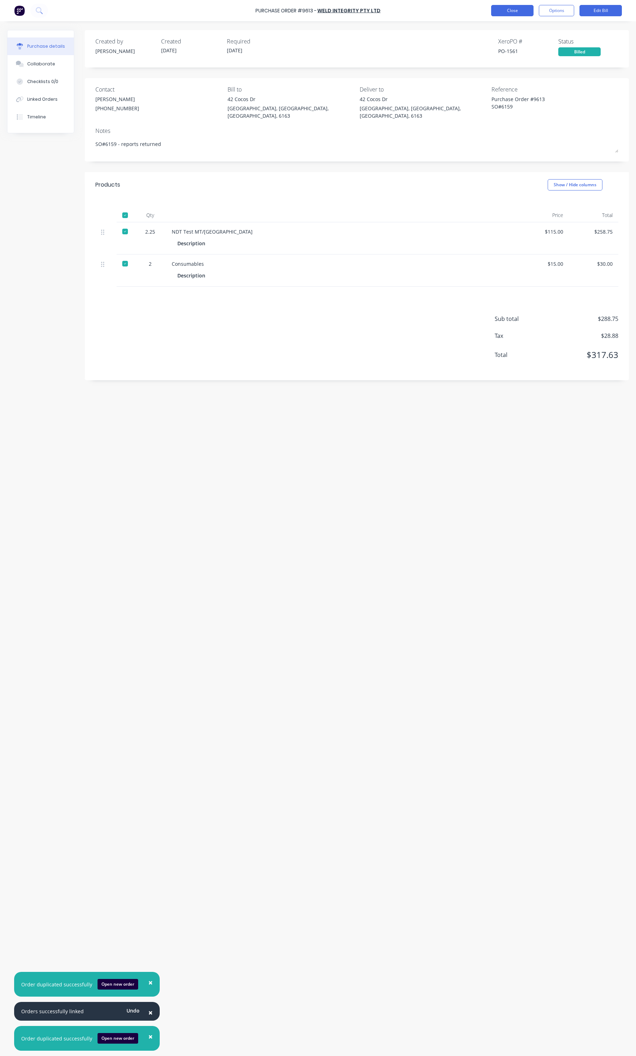
click at [506, 7] on button "Close" at bounding box center [512, 10] width 42 height 11
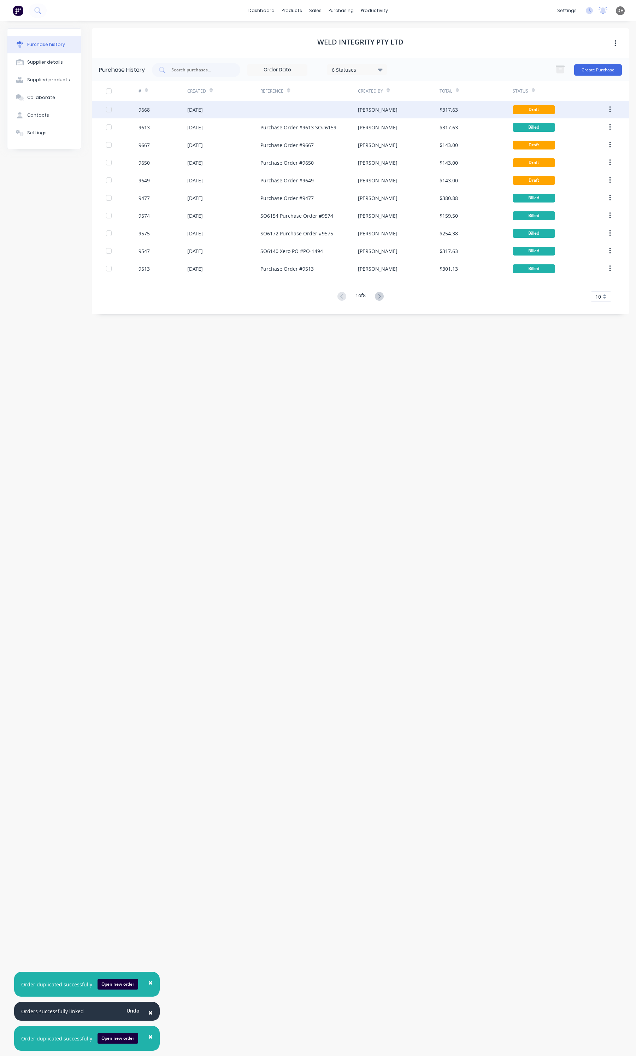
click at [380, 104] on div "Daniel" at bounding box center [398, 110] width 81 height 18
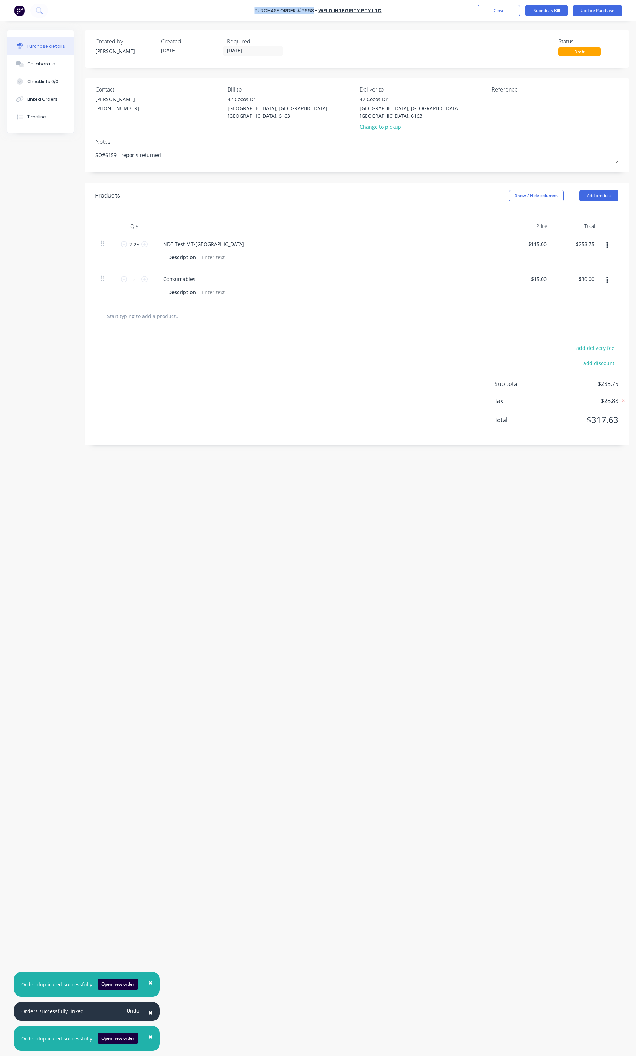
drag, startPoint x: 315, startPoint y: 10, endPoint x: 255, endPoint y: 6, distance: 60.2
click at [255, 6] on div "Purchase Order #9668 - WELD INTEGRITY PTY LTD Add product Close Submit as Bill …" at bounding box center [318, 10] width 636 height 21
copy div "Purchase Order #9668"
click at [507, 95] on textarea at bounding box center [535, 103] width 88 height 16
paste textarea "Purchase Order #9668"
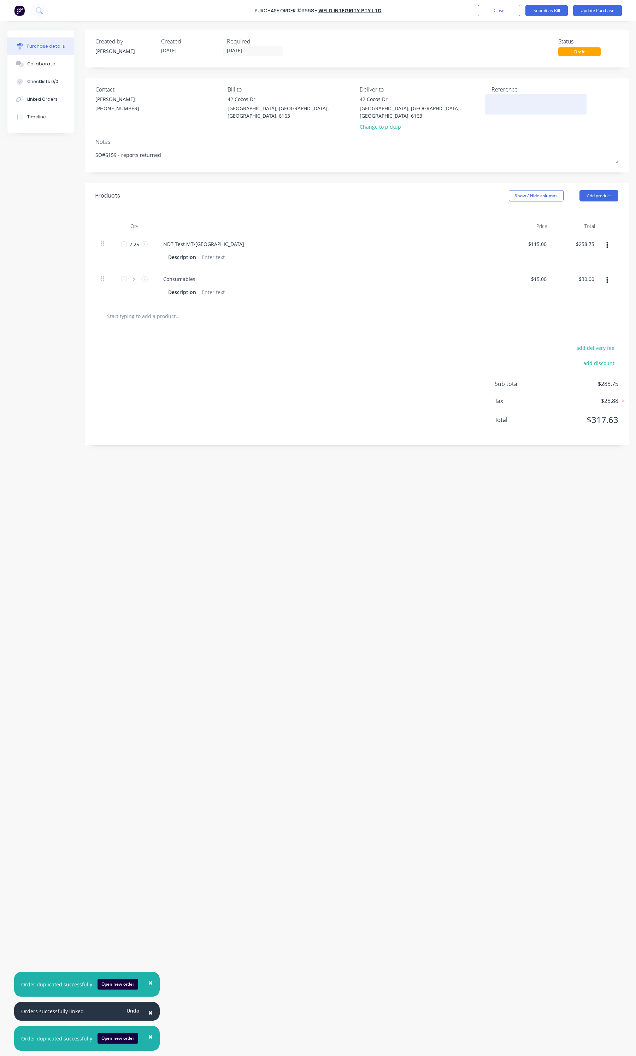
type textarea "x"
type textarea "Purchase Order #9668"
type textarea "x"
type textarea "Purchase Order #9668"
click at [125, 241] on icon at bounding box center [124, 244] width 6 height 6
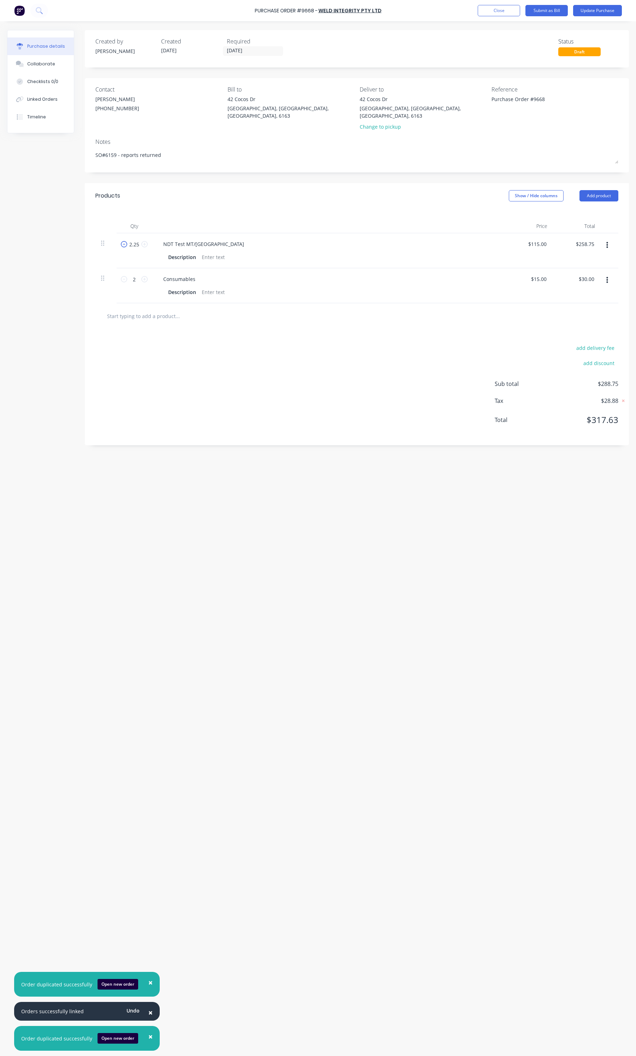
type textarea "x"
type input "1.25"
type input "$143.75"
click at [125, 241] on icon at bounding box center [124, 244] width 6 height 6
type textarea "x"
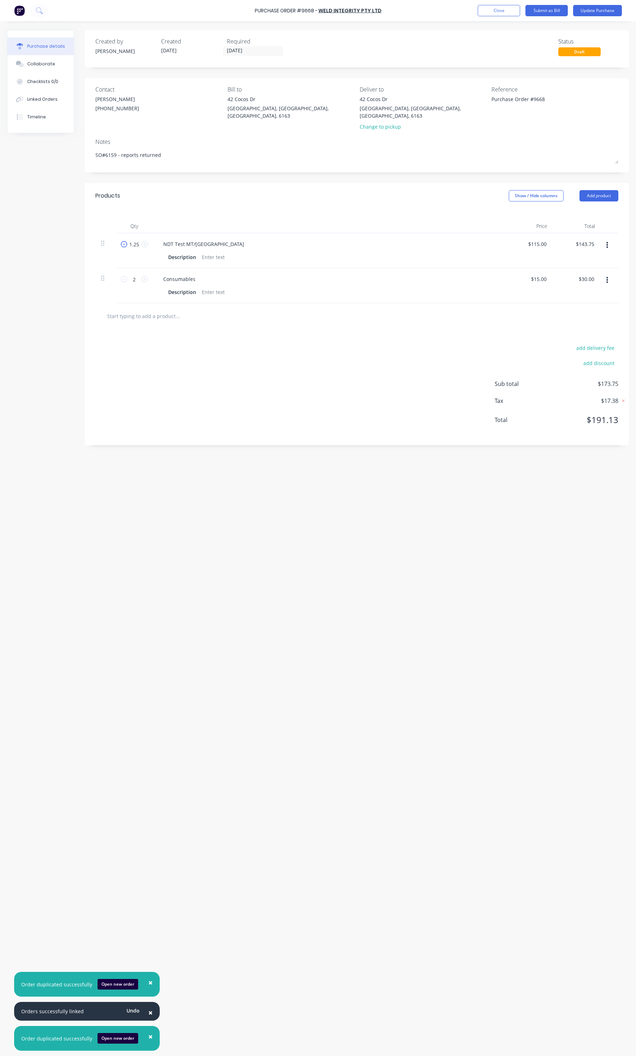
type input "0.25"
type input "$28.75"
click at [125, 241] on icon at bounding box center [124, 244] width 6 height 6
click at [135, 274] on input "2" at bounding box center [134, 279] width 14 height 11
type textarea "x"
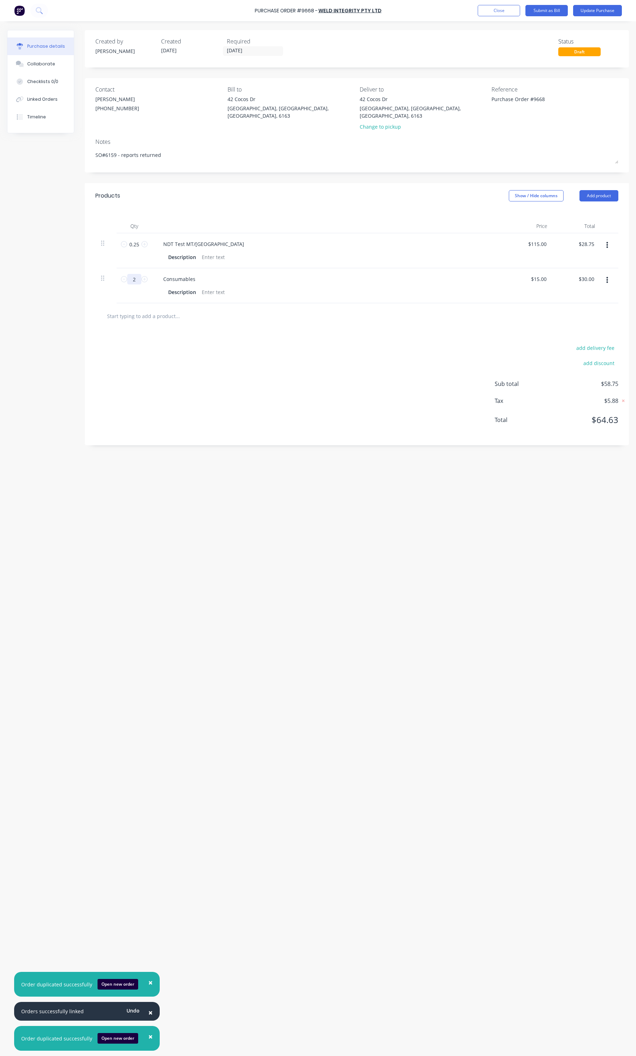
type input "1"
type input "$15.00"
type textarea "x"
type input "1"
click at [136, 239] on input "0.25" at bounding box center [134, 244] width 14 height 11
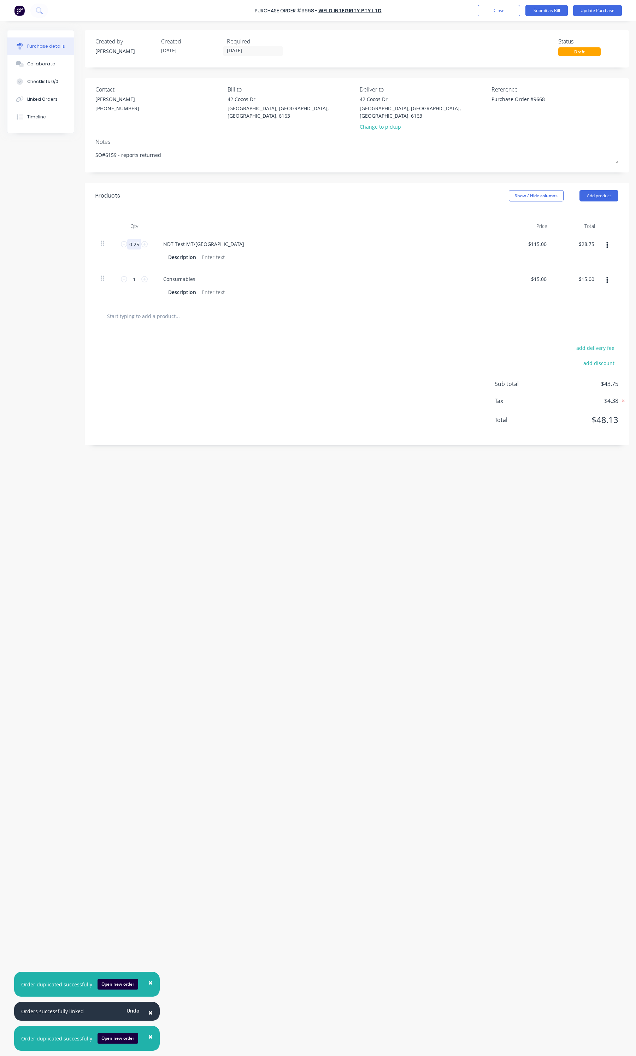
type textarea "x"
type input "1"
type input "$115.00"
type textarea "x"
type input "1"
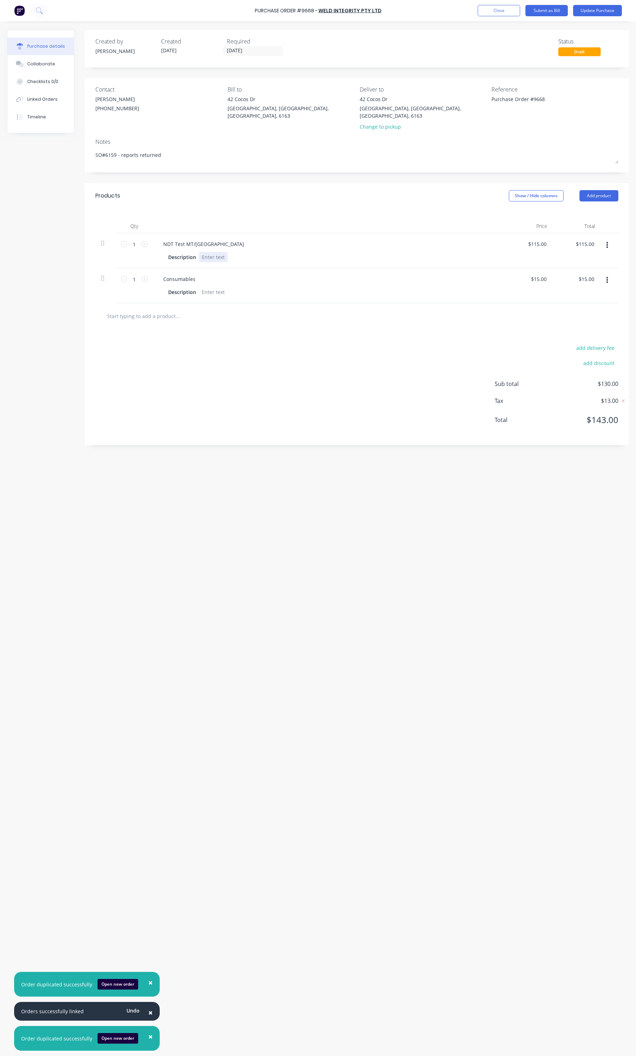
click at [307, 244] on div "NDT Test MT/VT Description" at bounding box center [328, 250] width 353 height 35
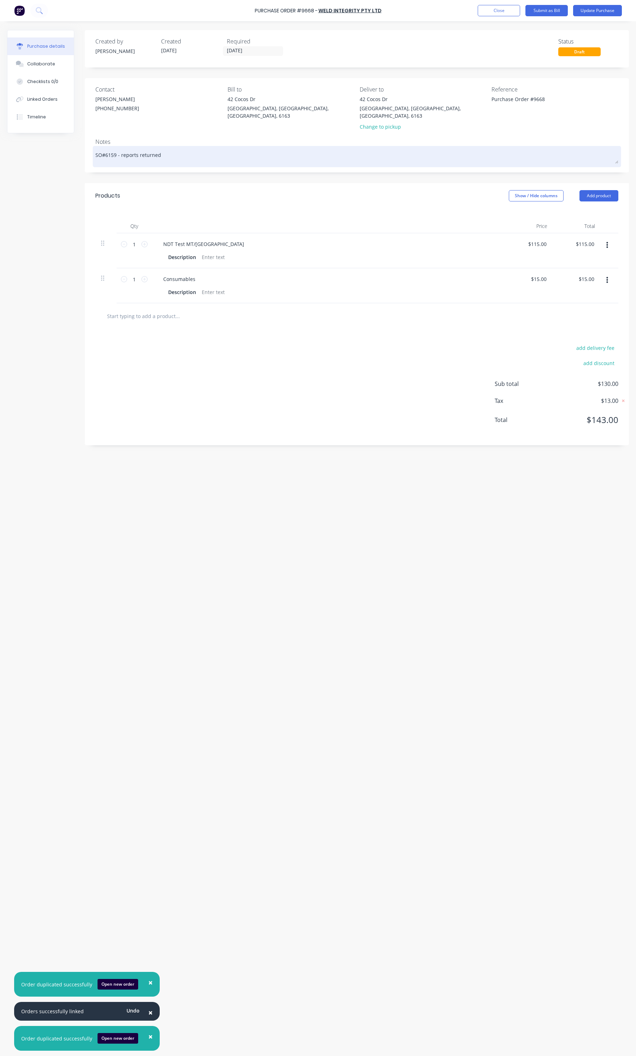
drag, startPoint x: 165, startPoint y: 149, endPoint x: 120, endPoint y: 143, distance: 44.6
click at [120, 148] on textarea "SO#6159 - reports returned" at bounding box center [356, 156] width 523 height 16
type textarea "x"
type textarea "SO#6159 -"
type textarea "x"
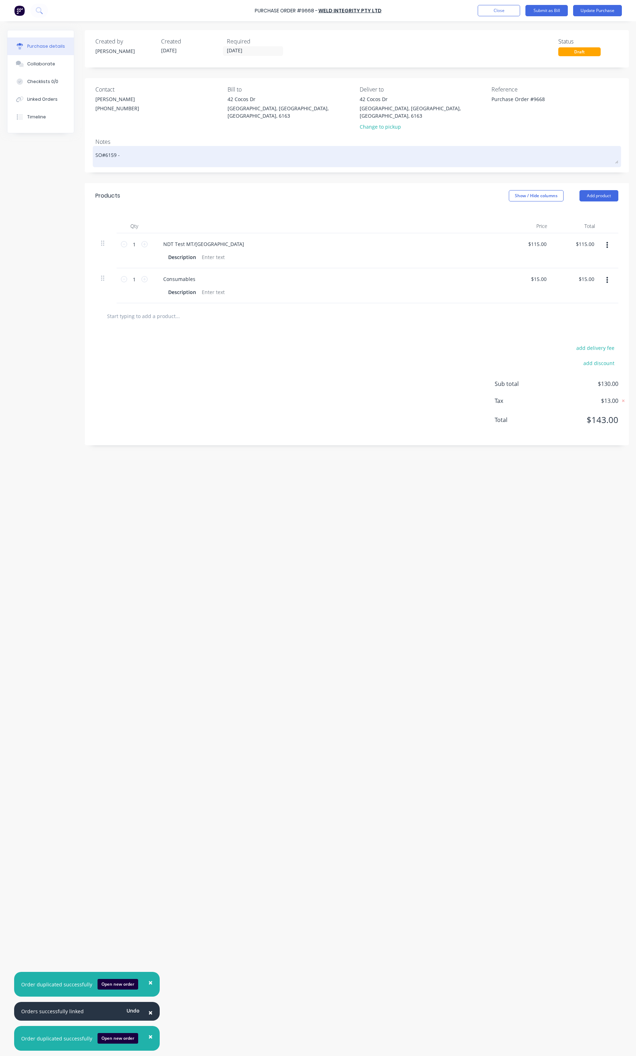
type textarea "SO#6159 -"
type textarea "x"
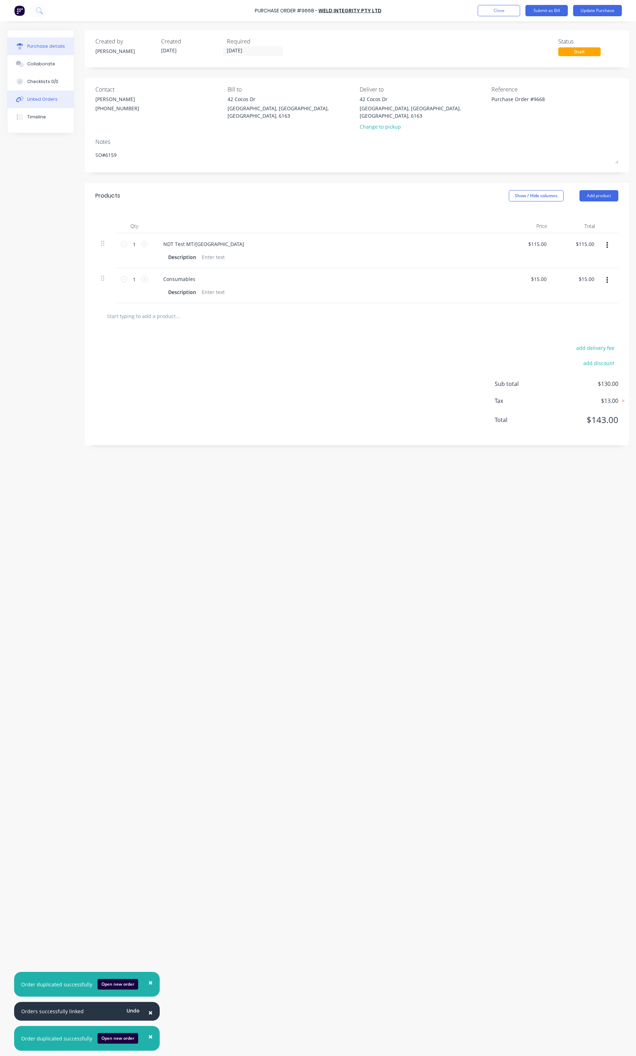
type textarea "SO#6159"
type textarea "x"
type textarea "SO#6159"
click at [36, 95] on button "Linked Orders" at bounding box center [40, 99] width 66 height 18
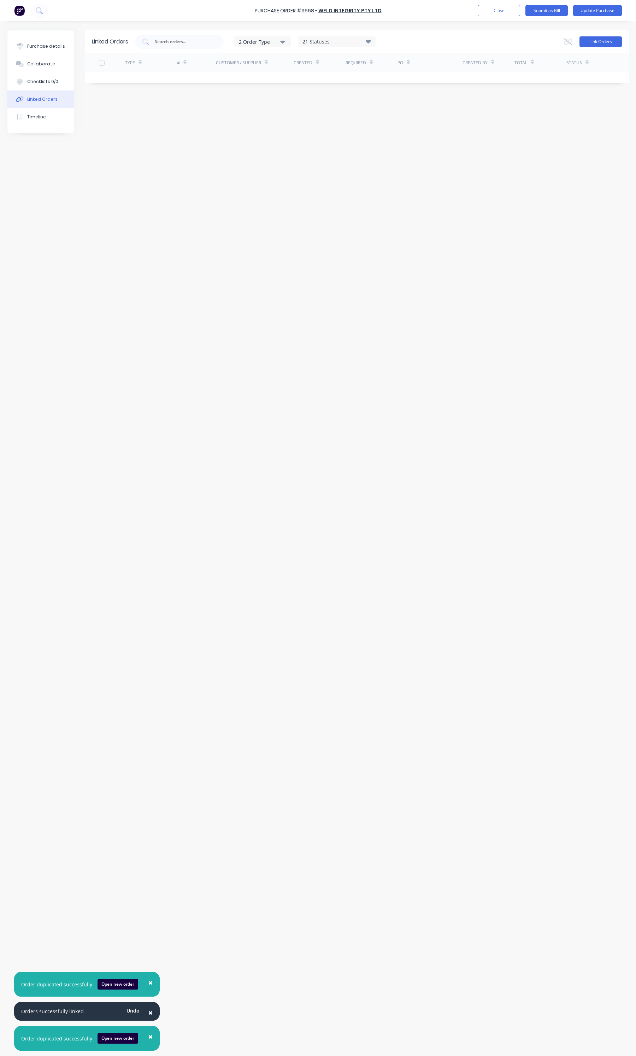
click at [615, 40] on button "Link Orders" at bounding box center [600, 41] width 42 height 11
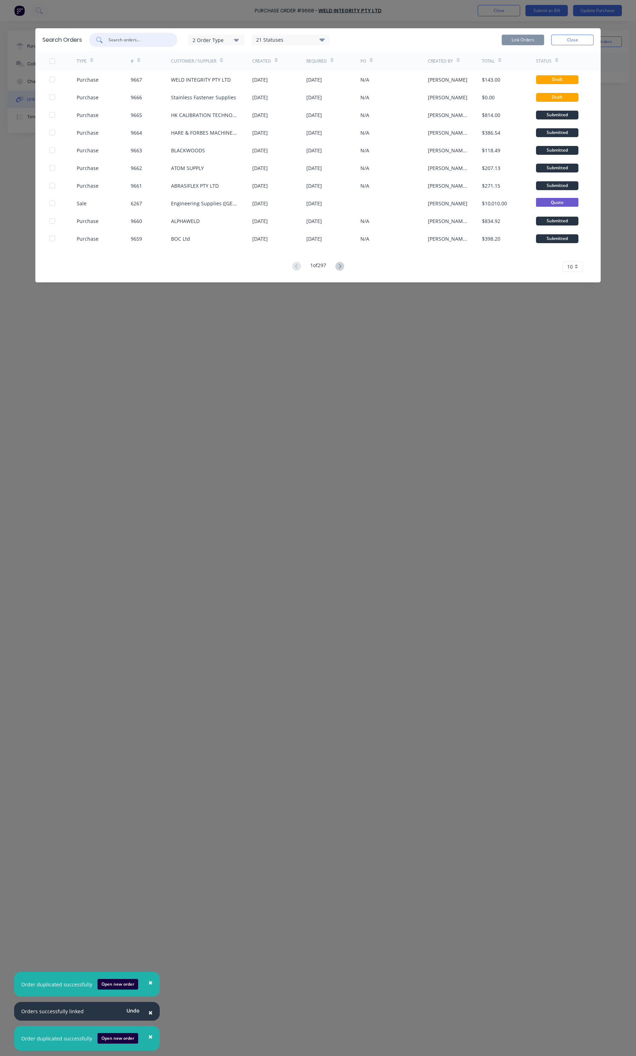
click at [156, 42] on input "text" at bounding box center [137, 39] width 59 height 7
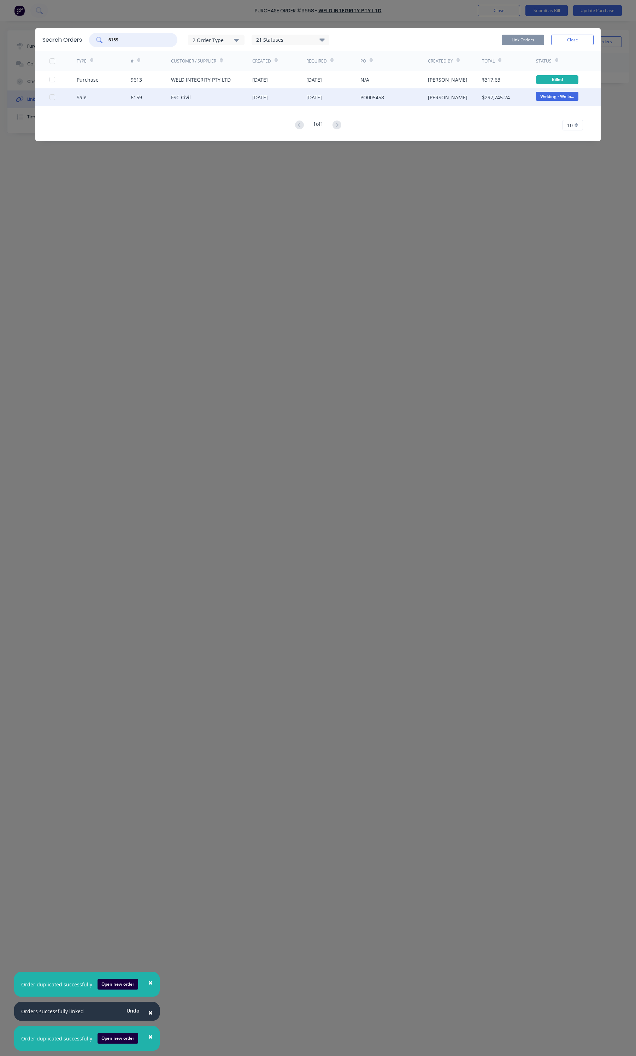
click at [54, 96] on div at bounding box center [52, 97] width 14 height 14
type input "6159"
click at [523, 40] on button "Link Orders" at bounding box center [523, 40] width 42 height 11
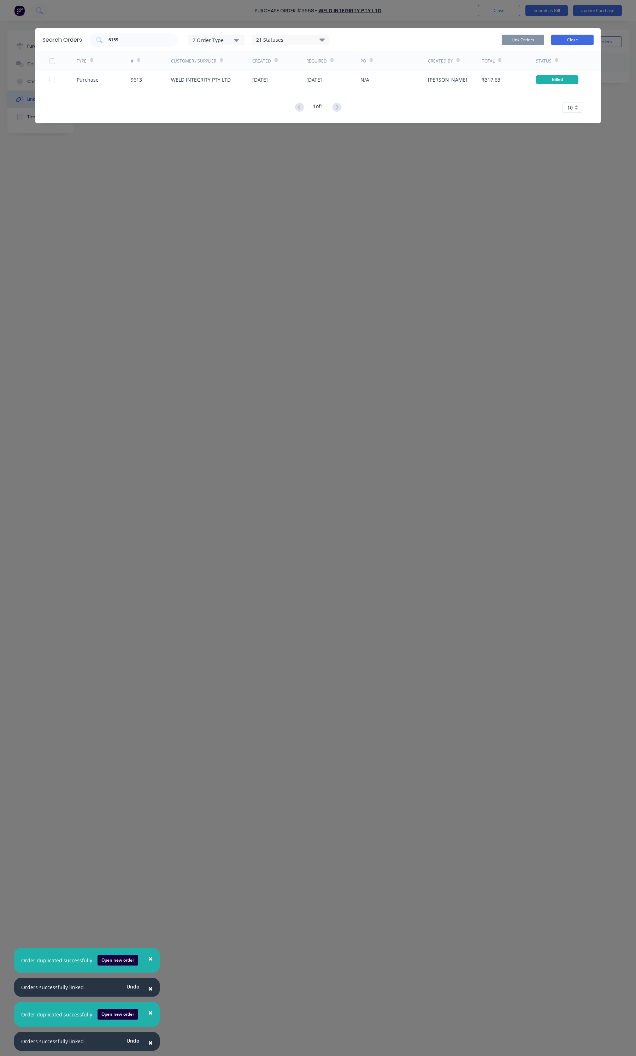
click at [562, 43] on button "Close" at bounding box center [572, 40] width 42 height 11
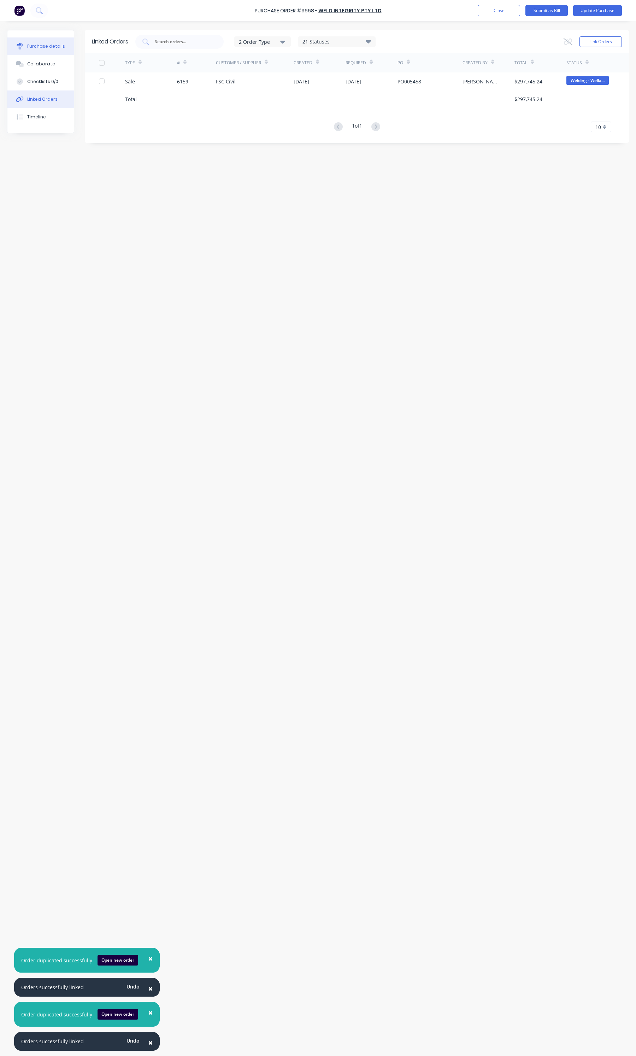
click at [56, 52] on button "Purchase details" at bounding box center [40, 46] width 66 height 18
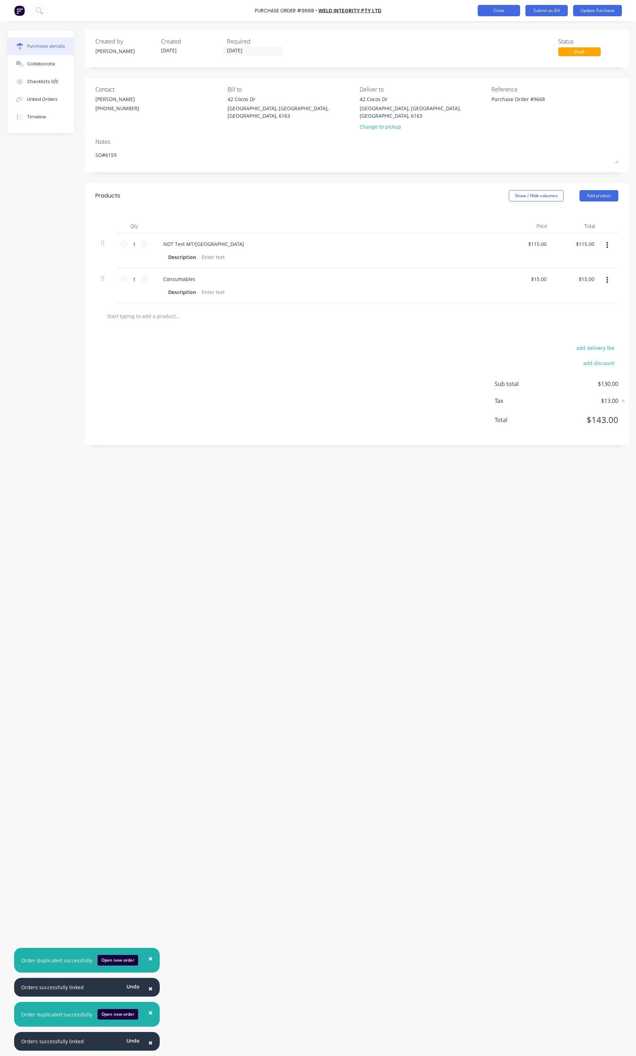
click at [488, 9] on button "Close" at bounding box center [499, 10] width 42 height 11
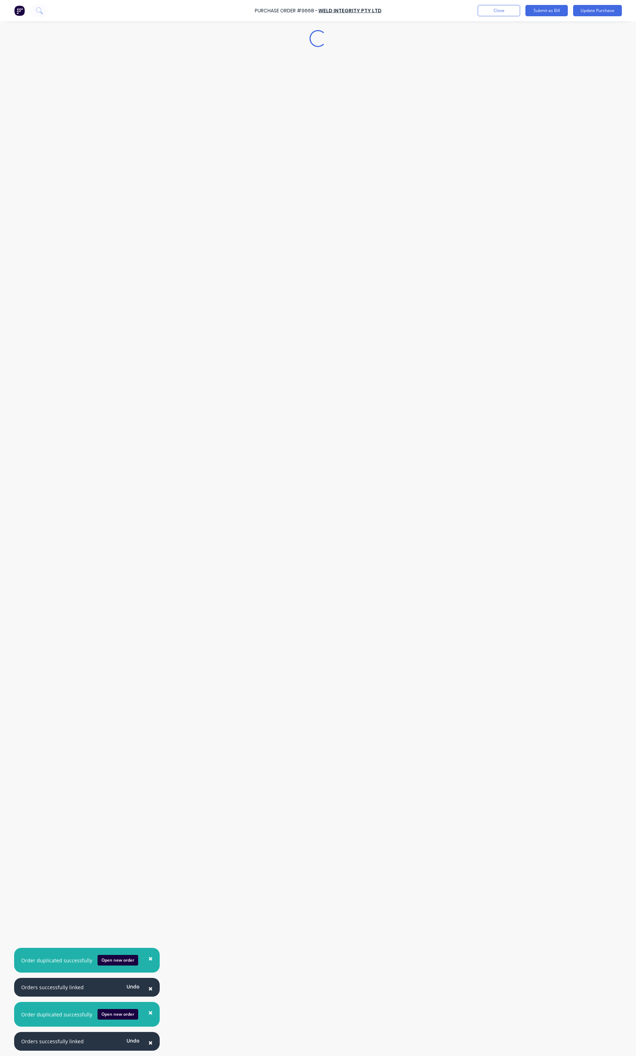
type textarea "x"
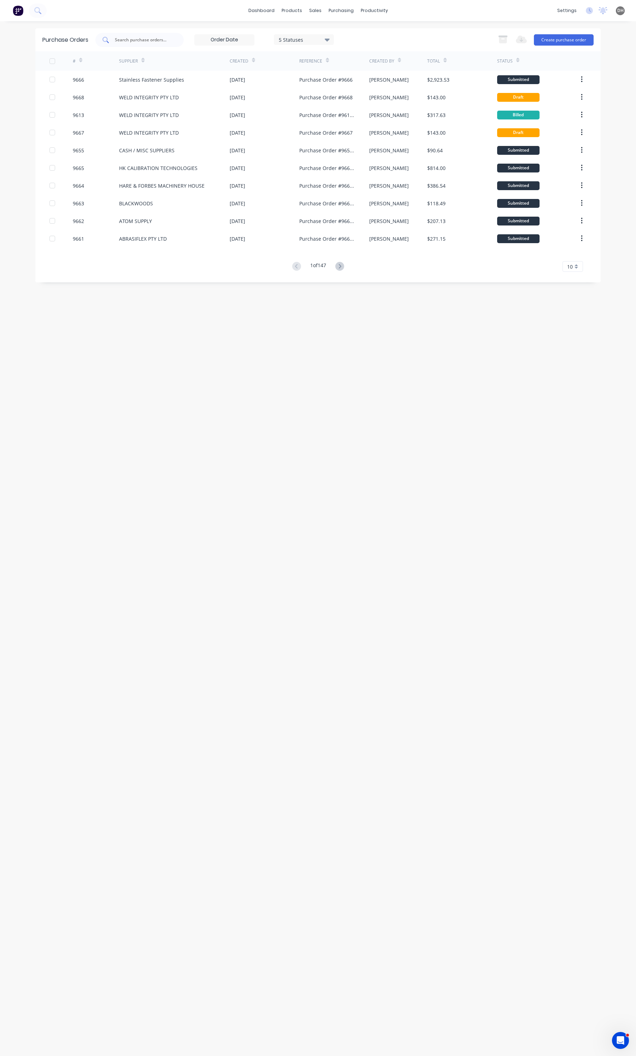
click at [161, 39] on input "text" at bounding box center [143, 39] width 59 height 7
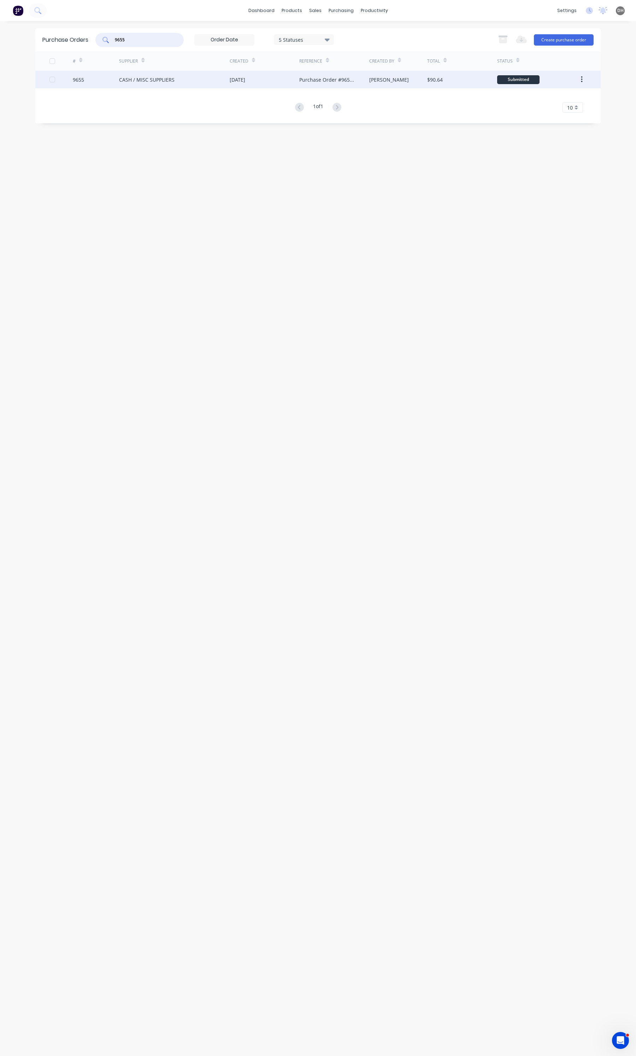
type input "9655"
click at [147, 84] on div "CASH / MISC SUPPLIERS" at bounding box center [174, 80] width 111 height 18
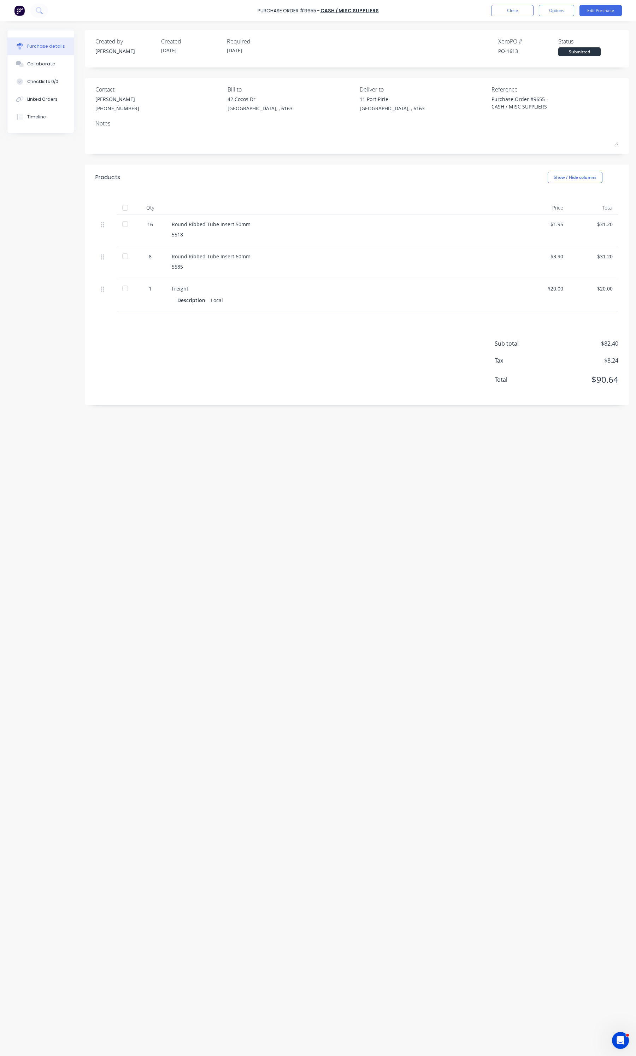
type textarea "x"
click at [518, 13] on button "Close" at bounding box center [512, 10] width 42 height 11
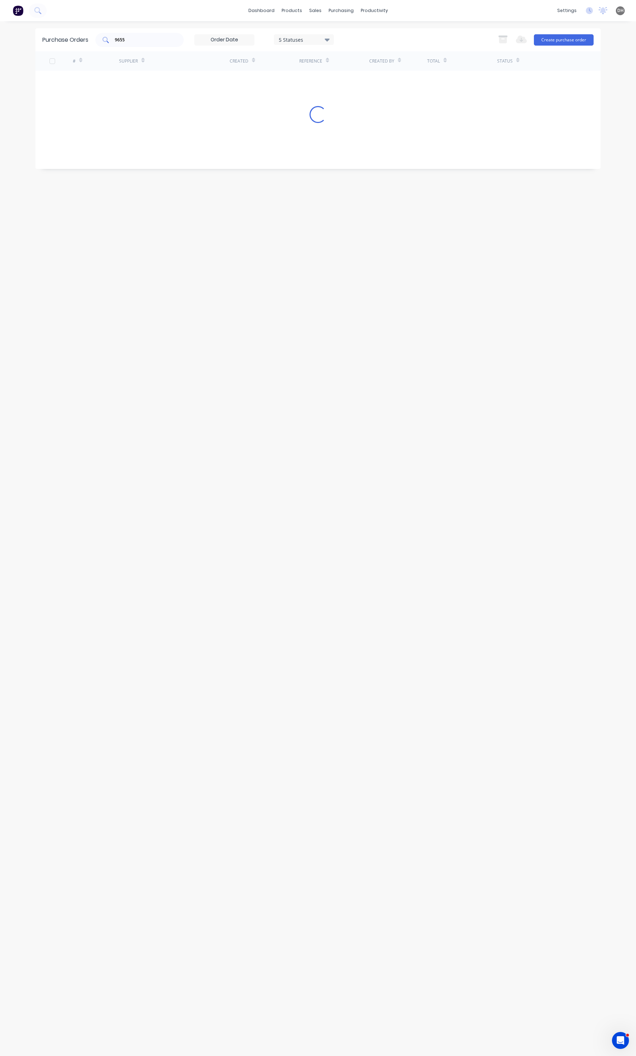
click at [149, 39] on input "9655" at bounding box center [143, 39] width 59 height 7
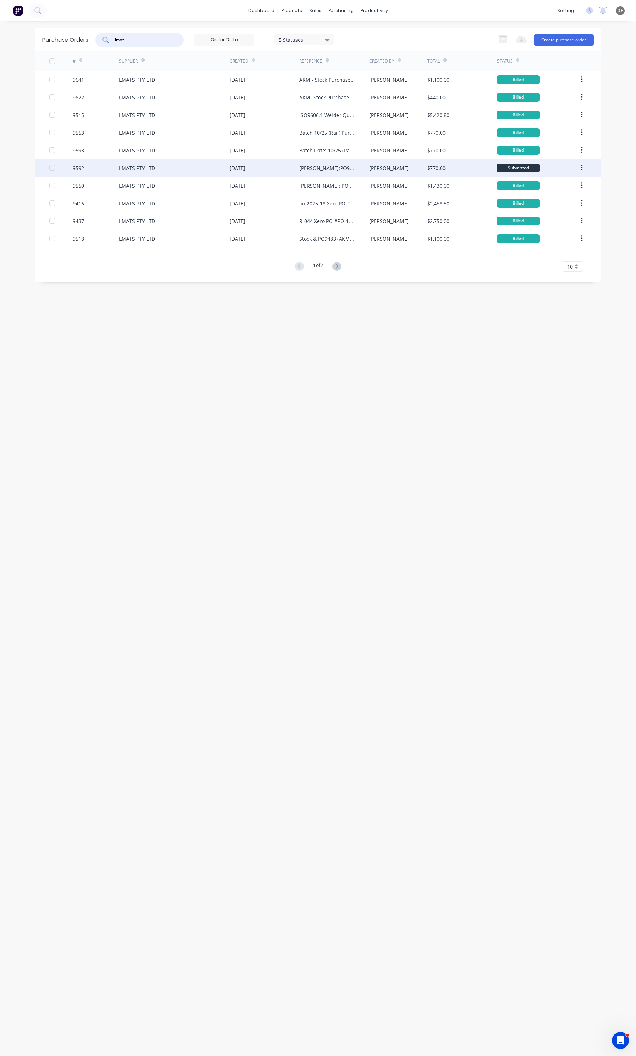
type input "lmat"
click at [321, 170] on div "Jin:PO9084 Purchase Order #9592" at bounding box center [326, 167] width 55 height 7
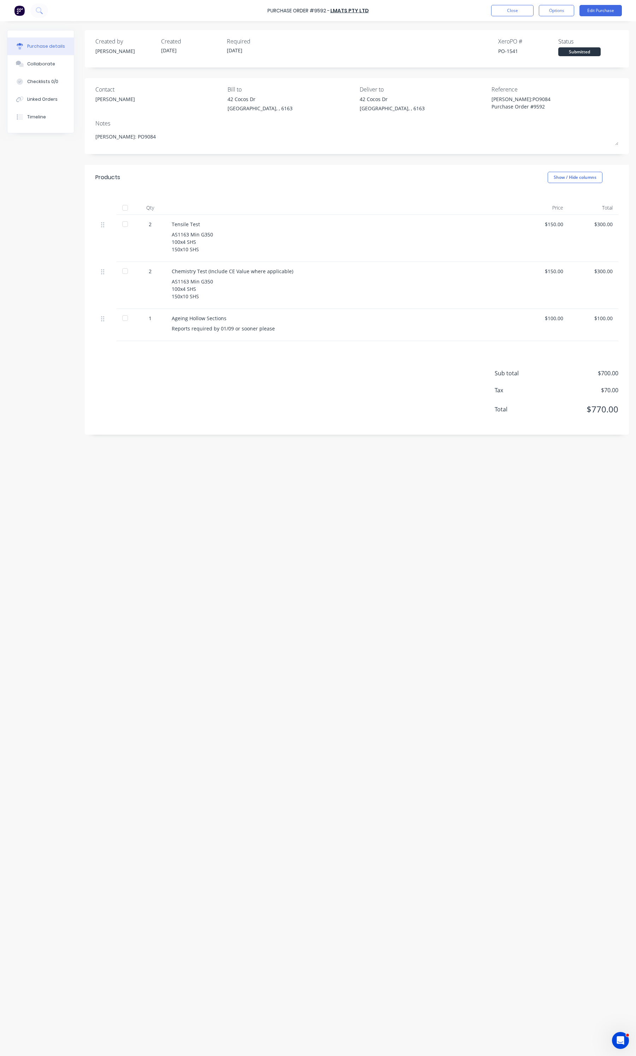
click at [125, 206] on div at bounding box center [125, 208] width 14 height 14
click at [564, 10] on button "Options" at bounding box center [556, 10] width 35 height 11
click at [539, 42] on div "Convert to Bill" at bounding box center [540, 43] width 54 height 10
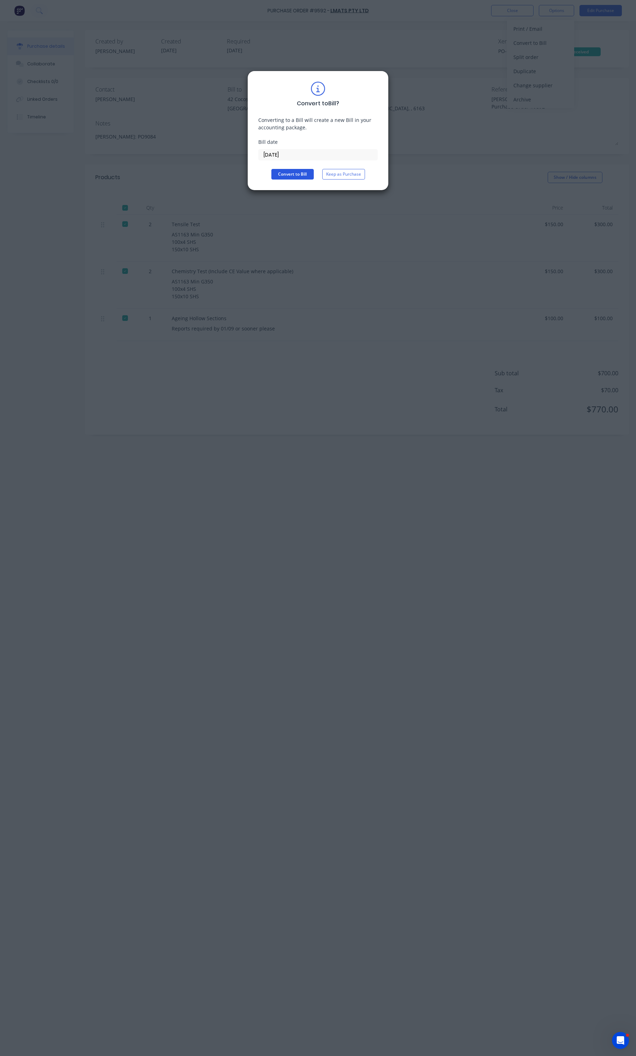
click at [282, 175] on button "Convert to Bill" at bounding box center [292, 174] width 42 height 11
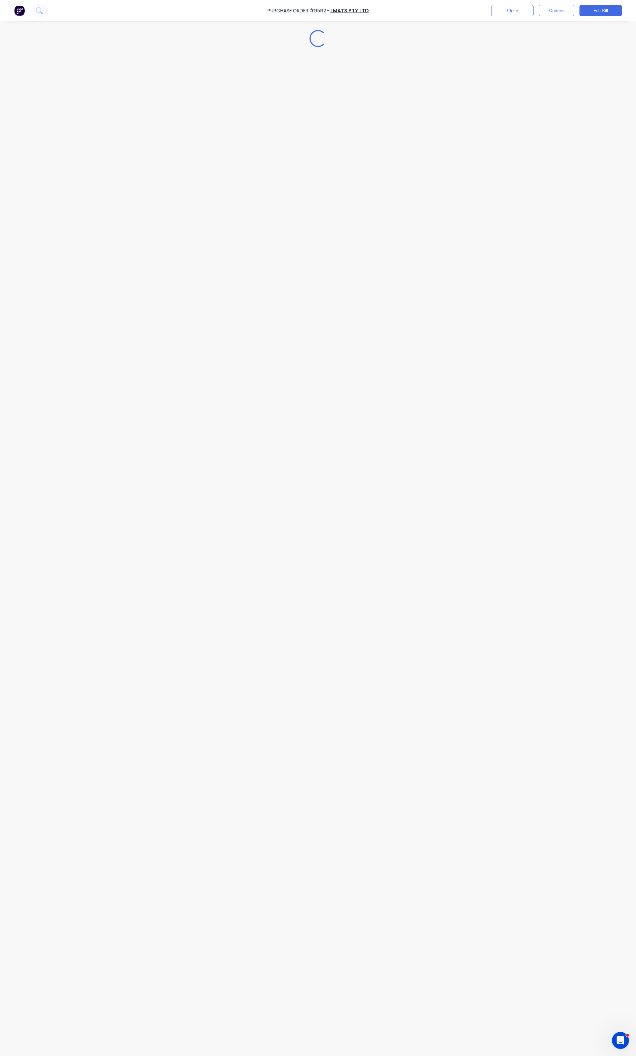
type textarea "x"
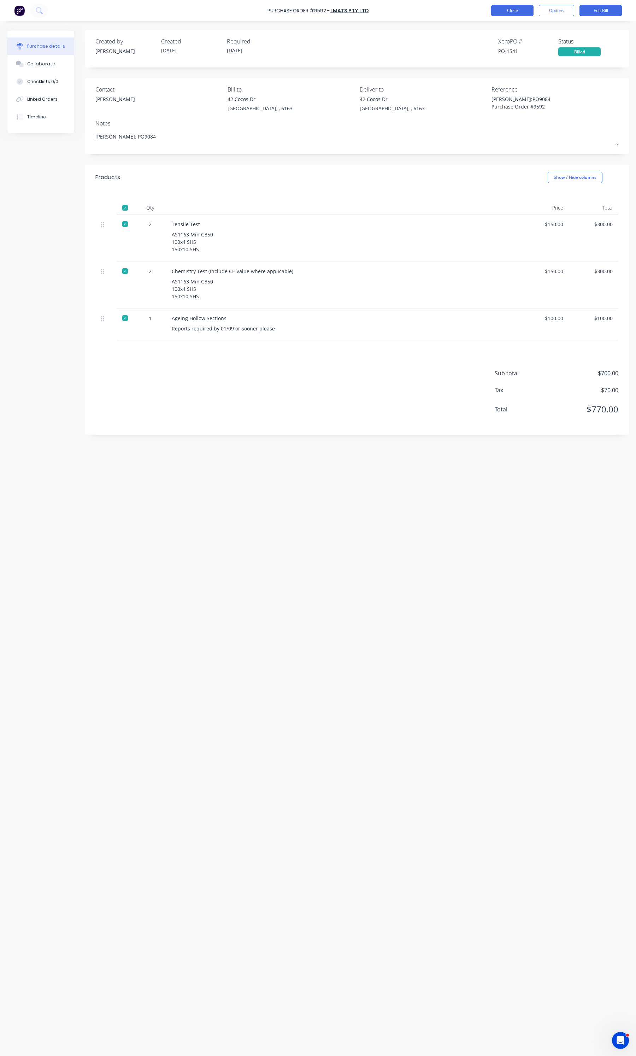
click at [508, 13] on button "Close" at bounding box center [512, 10] width 42 height 11
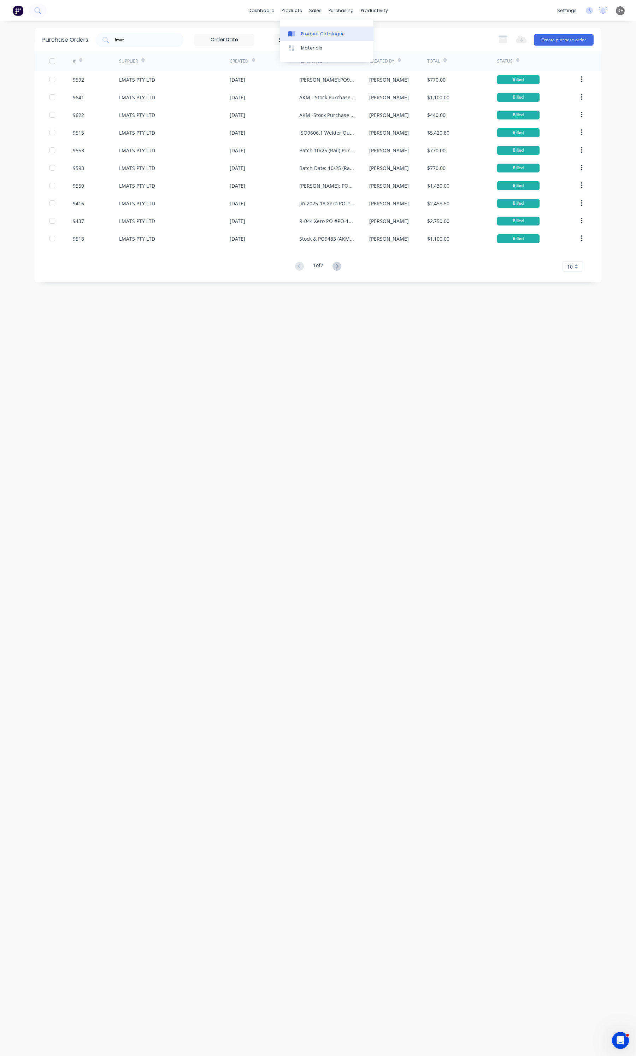
click at [302, 33] on div "Product Catalogue" at bounding box center [323, 34] width 44 height 6
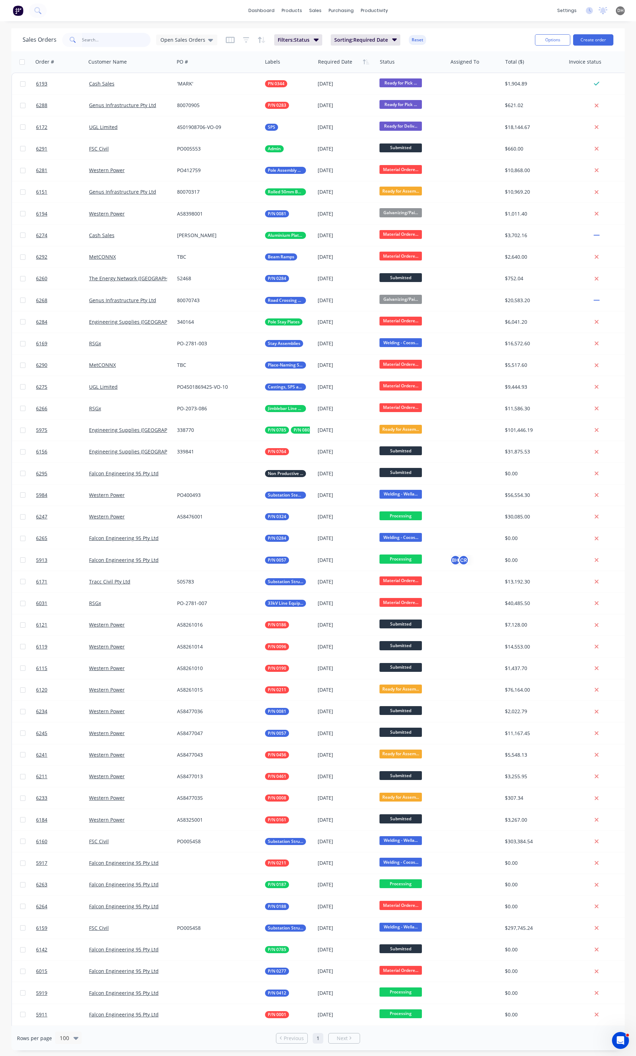
click at [99, 41] on input "text" at bounding box center [116, 40] width 69 height 14
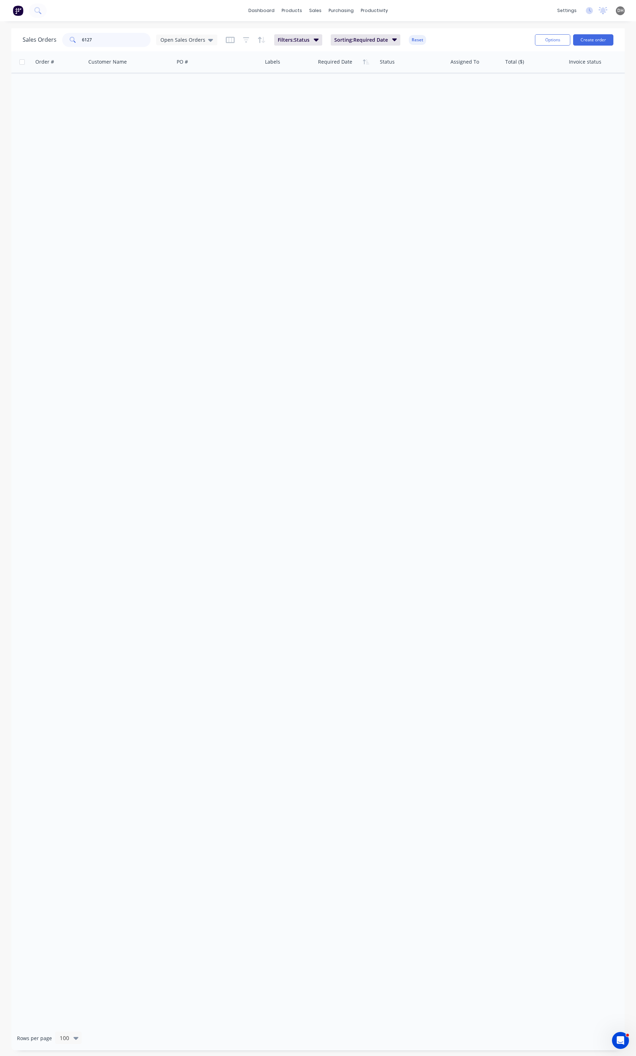
click at [99, 41] on input "6127" at bounding box center [116, 40] width 69 height 14
type input "6"
click at [29, 88] on button "button" at bounding box center [31, 85] width 9 height 9
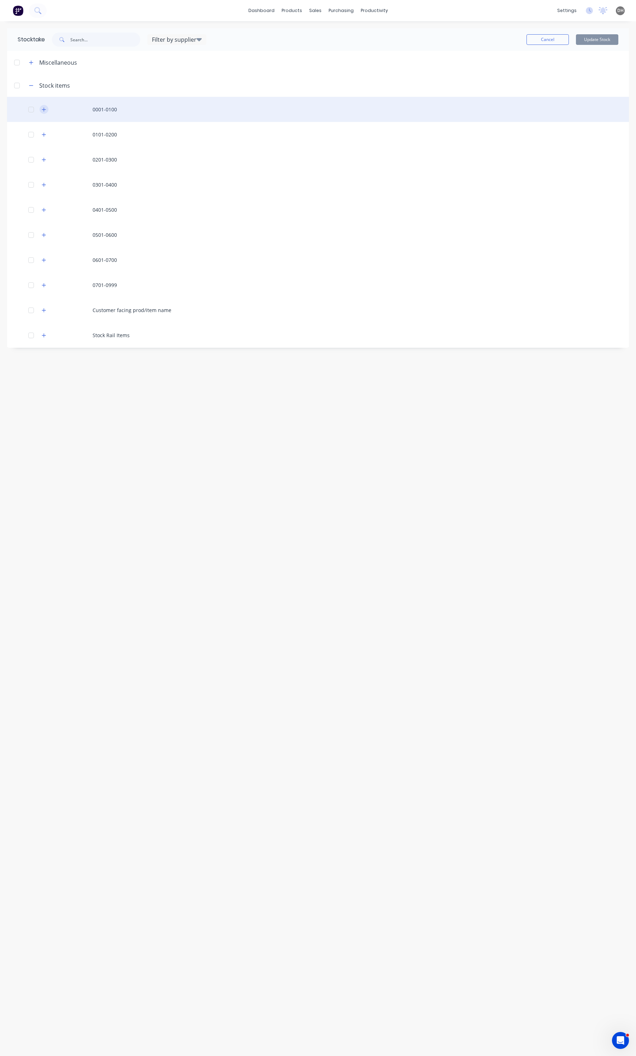
click at [43, 110] on icon "button" at bounding box center [44, 109] width 4 height 5
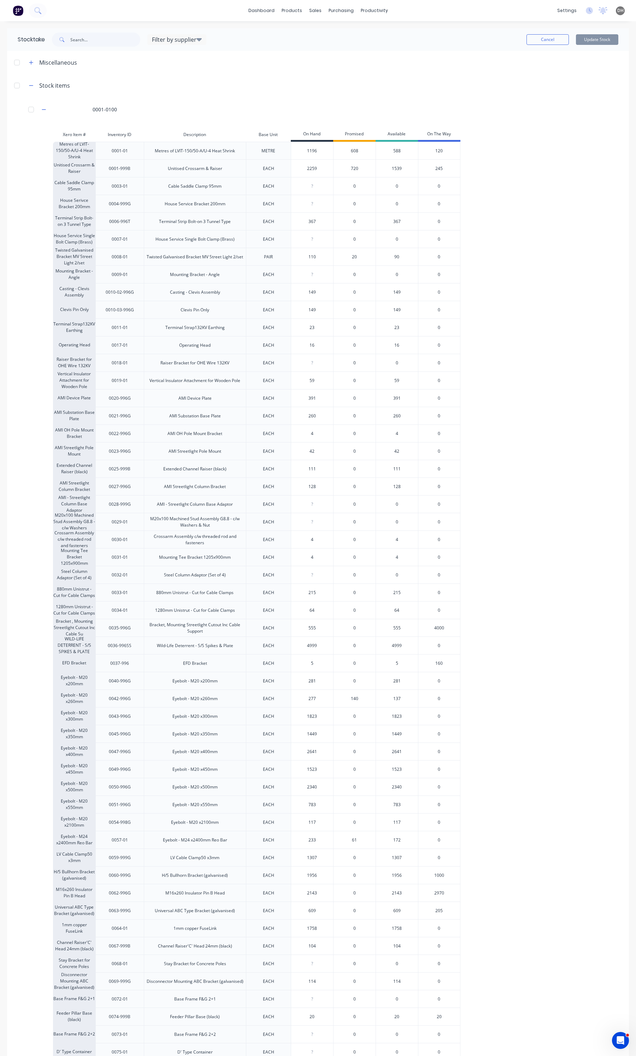
drag, startPoint x: 316, startPoint y: 645, endPoint x: 304, endPoint y: 645, distance: 12.0
click at [304, 645] on input "4999" at bounding box center [312, 645] width 42 height 6
type input "3599"
type input "5"
click at [320, 661] on input "5" at bounding box center [312, 663] width 42 height 6
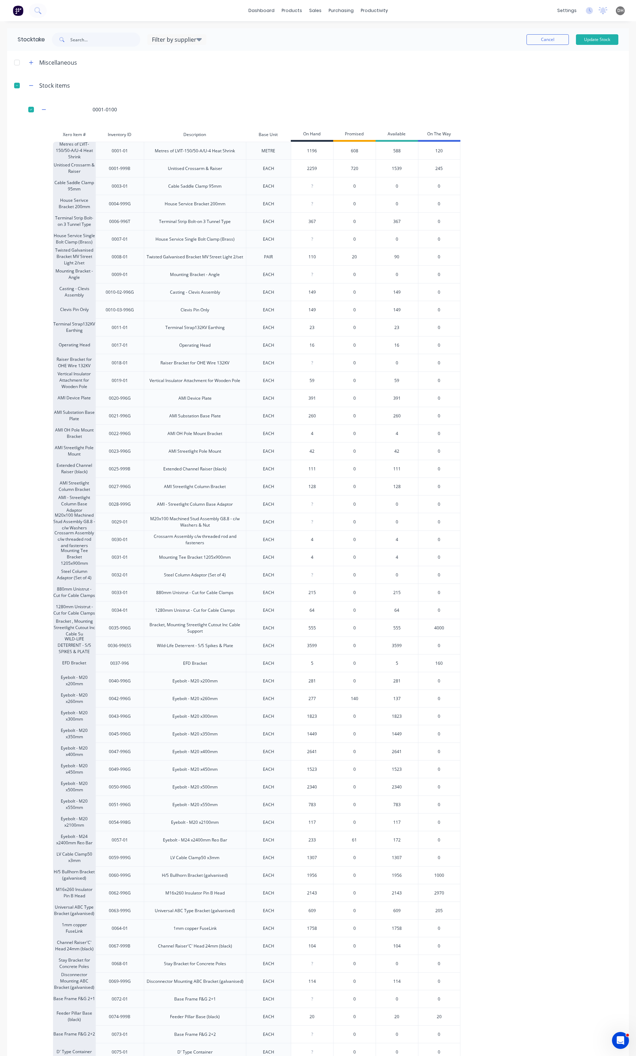
type input "1523"
drag, startPoint x: 319, startPoint y: 771, endPoint x: 306, endPoint y: 771, distance: 12.4
click at [306, 771] on input "1523" at bounding box center [312, 769] width 42 height 6
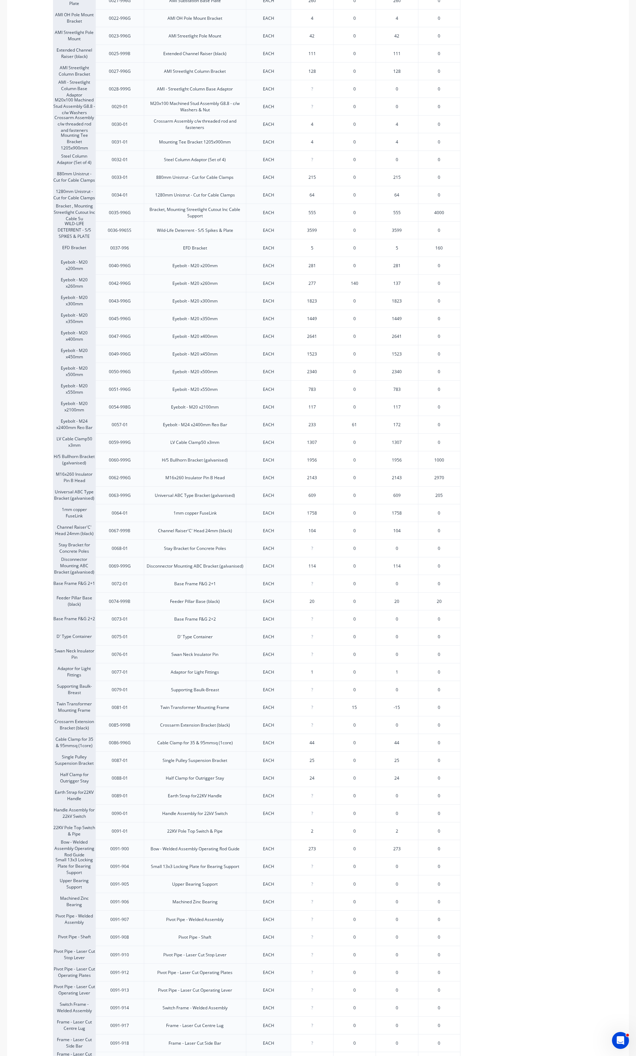
scroll to position [486, 0]
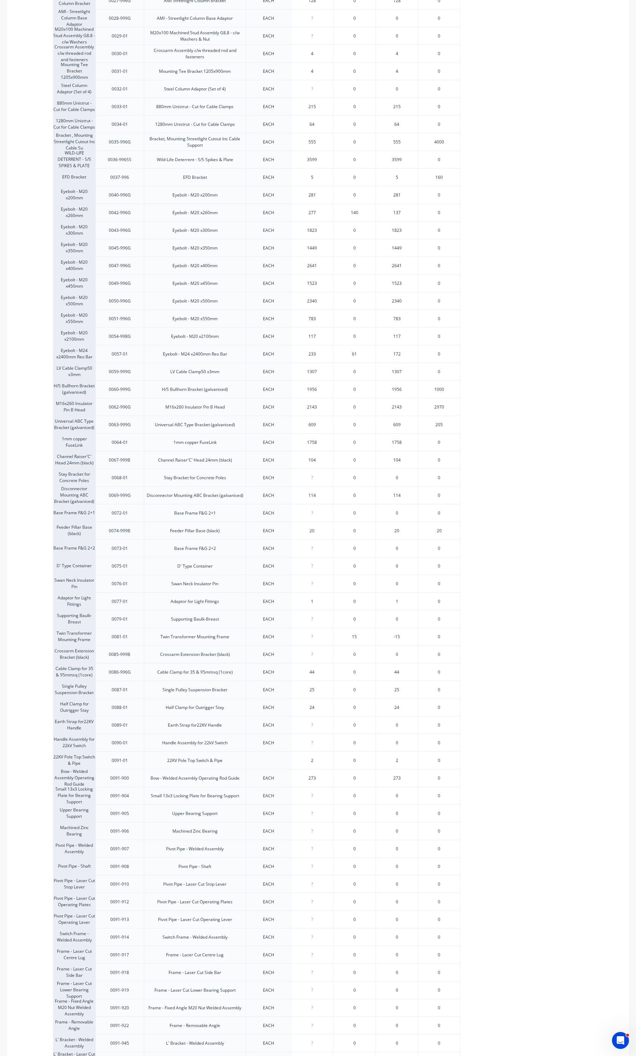
type input "0"
click at [306, 637] on input "0" at bounding box center [312, 636] width 42 height 6
click at [316, 638] on input "0" at bounding box center [312, 636] width 42 height 6
type input "15"
type input "0"
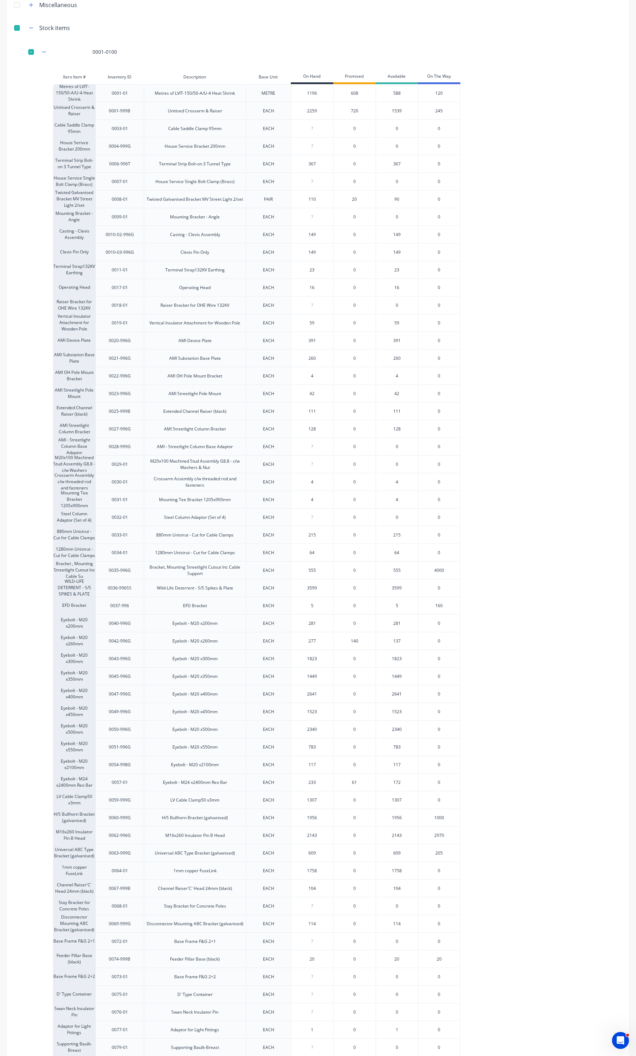
scroll to position [88, 0]
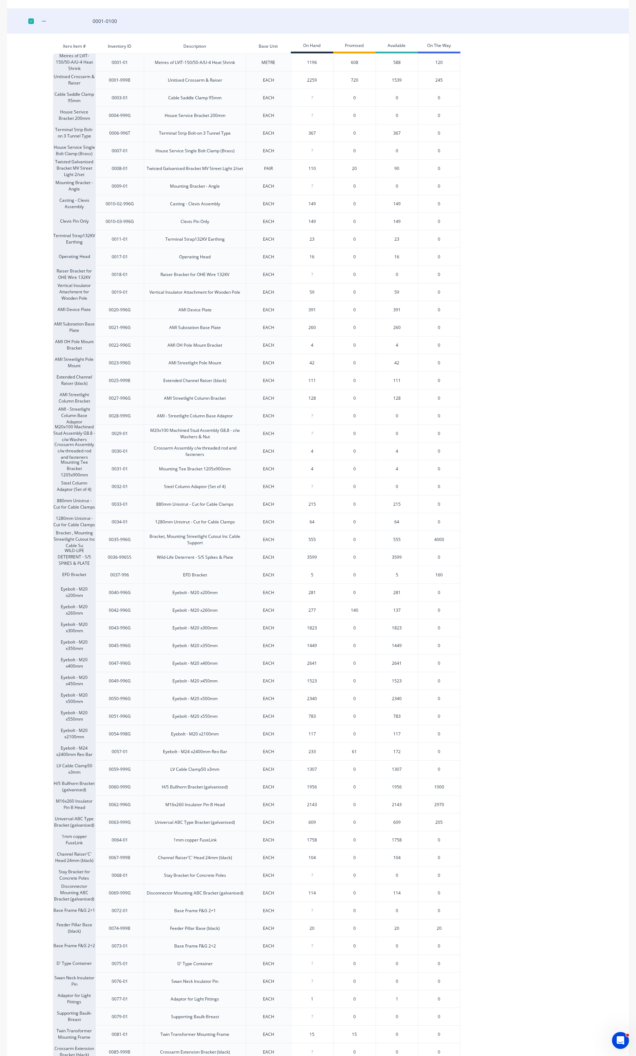
click at [45, 15] on div "0001-0100" at bounding box center [318, 20] width 622 height 25
click at [45, 19] on icon "button" at bounding box center [44, 21] width 4 height 5
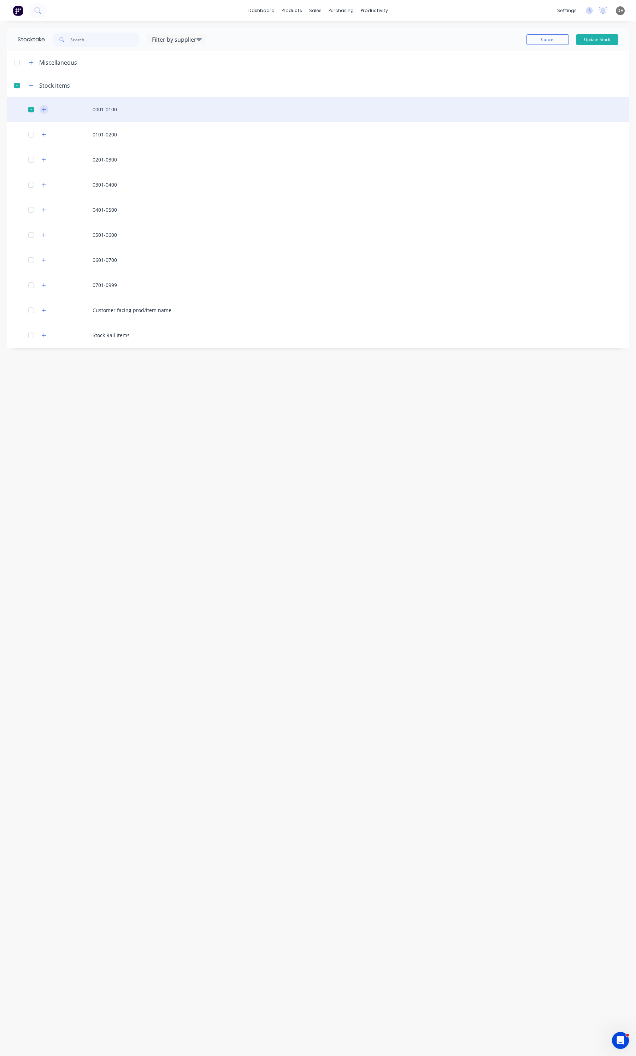
scroll to position [0, 0]
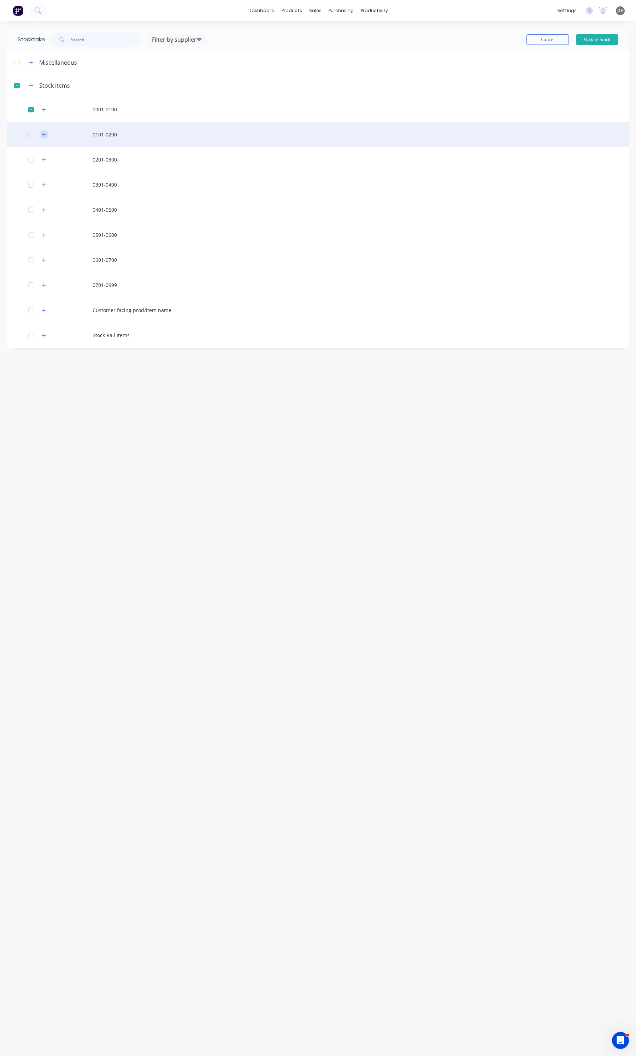
click at [45, 136] on icon "button" at bounding box center [44, 134] width 4 height 5
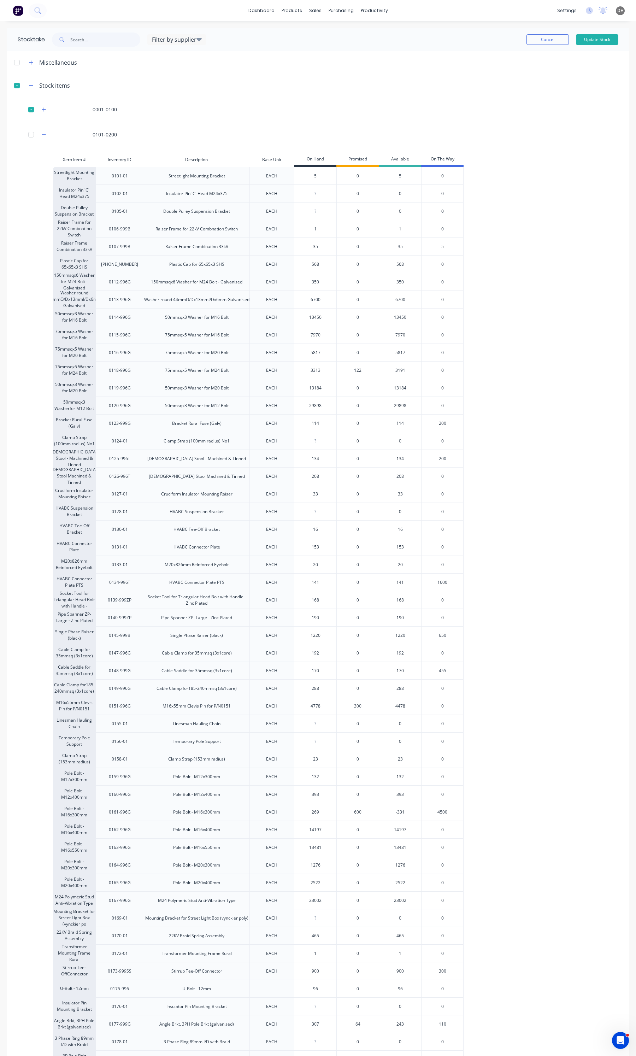
click at [319, 423] on input "114" at bounding box center [315, 423] width 42 height 6
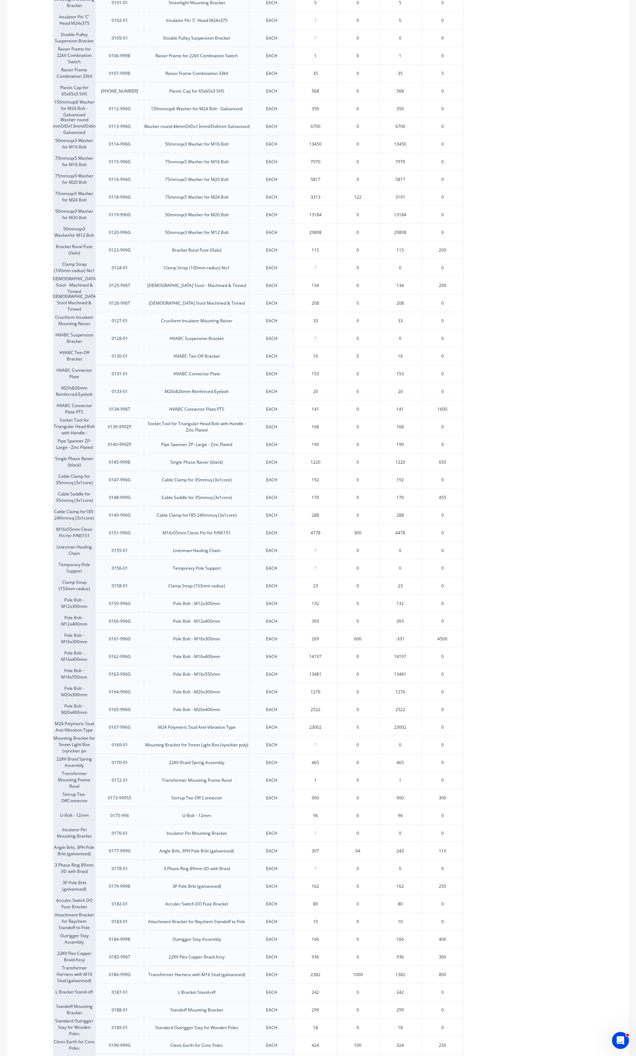
scroll to position [177, 0]
type input "115"
drag, startPoint x: 319, startPoint y: 952, endPoint x: 311, endPoint y: 952, distance: 7.8
click at [311, 952] on input "936" at bounding box center [315, 953] width 42 height 6
type input "276"
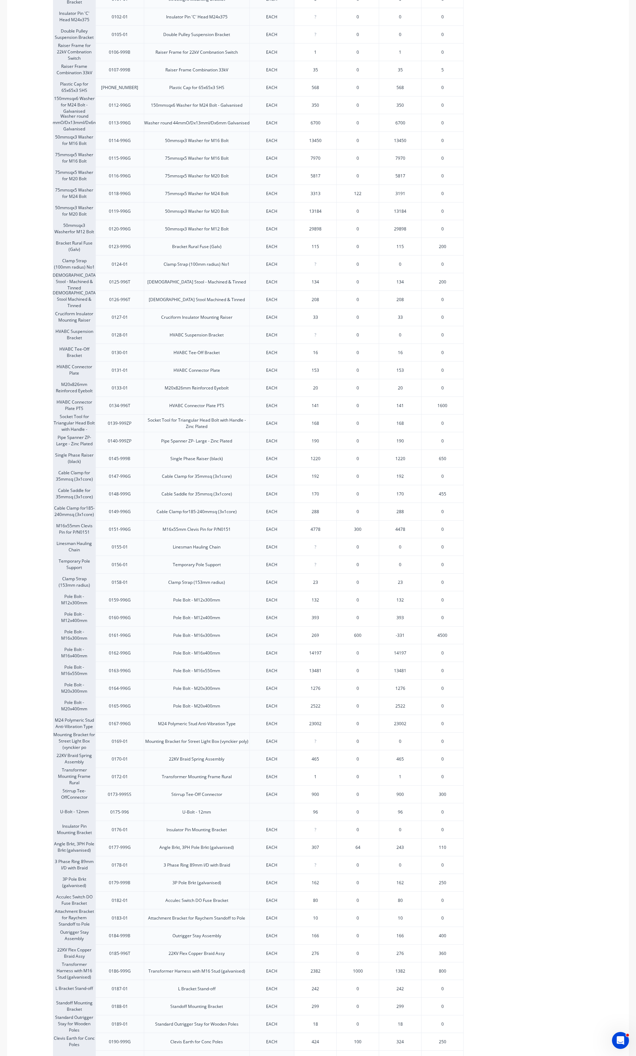
type input "2382"
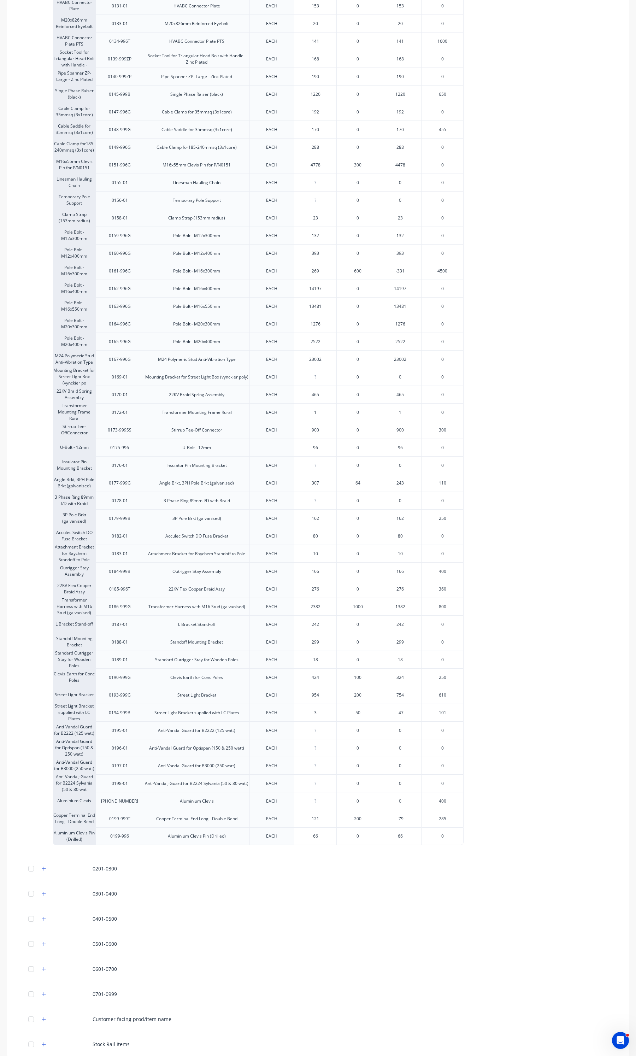
scroll to position [548, 0]
type input "0"
click at [320, 794] on input "0" at bounding box center [315, 793] width 42 height 6
type input "213"
type input "121"
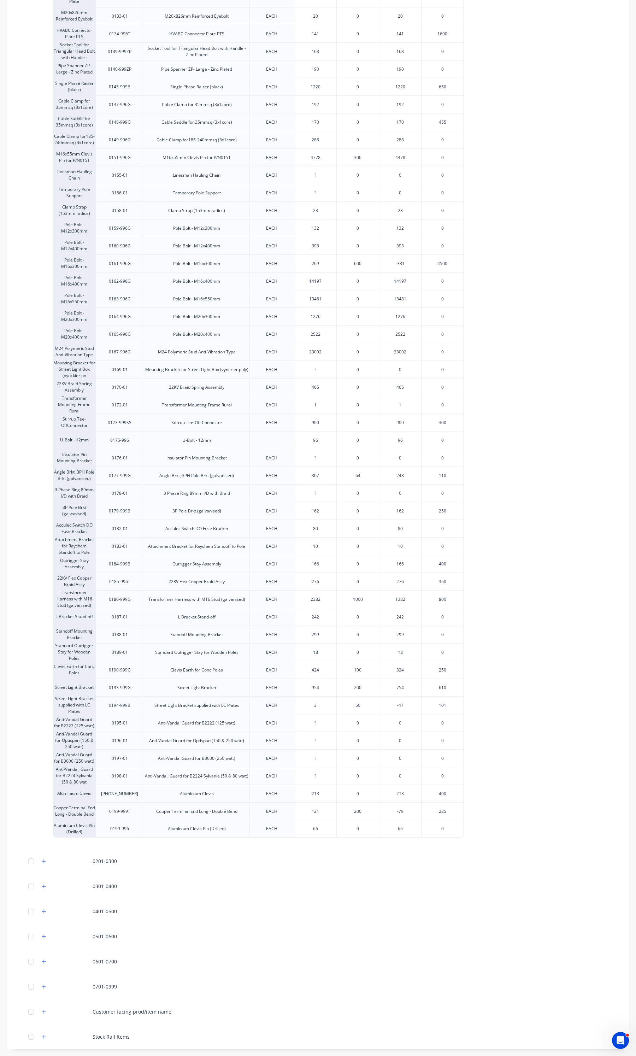
drag, startPoint x: 323, startPoint y: 827, endPoint x: 312, endPoint y: 828, distance: 11.0
click at [312, 828] on input "66" at bounding box center [315, 828] width 42 height 6
drag, startPoint x: 318, startPoint y: 830, endPoint x: 308, endPoint y: 829, distance: 10.3
click at [308, 829] on input "66" at bounding box center [315, 828] width 42 height 6
type input "1000"
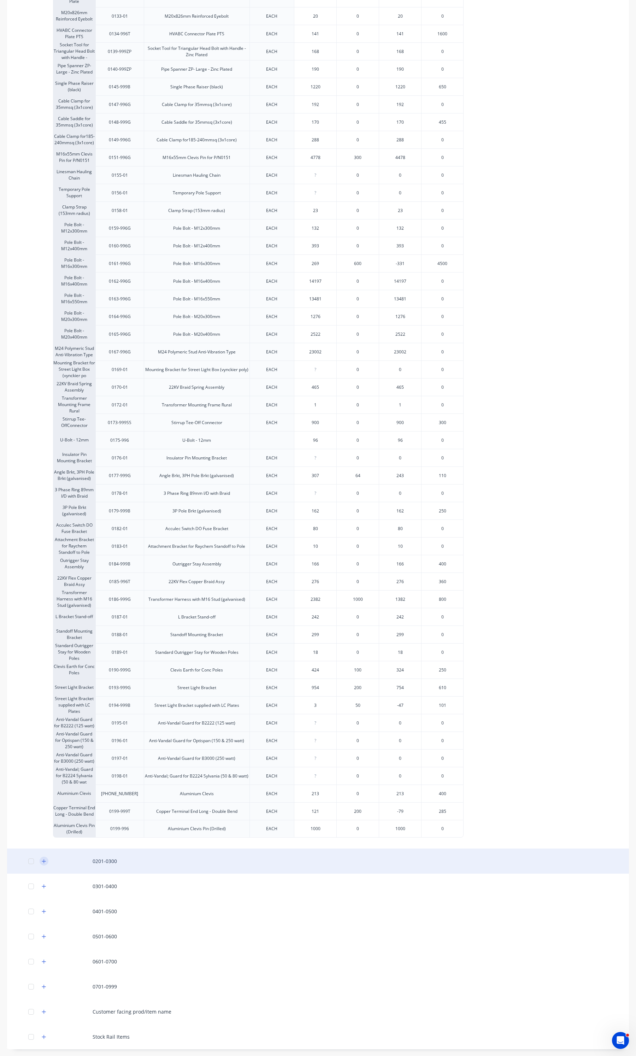
click at [46, 863] on button "button" at bounding box center [44, 860] width 9 height 9
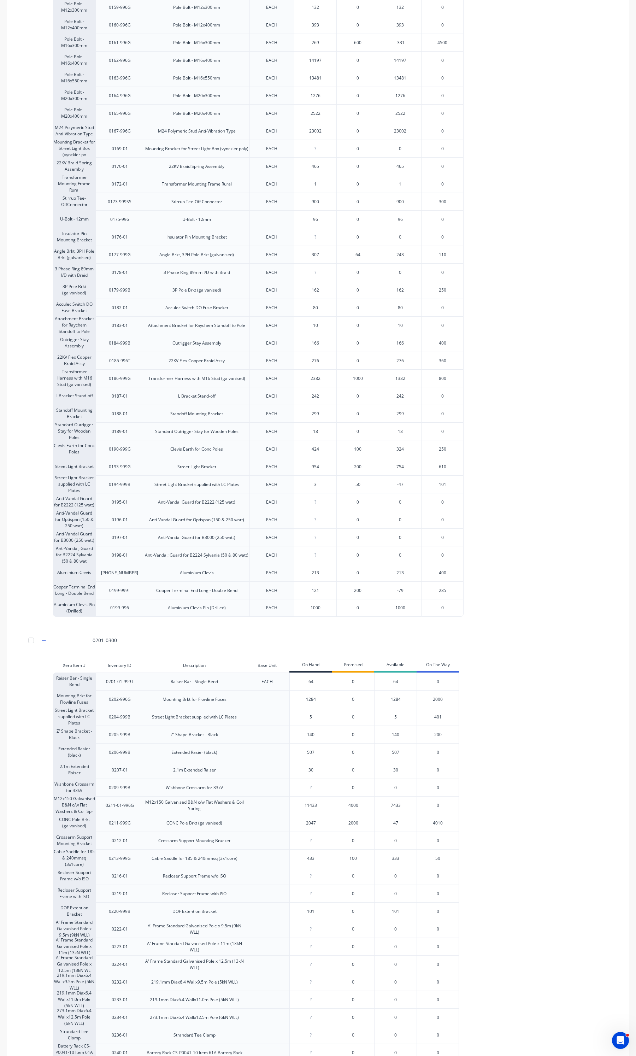
scroll to position [902, 0]
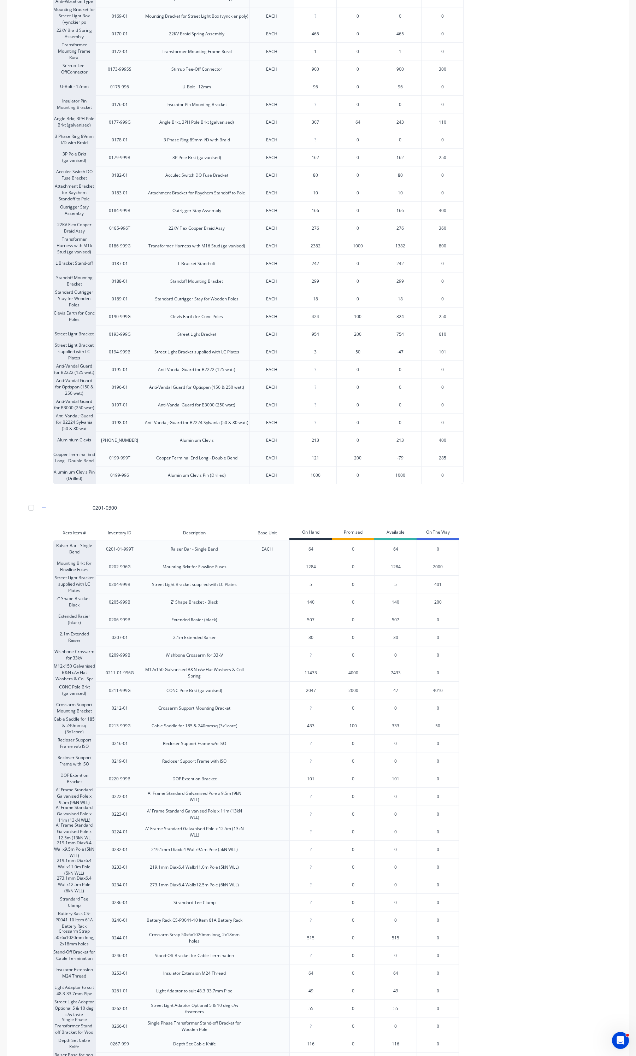
drag, startPoint x: 316, startPoint y: 935, endPoint x: 305, endPoint y: 936, distance: 11.7
click at [305, 936] on input "515" at bounding box center [311, 937] width 42 height 6
type input "265"
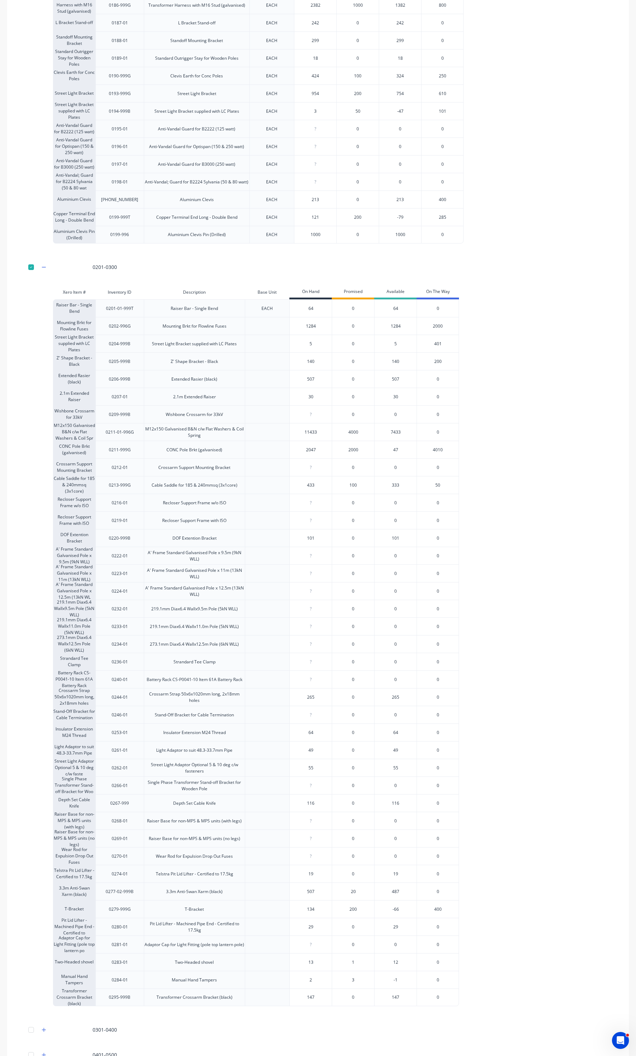
scroll to position [1285, 0]
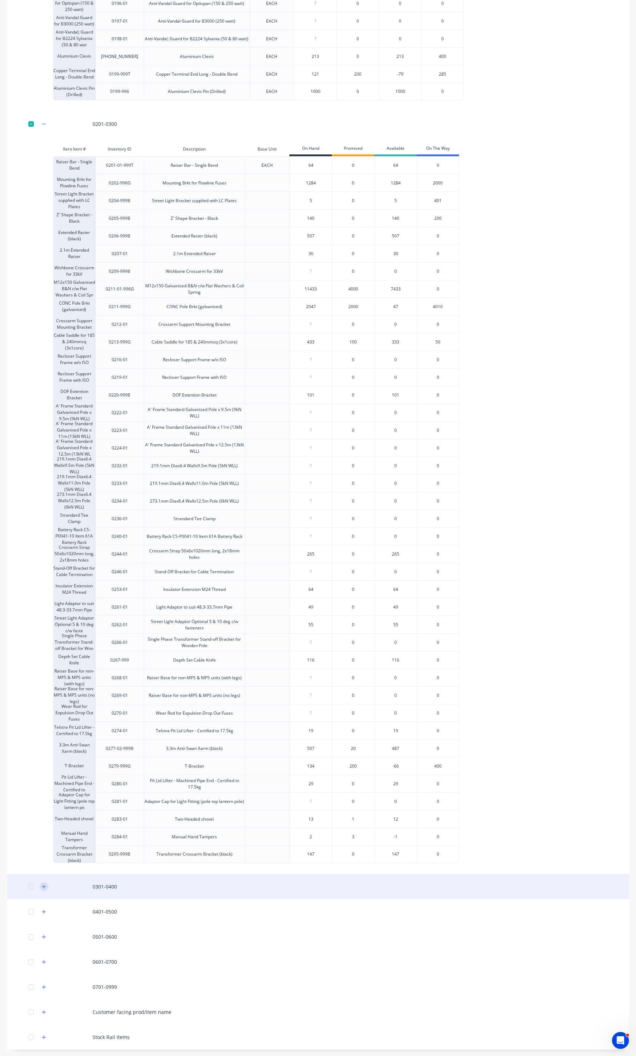
click at [44, 886] on icon "button" at bounding box center [44, 886] width 4 height 4
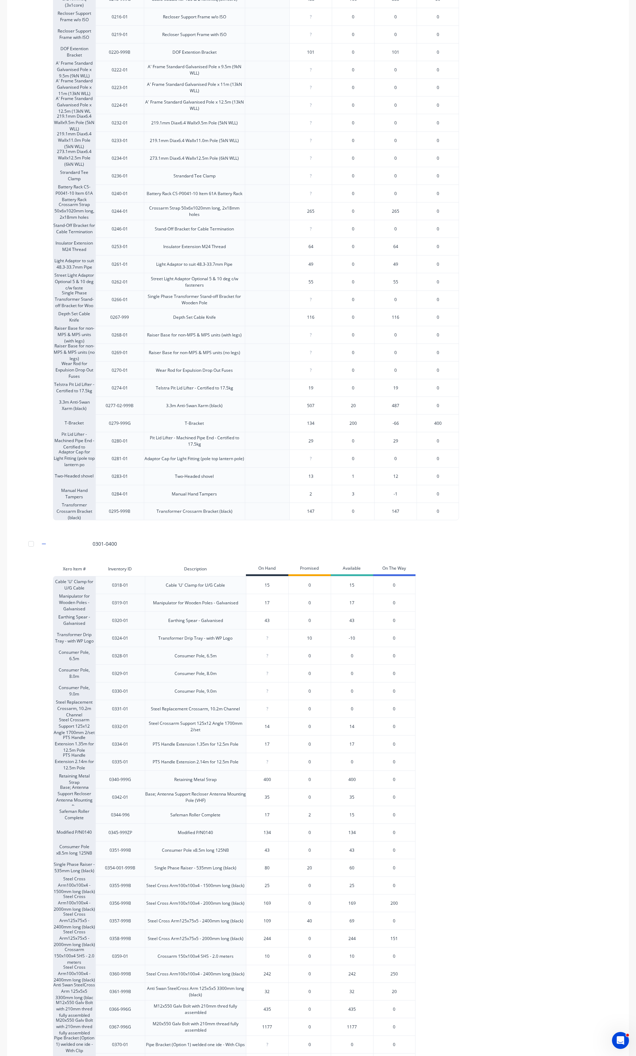
scroll to position [1683, 0]
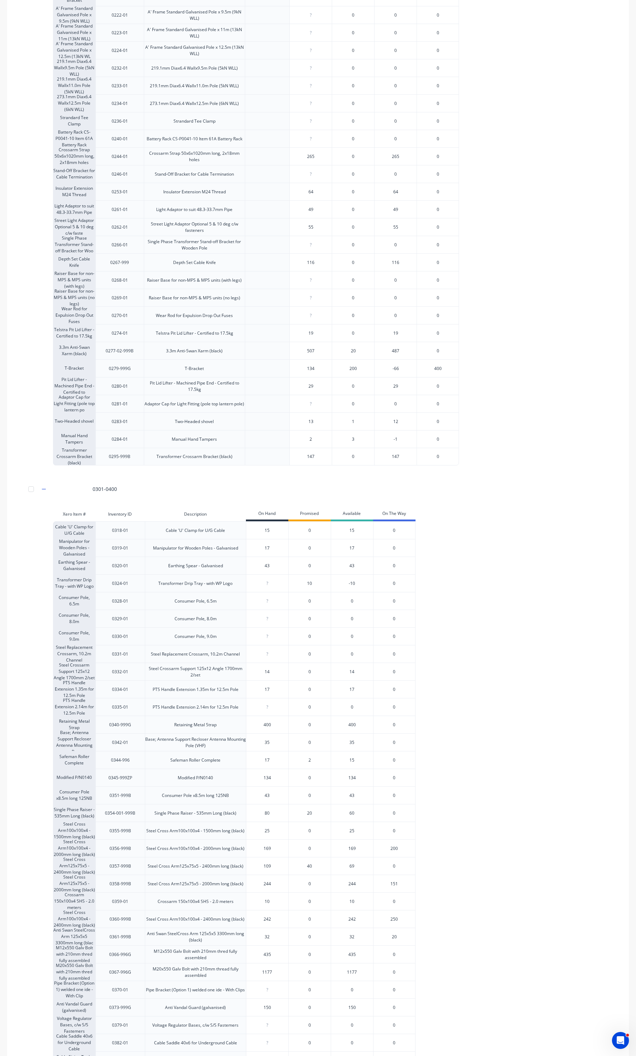
type input "32"
drag, startPoint x: 276, startPoint y: 936, endPoint x: 262, endPoint y: 937, distance: 14.2
click at [262, 937] on input "32" at bounding box center [267, 936] width 42 height 6
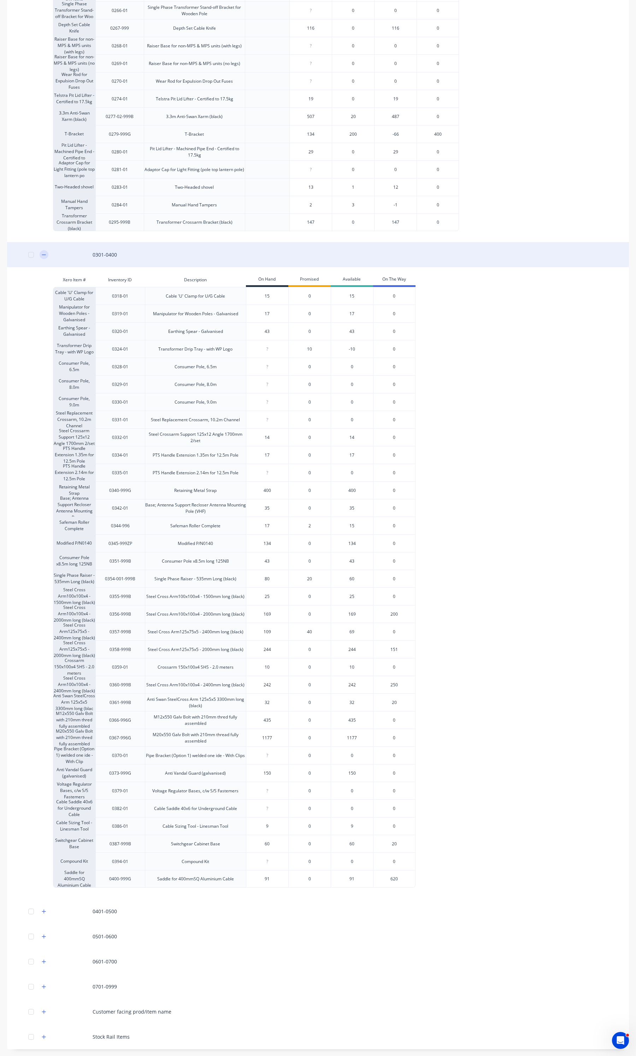
click at [45, 253] on icon "button" at bounding box center [44, 254] width 4 height 5
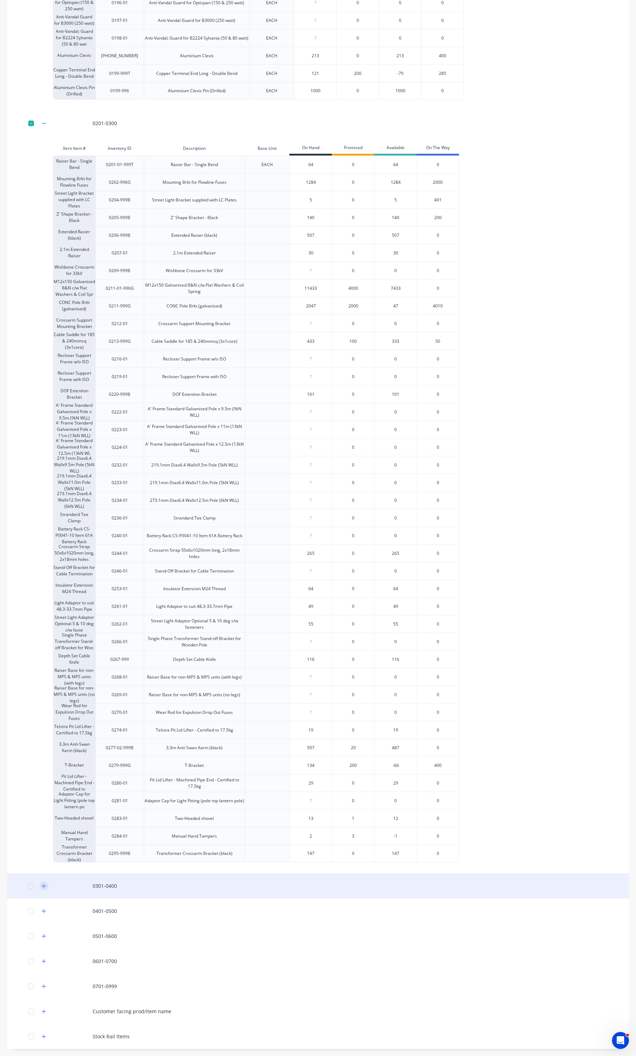
scroll to position [1285, 0]
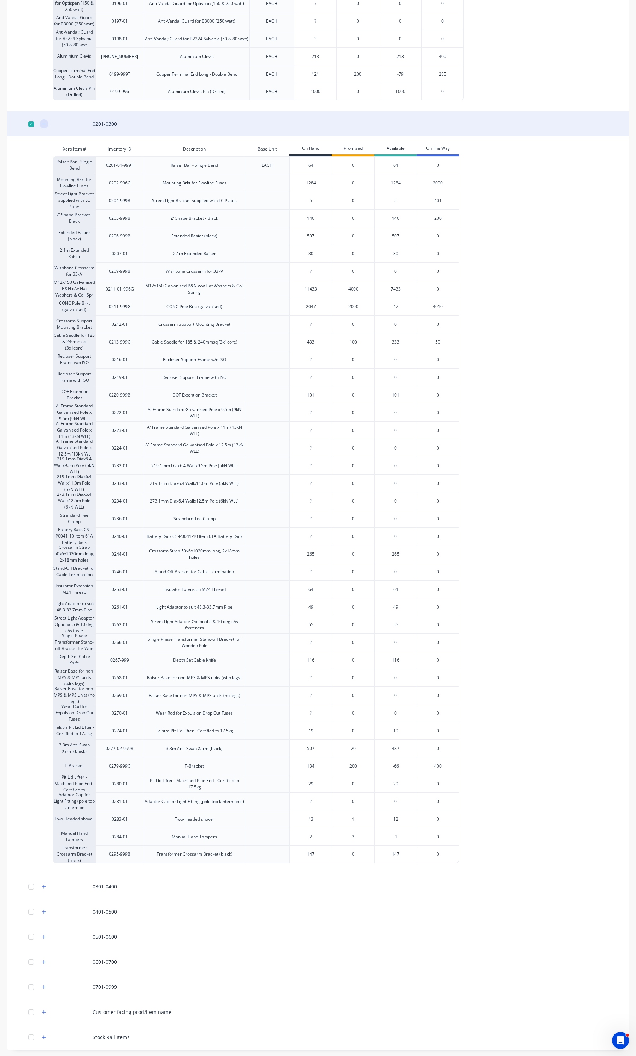
click at [48, 124] on button "button" at bounding box center [44, 123] width 9 height 9
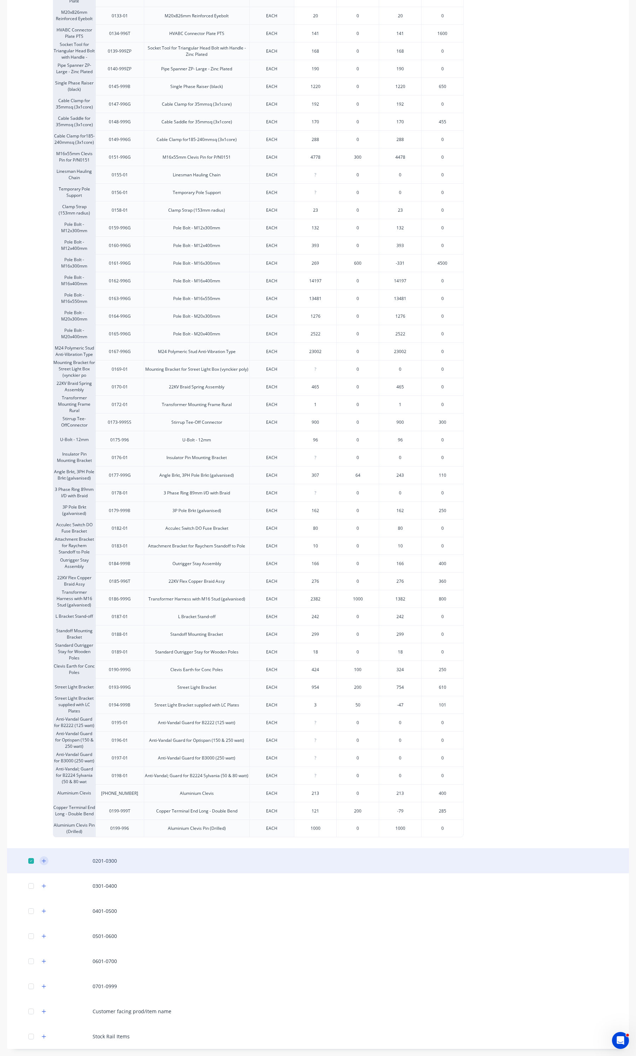
scroll to position [548, 0]
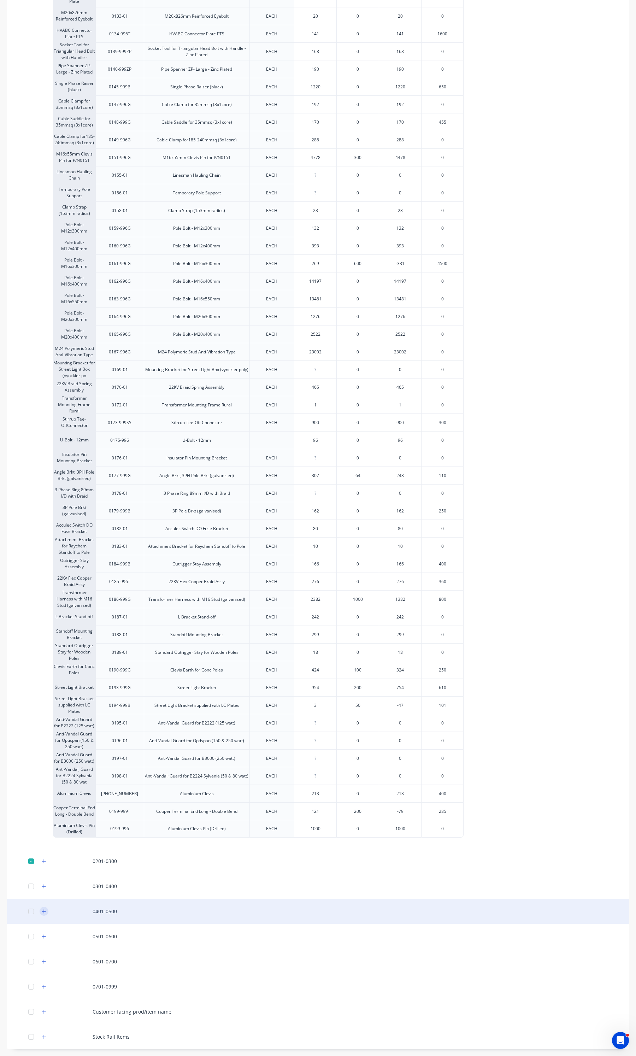
click at [40, 913] on button "button" at bounding box center [44, 911] width 9 height 9
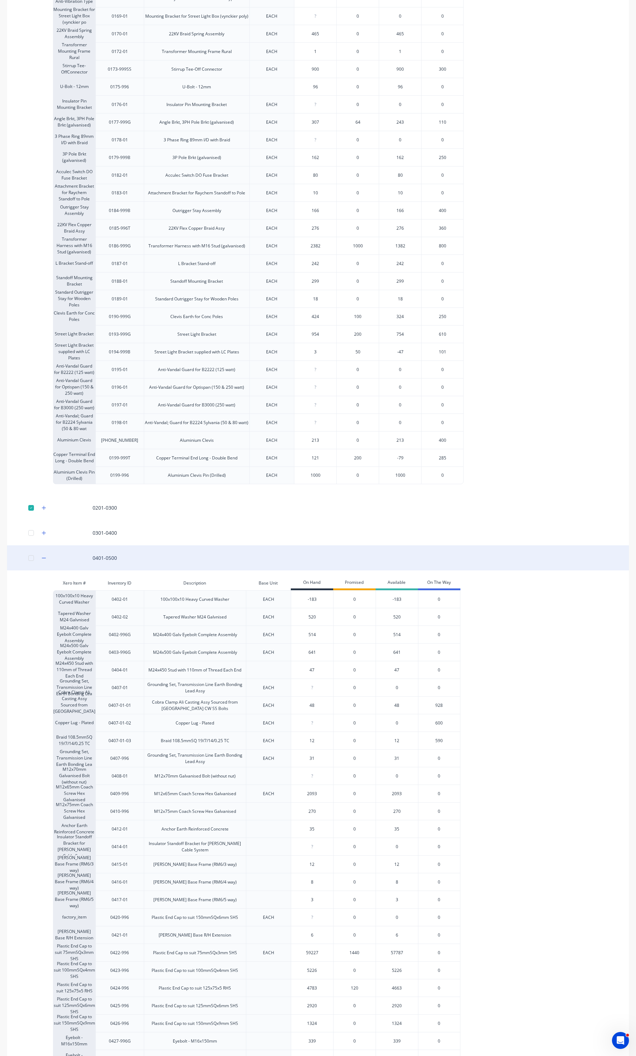
scroll to position [946, 0]
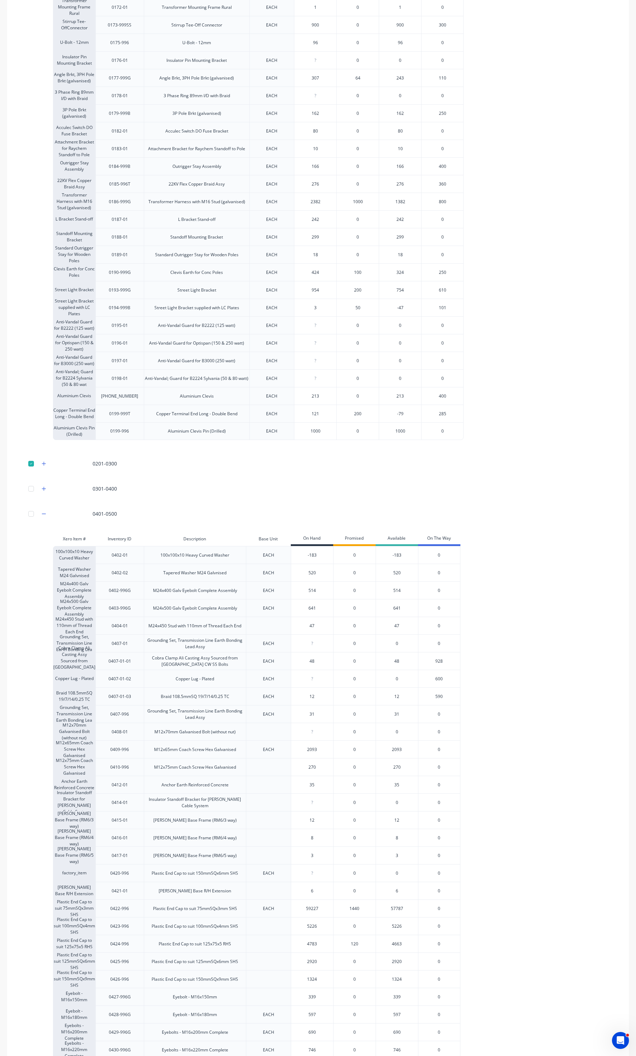
drag, startPoint x: 317, startPoint y: 554, endPoint x: 294, endPoint y: 554, distance: 22.6
click at [294, 554] on input "-183" at bounding box center [312, 555] width 42 height 6
type input "17"
type input "520"
drag, startPoint x: 315, startPoint y: 716, endPoint x: 303, endPoint y: 714, distance: 12.5
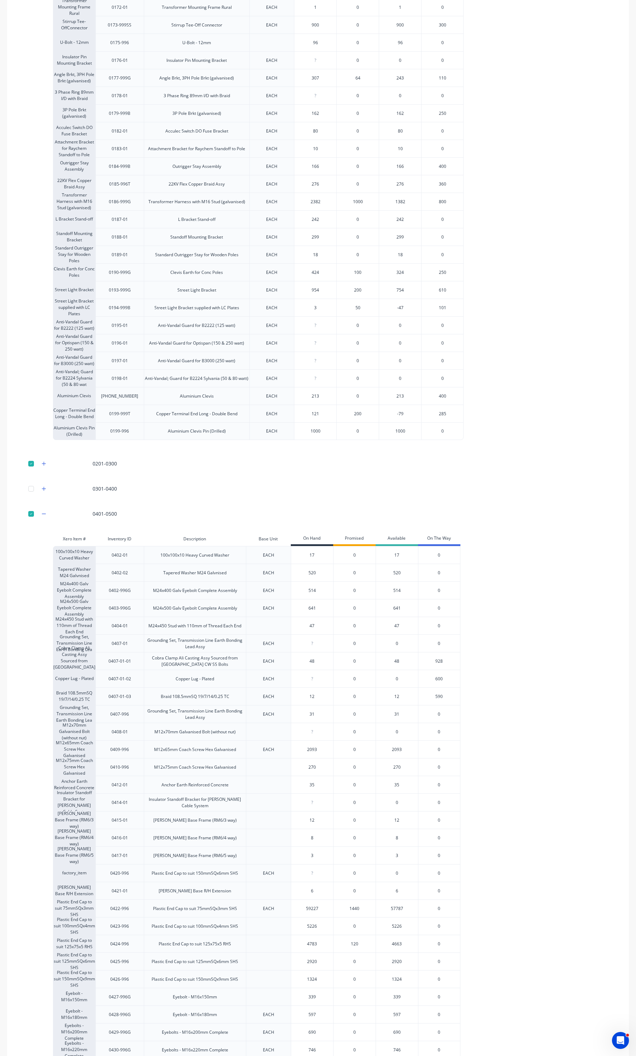
click at [303, 714] on input "31" at bounding box center [312, 714] width 42 height 6
type input "24"
type input "0"
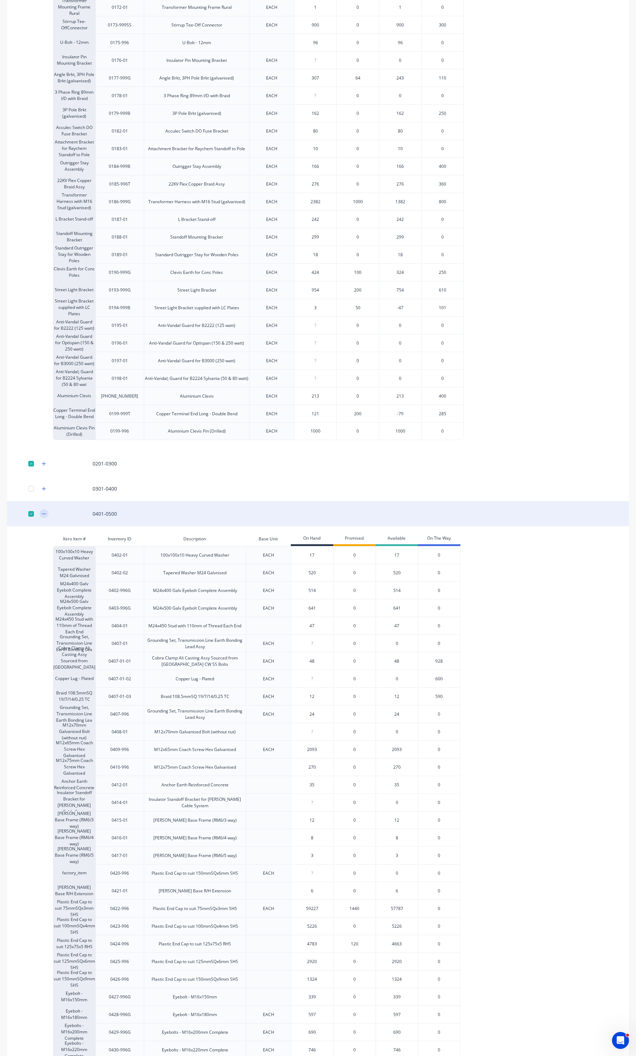
click at [45, 509] on button "button" at bounding box center [44, 513] width 9 height 9
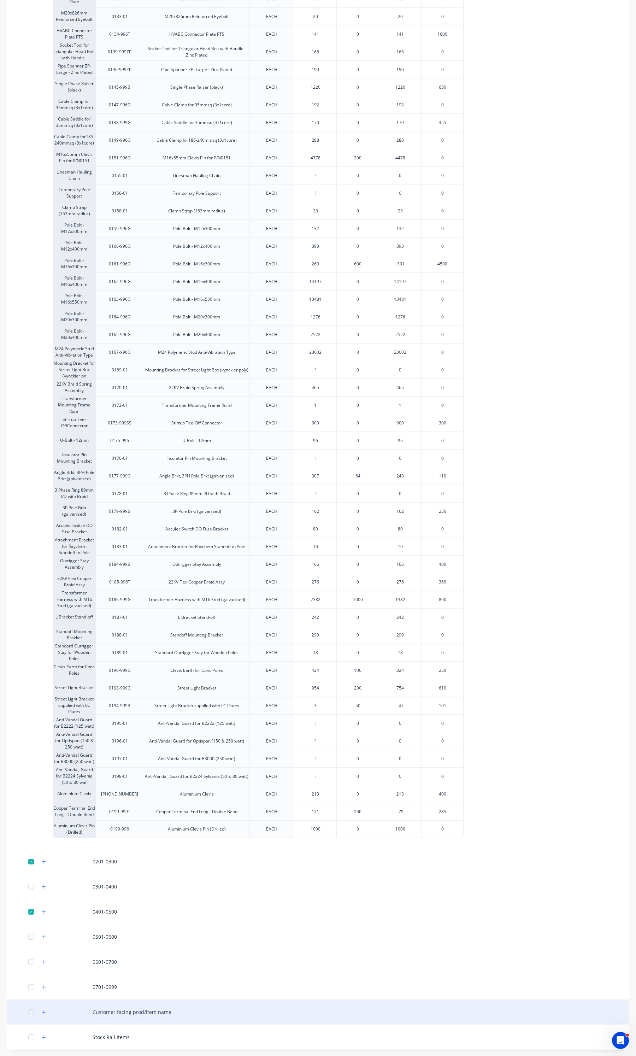
scroll to position [548, 0]
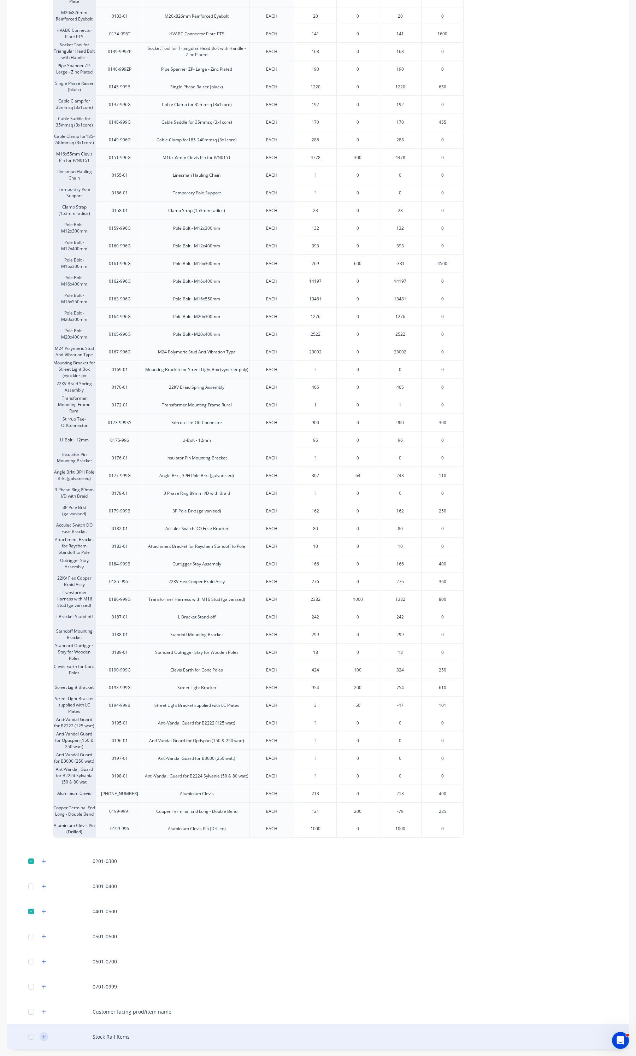
click at [43, 1037] on icon "button" at bounding box center [44, 1036] width 4 height 5
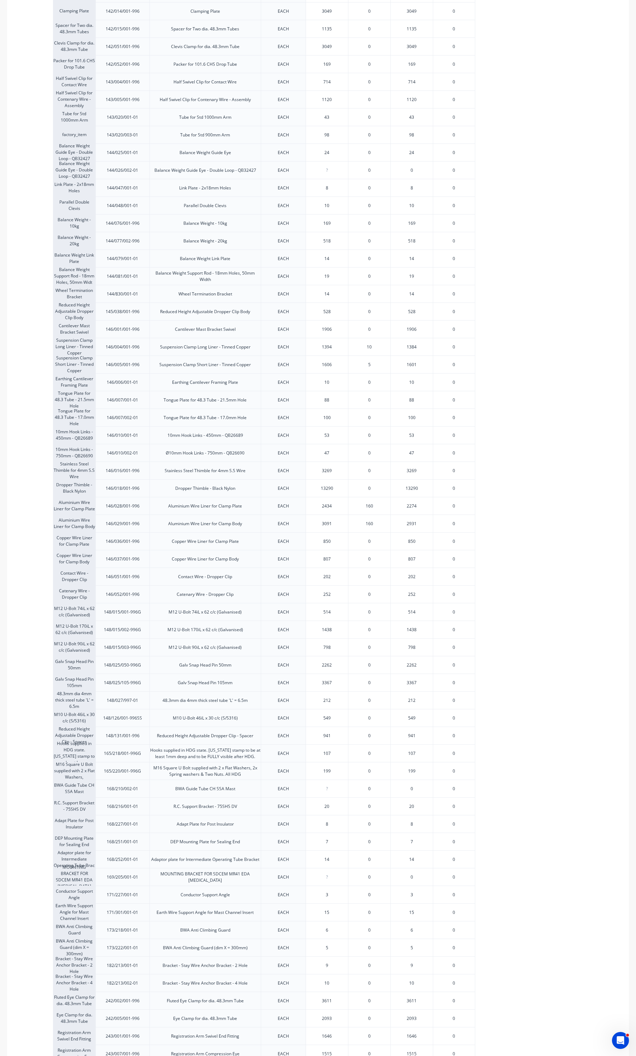
scroll to position [1917, 0]
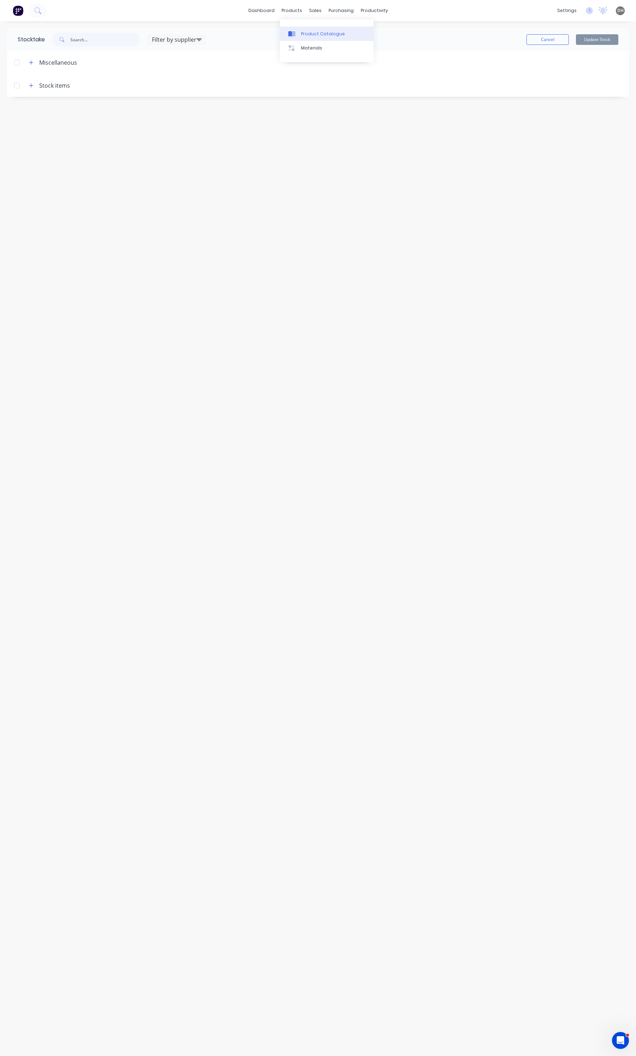
click at [298, 30] on link "Product Catalogue" at bounding box center [327, 33] width 94 height 14
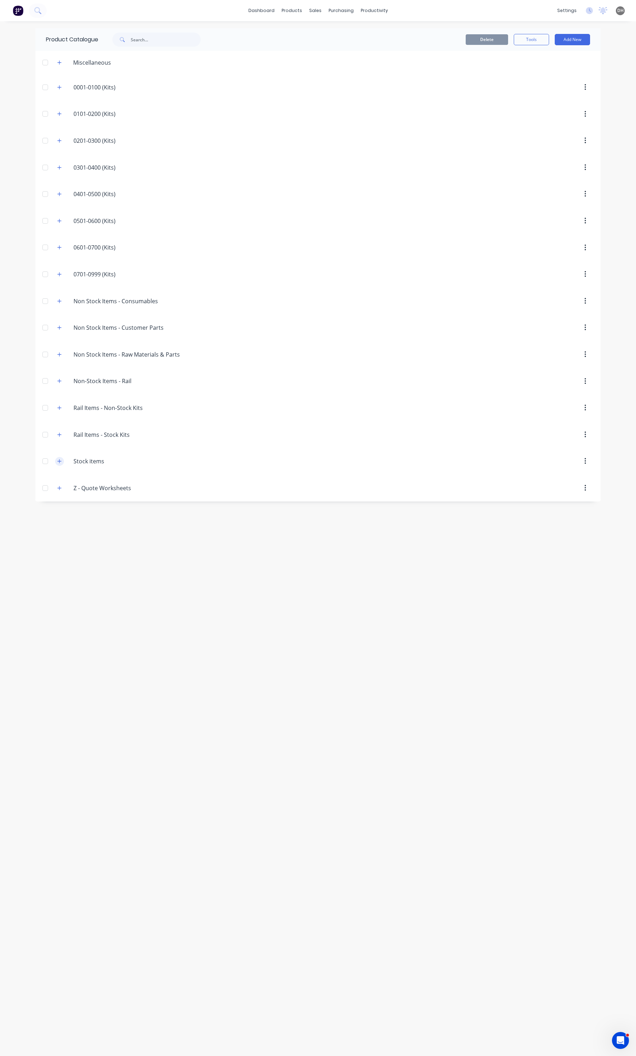
click at [59, 463] on icon "button" at bounding box center [59, 461] width 4 height 5
click at [113, 515] on div "0101-0200" at bounding box center [317, 512] width 565 height 25
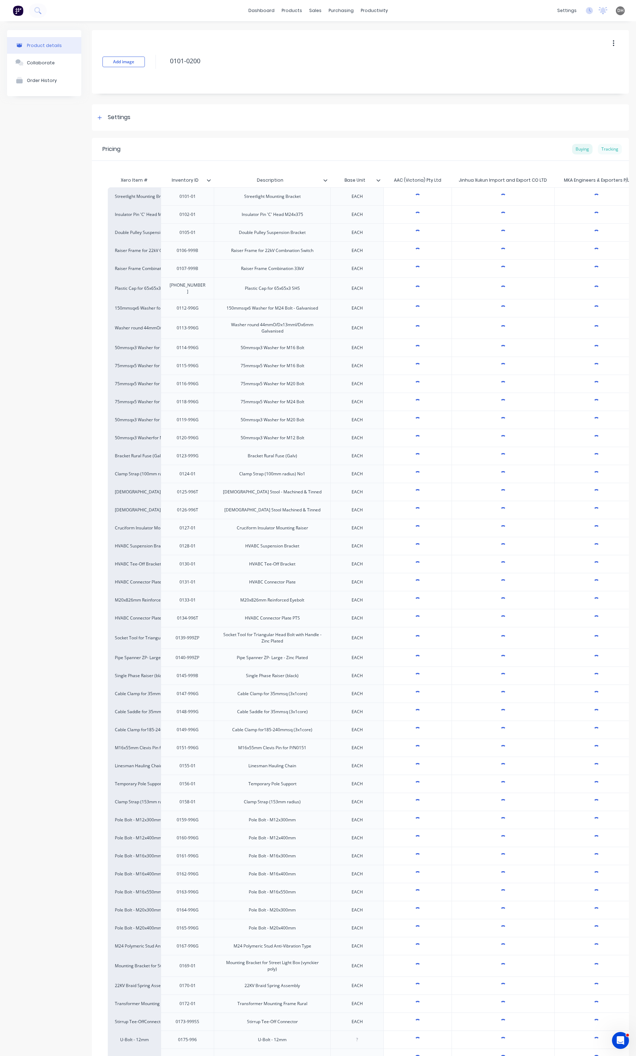
click at [612, 144] on div "Tracking" at bounding box center [610, 149] width 24 height 11
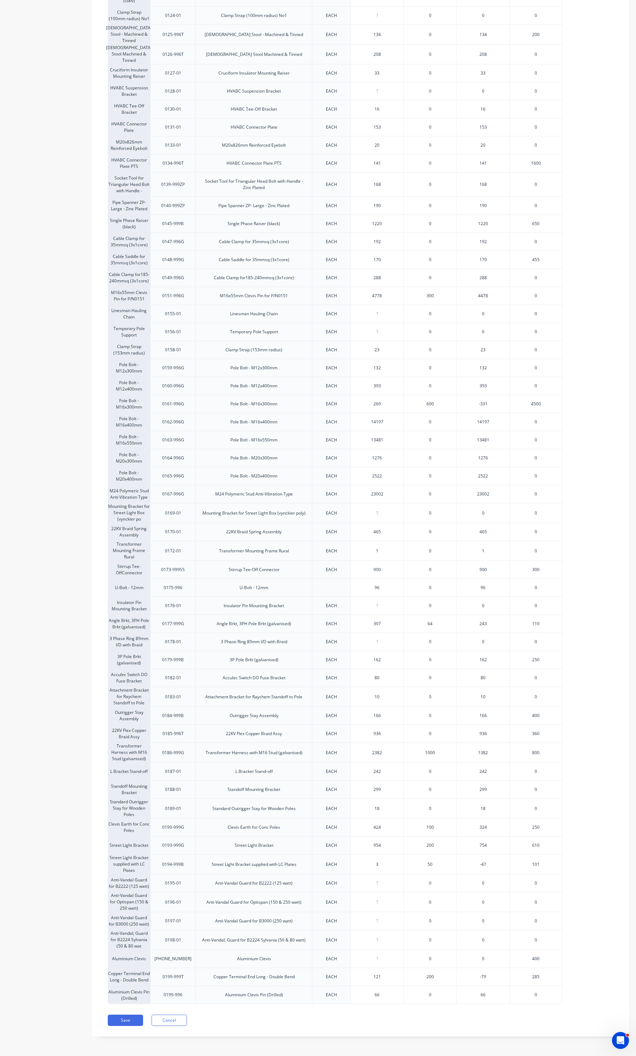
scroll to position [464, 0]
